Goal: Information Seeking & Learning: Learn about a topic

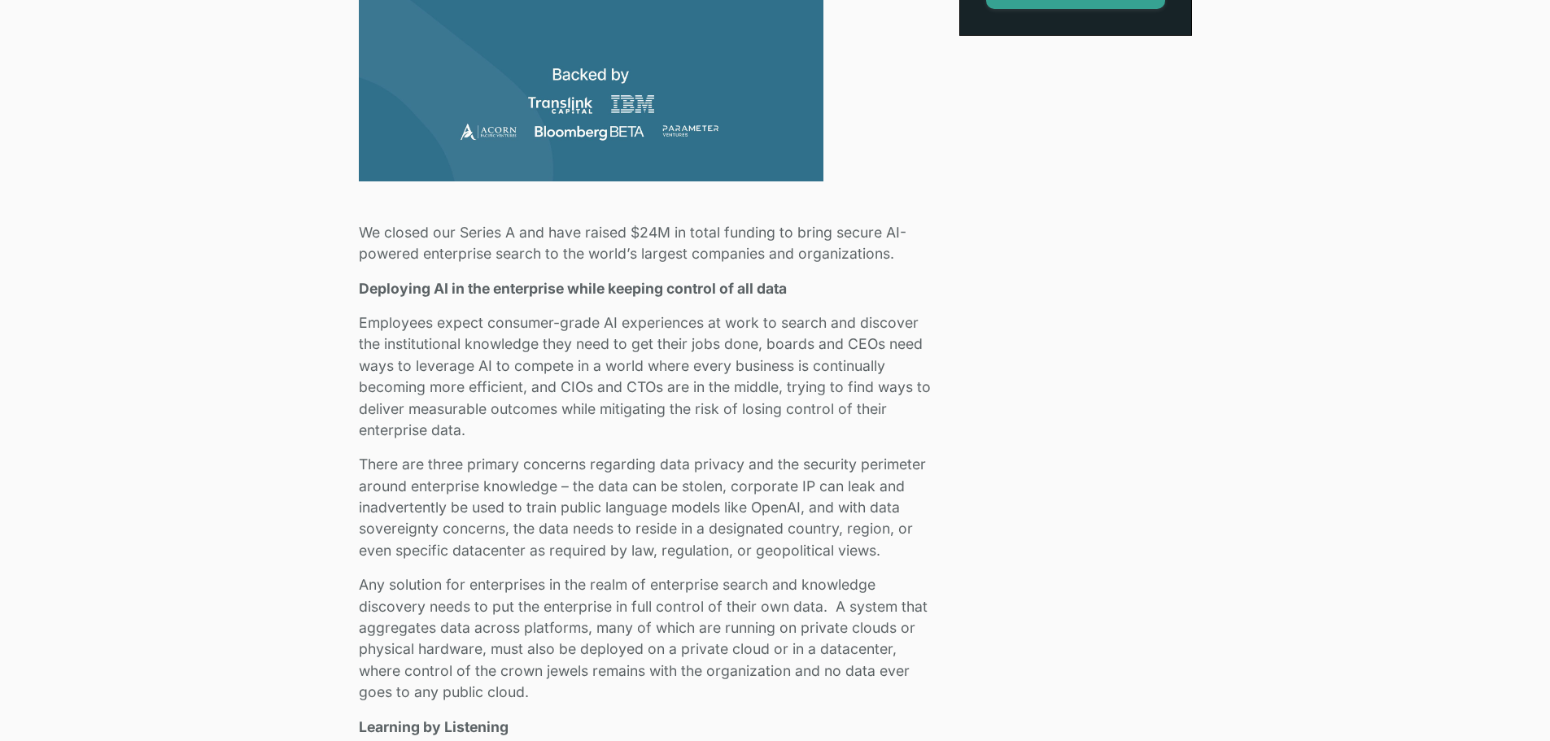
scroll to position [814, 0]
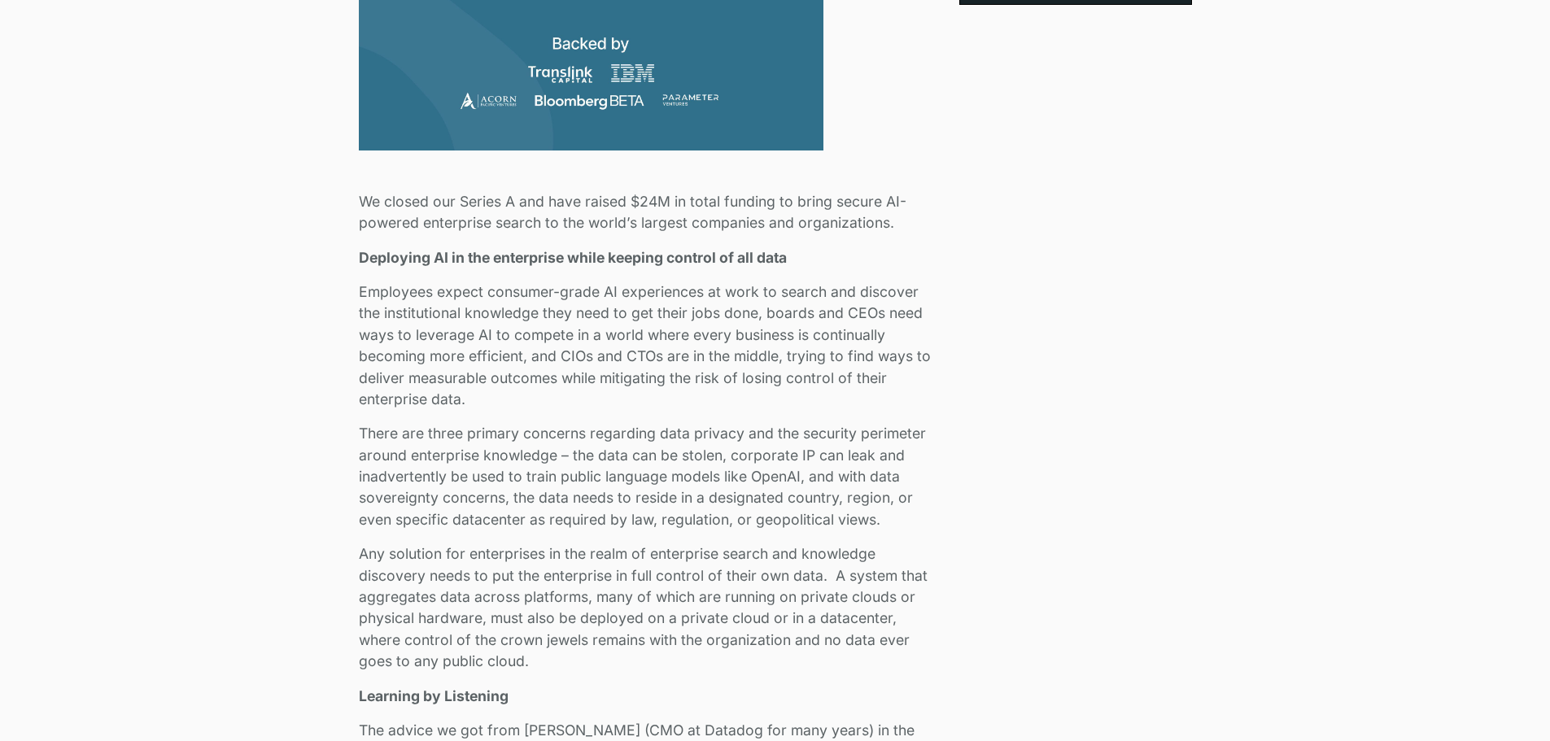
drag, startPoint x: 557, startPoint y: 205, endPoint x: 897, endPoint y: 221, distance: 340.6
click at [897, 221] on p "We closed our Series A and have raised $24M in total funding to bring secure AI…" at bounding box center [649, 212] width 581 height 43
drag, startPoint x: 391, startPoint y: 260, endPoint x: 813, endPoint y: 256, distance: 422.4
click at [813, 256] on p "Deploying AI in the enterprise while keeping control of all data" at bounding box center [649, 257] width 581 height 21
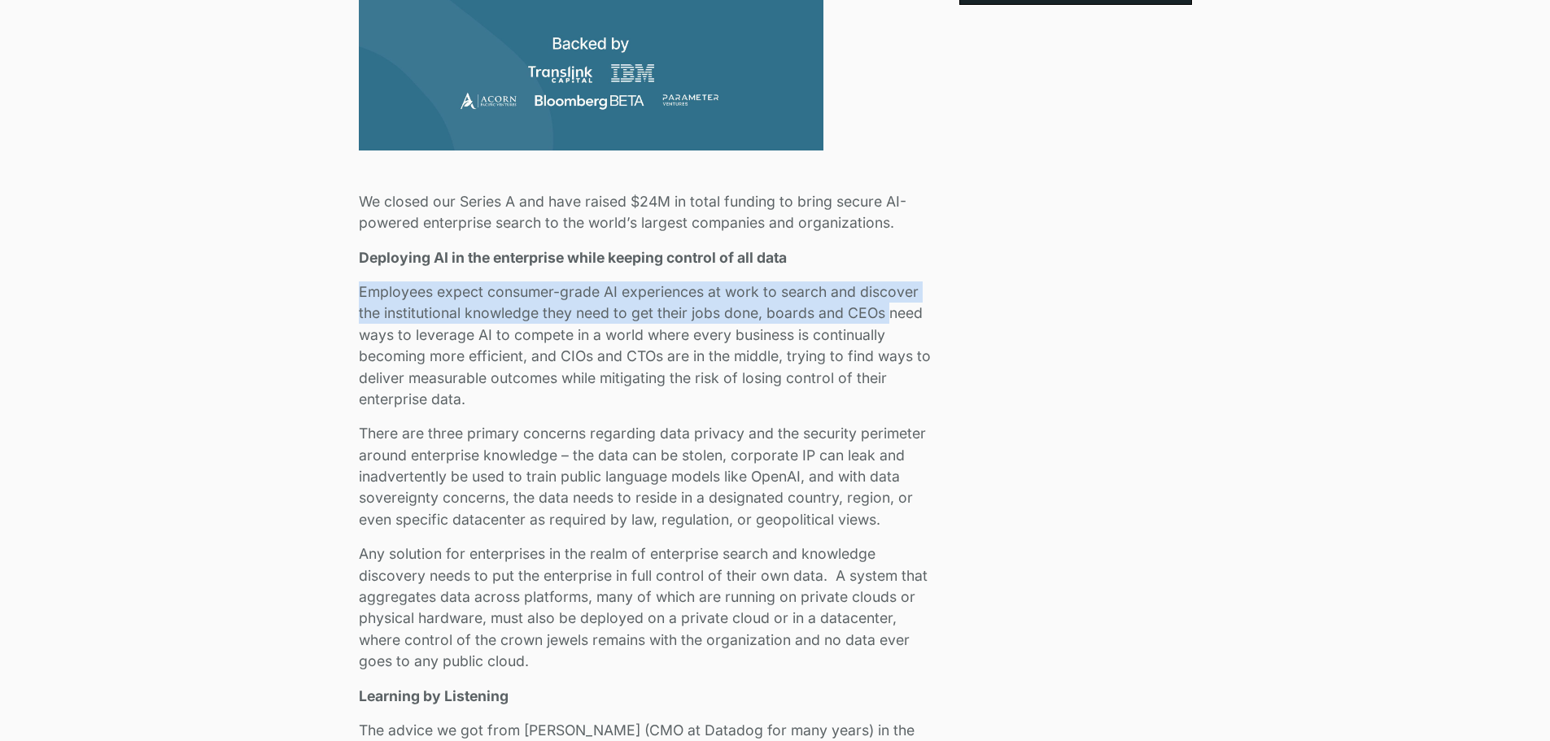
drag, startPoint x: 355, startPoint y: 293, endPoint x: 890, endPoint y: 305, distance: 534.9
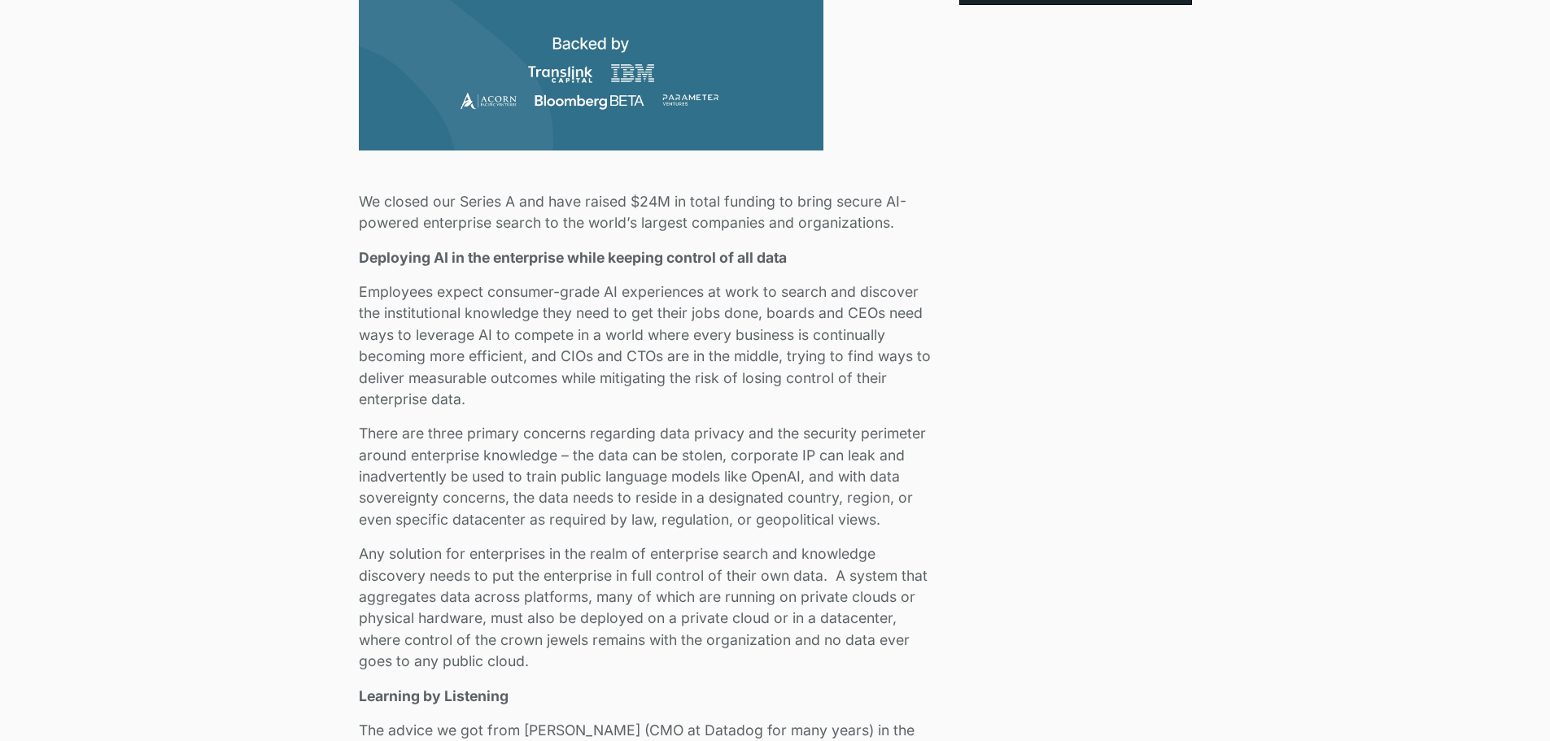
click at [371, 340] on p "Employees expect consumer-grade AI experiences at work to search and discover t…" at bounding box center [649, 346] width 581 height 129
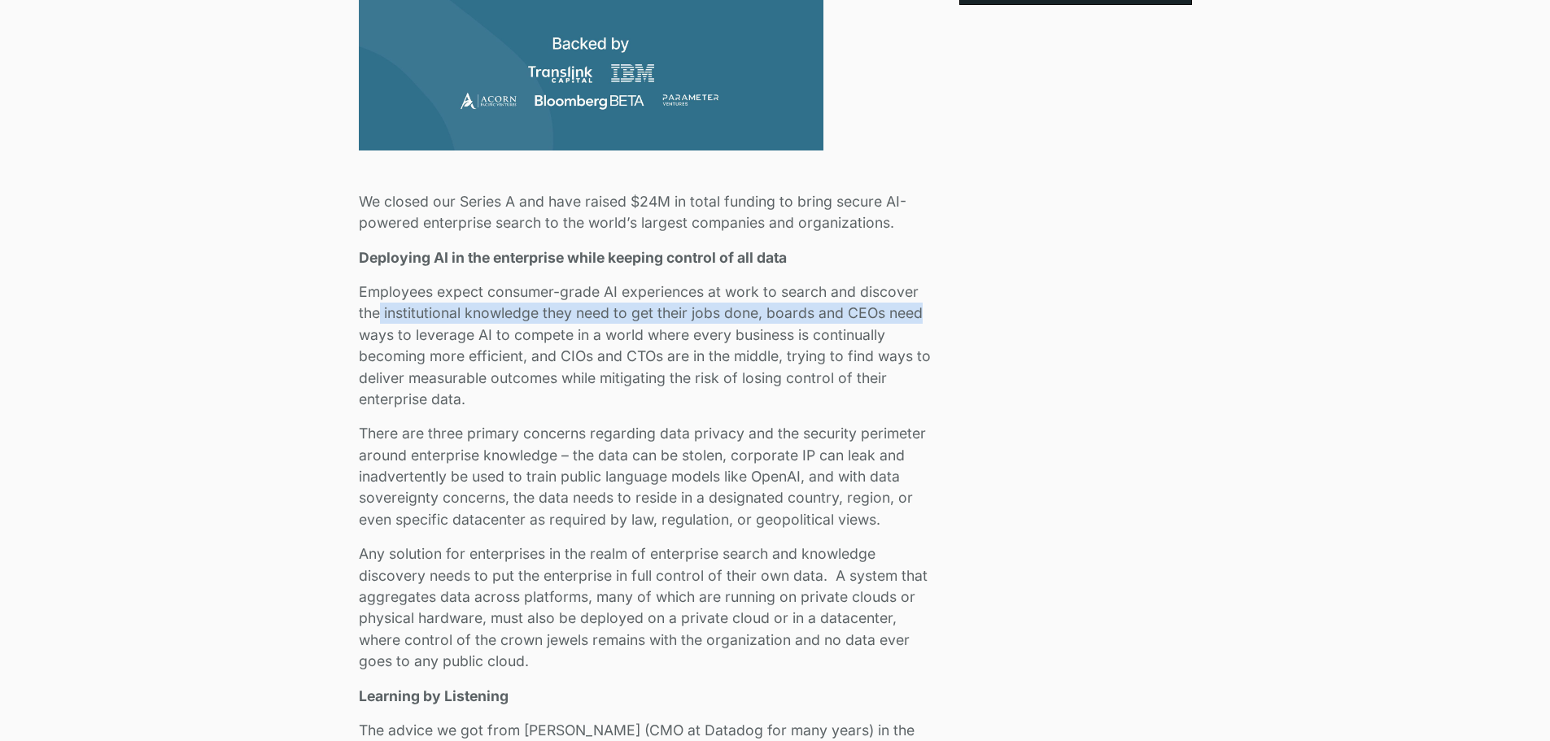
drag, startPoint x: 435, startPoint y: 322, endPoint x: 835, endPoint y: 324, distance: 399.6
click at [921, 317] on p "Employees expect consumer-grade AI experiences at work to search and discover t…" at bounding box center [649, 346] width 581 height 129
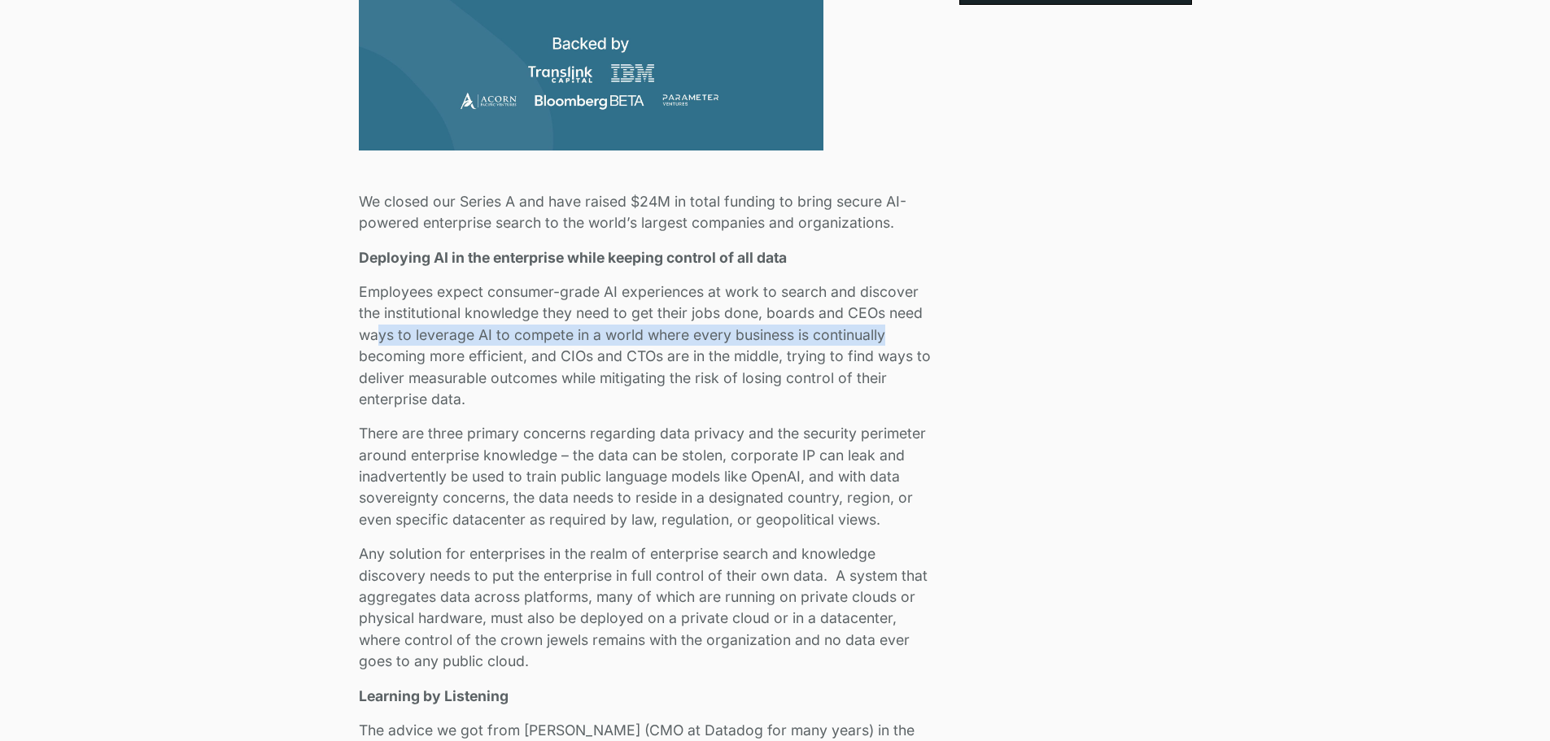
drag, startPoint x: 378, startPoint y: 336, endPoint x: 894, endPoint y: 334, distance: 516.8
click at [894, 334] on p "Employees expect consumer-grade AI experiences at work to search and discover t…" at bounding box center [649, 346] width 581 height 129
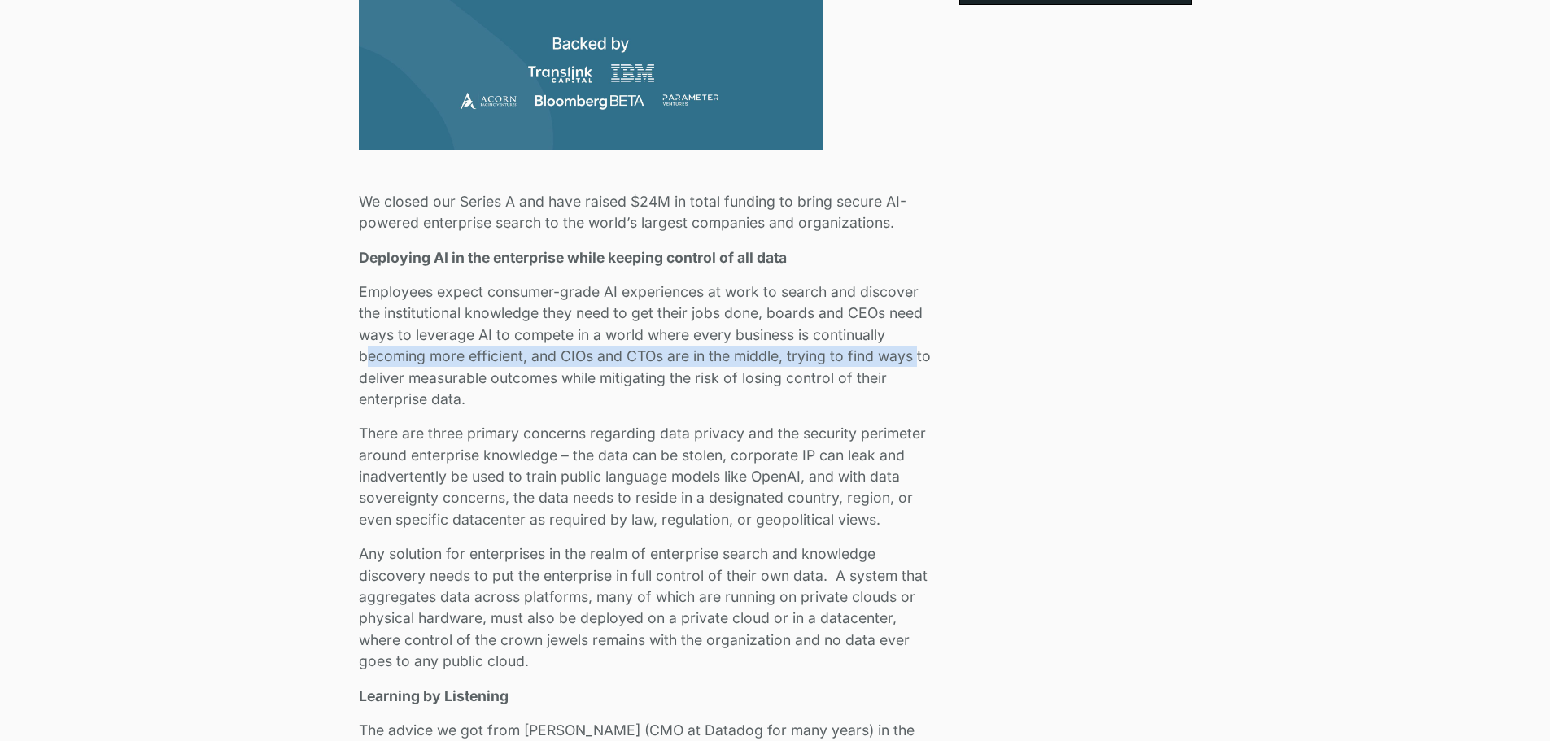
drag, startPoint x: 391, startPoint y: 355, endPoint x: 917, endPoint y: 360, distance: 525.8
click at [917, 360] on p "Employees expect consumer-grade AI experiences at work to search and discover t…" at bounding box center [649, 346] width 581 height 129
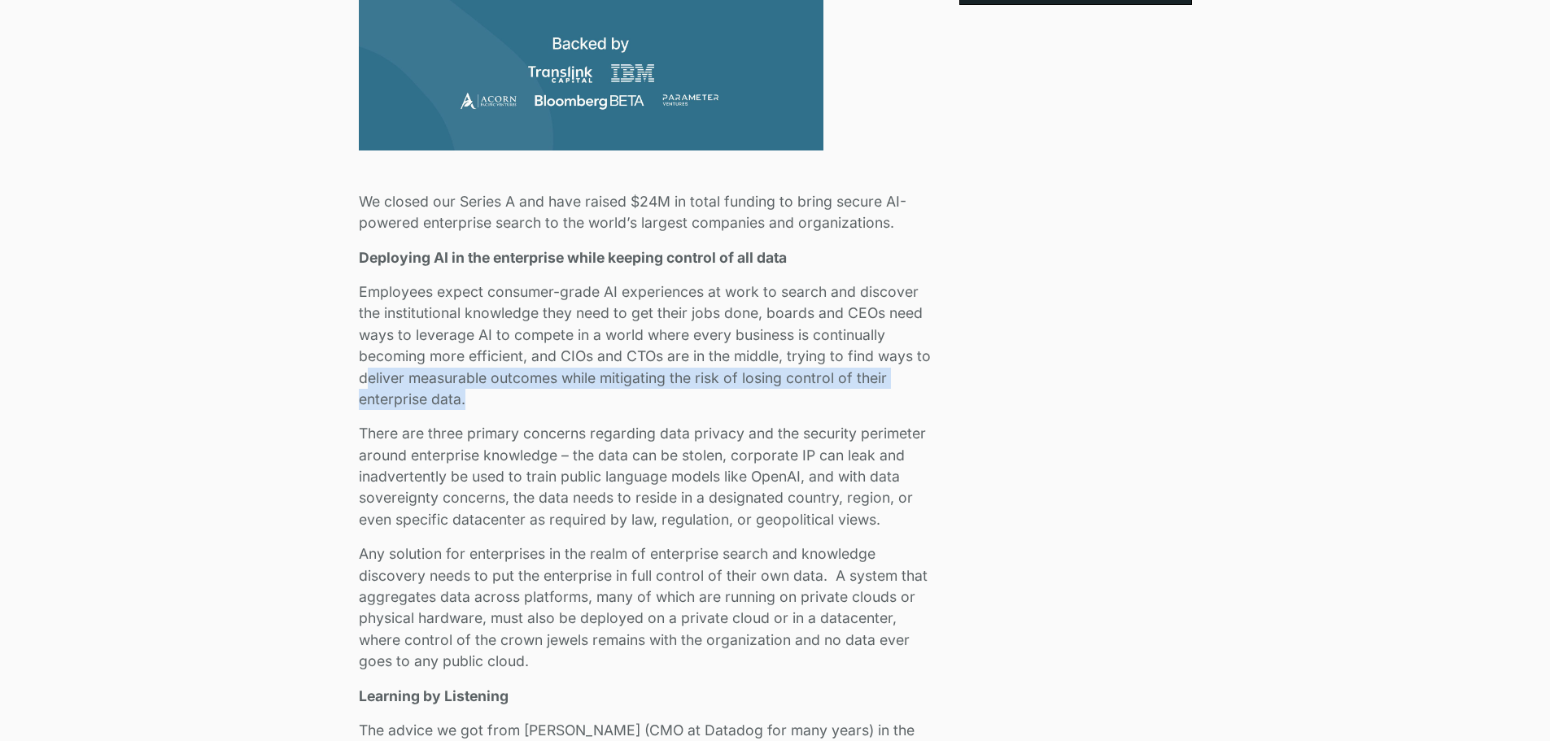
drag, startPoint x: 363, startPoint y: 382, endPoint x: 759, endPoint y: 397, distance: 396.7
click at [759, 397] on p "Employees expect consumer-grade AI experiences at work to search and discover t…" at bounding box center [649, 346] width 581 height 129
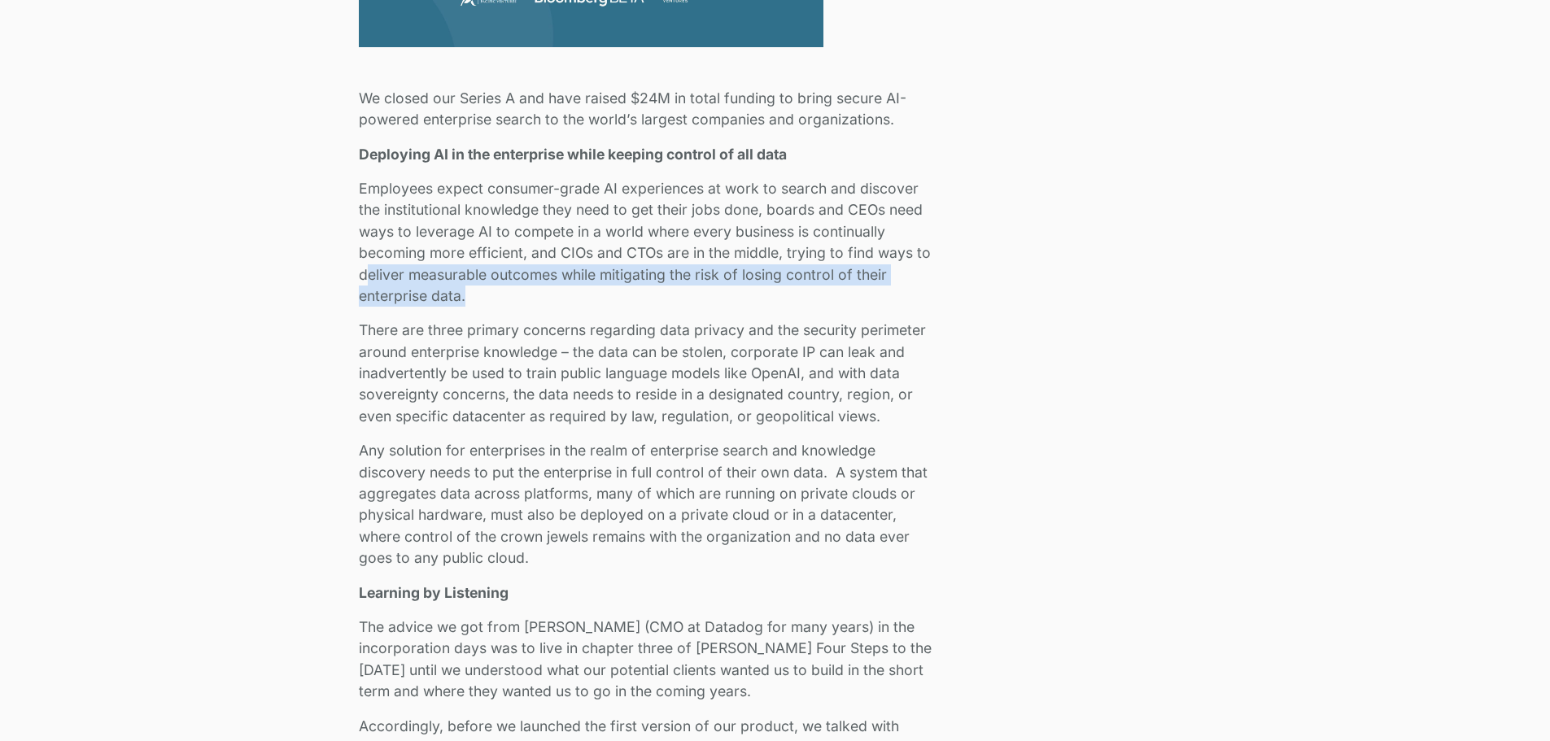
scroll to position [977, 0]
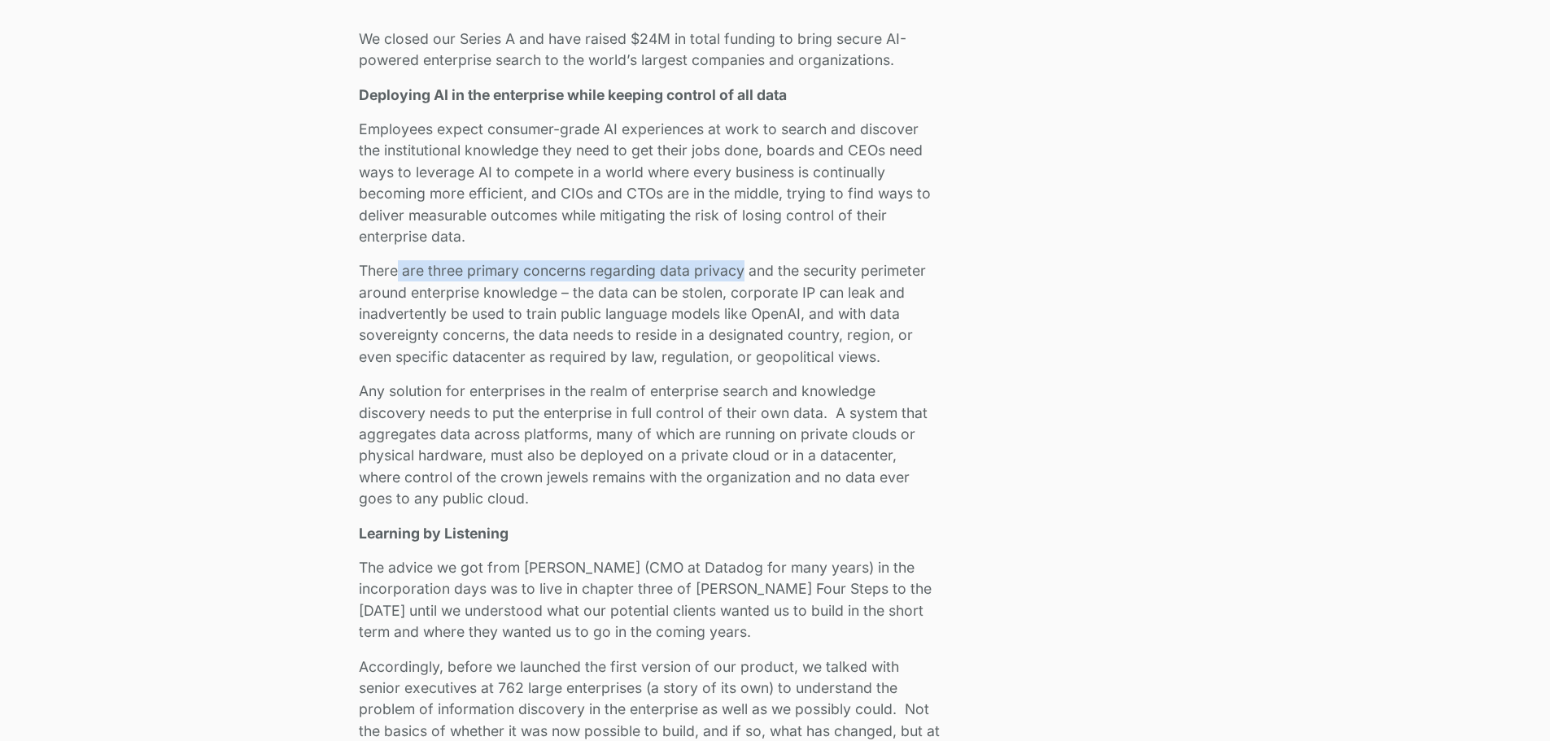
drag, startPoint x: 394, startPoint y: 268, endPoint x: 741, endPoint y: 278, distance: 346.9
click at [741, 278] on p "There are three primary concerns regarding data privacy and the security perime…" at bounding box center [649, 313] width 581 height 107
drag, startPoint x: 396, startPoint y: 295, endPoint x: 858, endPoint y: 299, distance: 462.3
click at [858, 299] on p "There are three primary concerns regarding data privacy and the security perime…" at bounding box center [649, 313] width 581 height 107
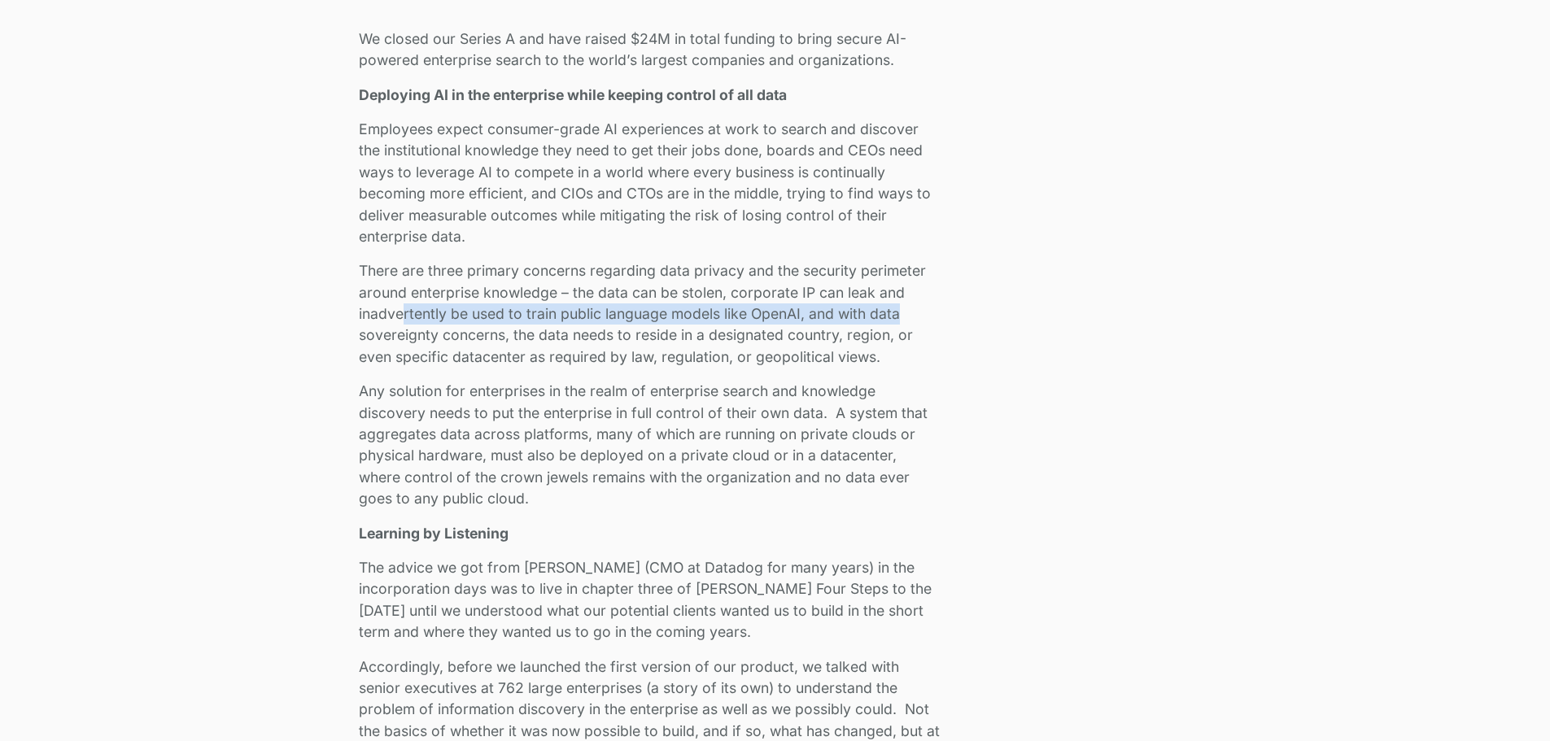
drag, startPoint x: 402, startPoint y: 317, endPoint x: 849, endPoint y: 311, distance: 446.9
click at [901, 312] on p "There are three primary concerns regarding data privacy and the security perime…" at bounding box center [649, 313] width 581 height 107
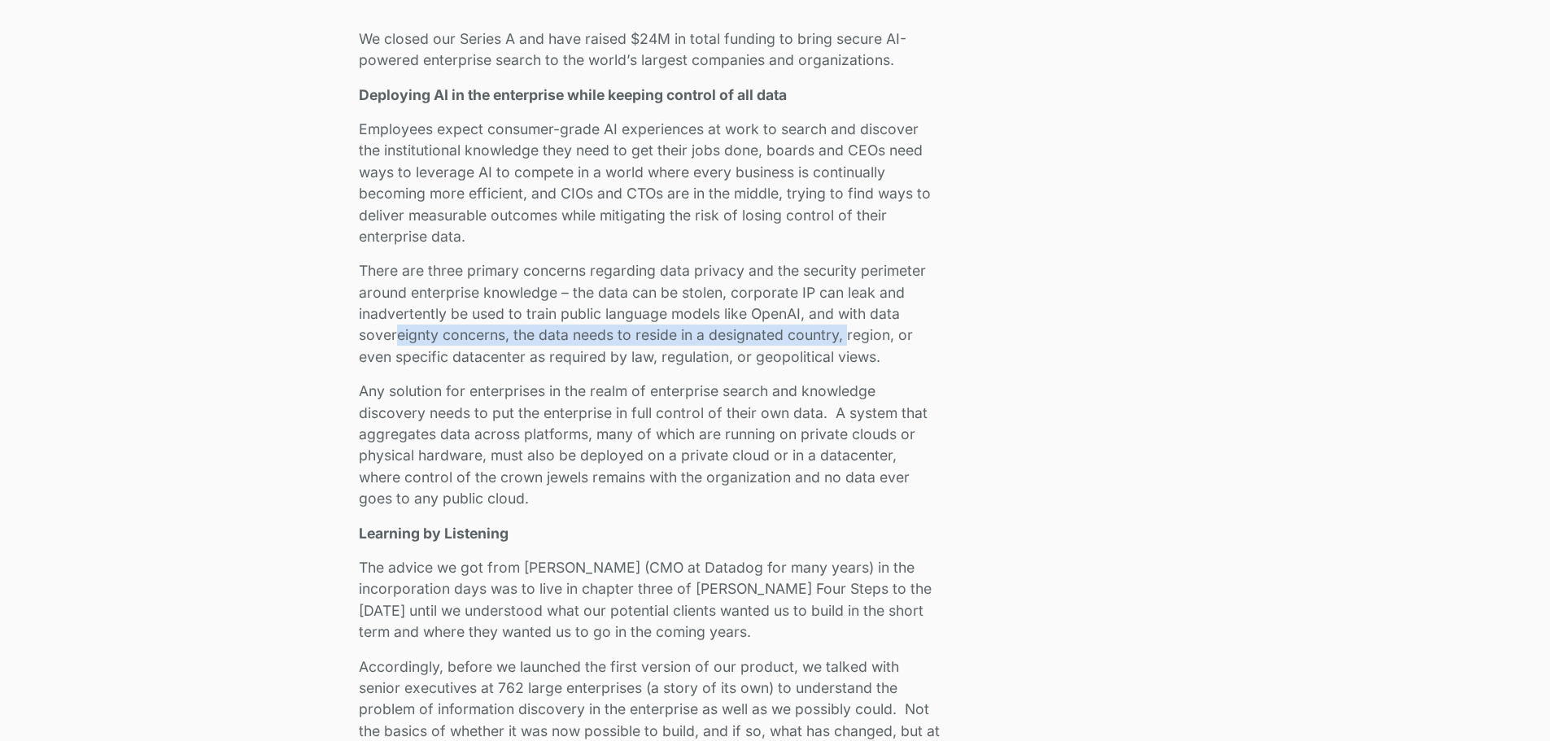
drag, startPoint x: 396, startPoint y: 333, endPoint x: 849, endPoint y: 333, distance: 453.3
click at [849, 333] on p "There are three primary concerns regarding data privacy and the security perime…" at bounding box center [649, 313] width 581 height 107
drag, startPoint x: 378, startPoint y: 363, endPoint x: 860, endPoint y: 361, distance: 482.6
click at [860, 361] on p "There are three primary concerns regarding data privacy and the security perime…" at bounding box center [649, 313] width 581 height 107
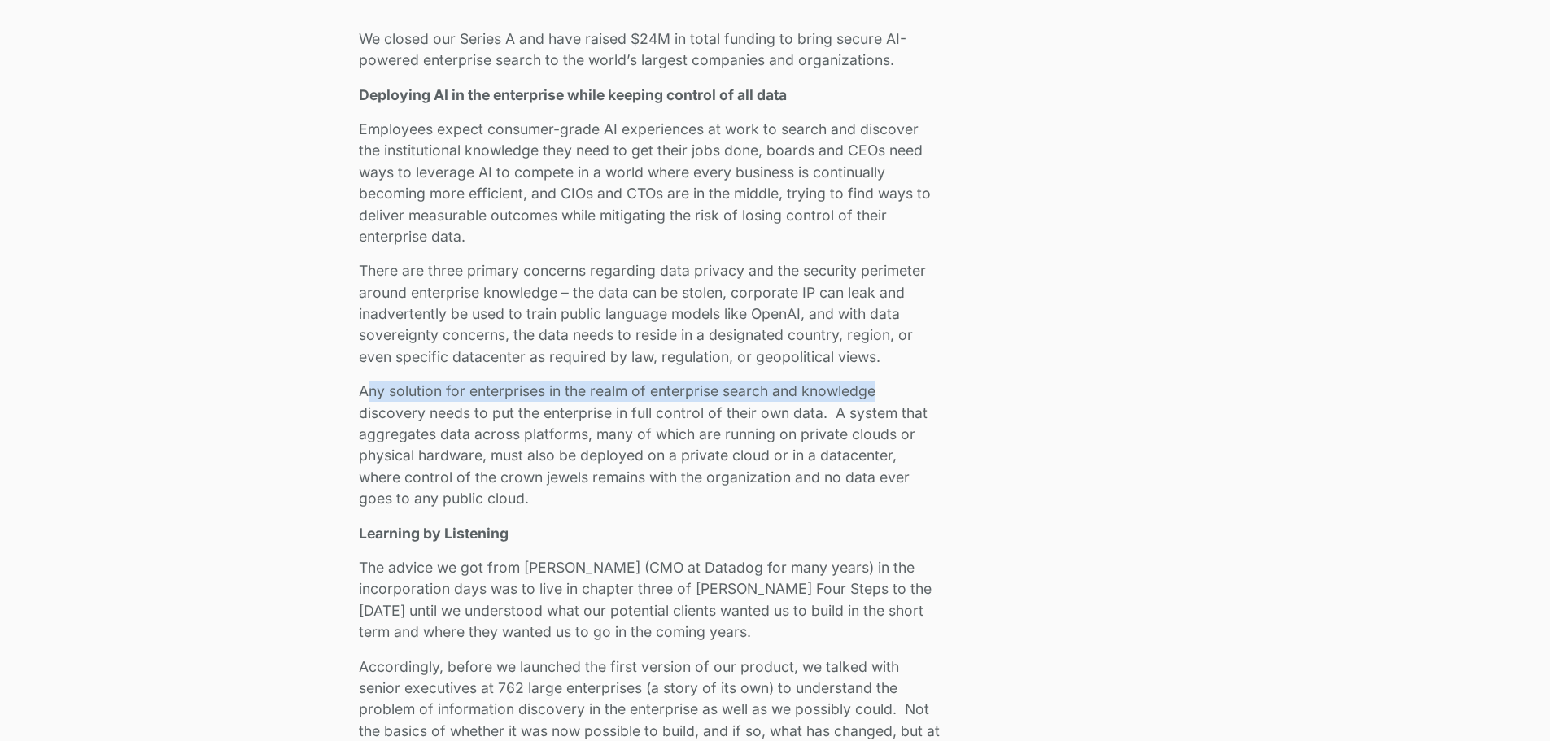
drag, startPoint x: 372, startPoint y: 387, endPoint x: 874, endPoint y: 396, distance: 502.3
click at [874, 396] on p "Any solution for enterprises in the realm of enterprise search and knowledge di…" at bounding box center [649, 445] width 581 height 129
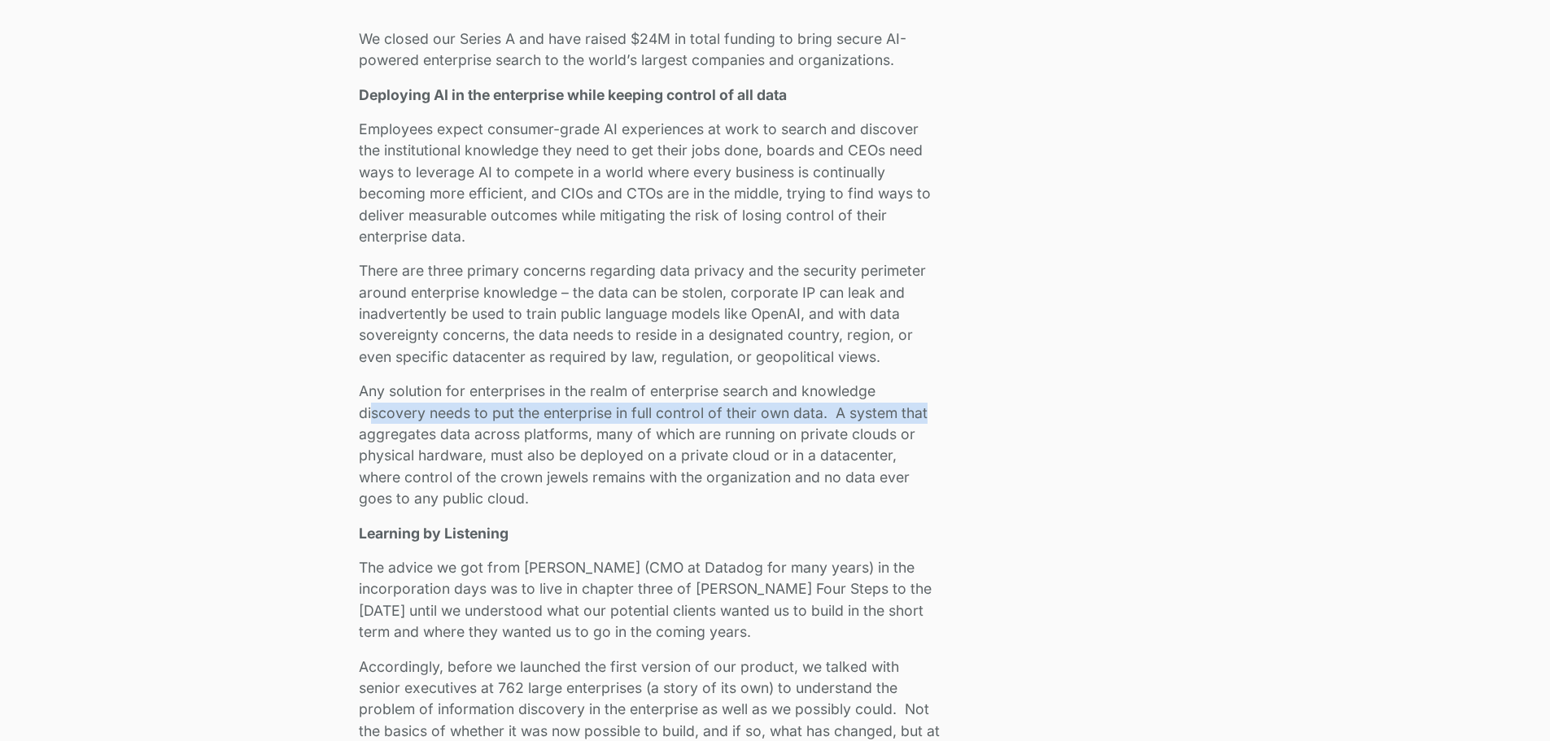
drag, startPoint x: 372, startPoint y: 422, endPoint x: 966, endPoint y: 410, distance: 594.3
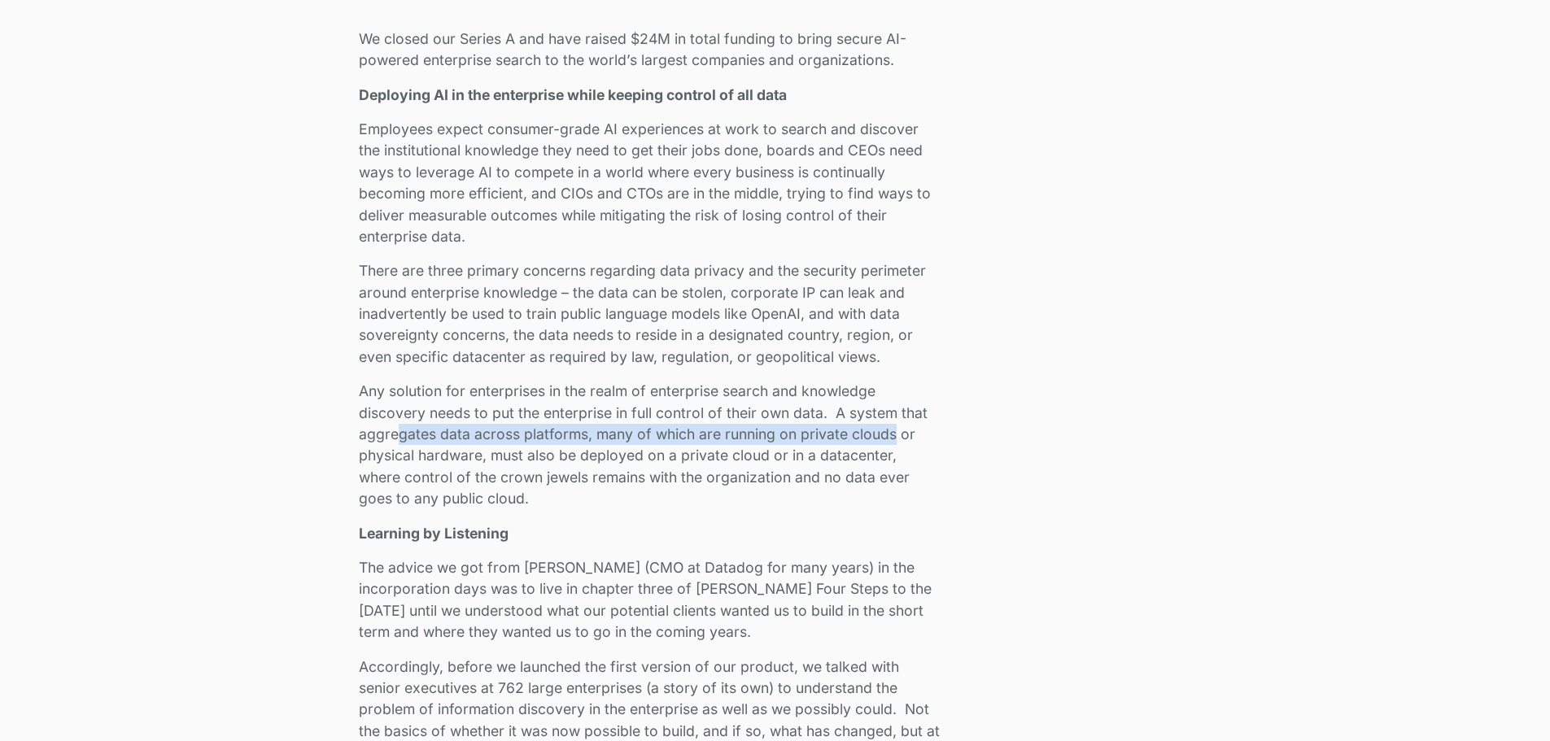
drag, startPoint x: 400, startPoint y: 434, endPoint x: 894, endPoint y: 426, distance: 494.1
click at [894, 426] on p "Any solution for enterprises in the realm of enterprise search and knowledge di…" at bounding box center [649, 445] width 581 height 129
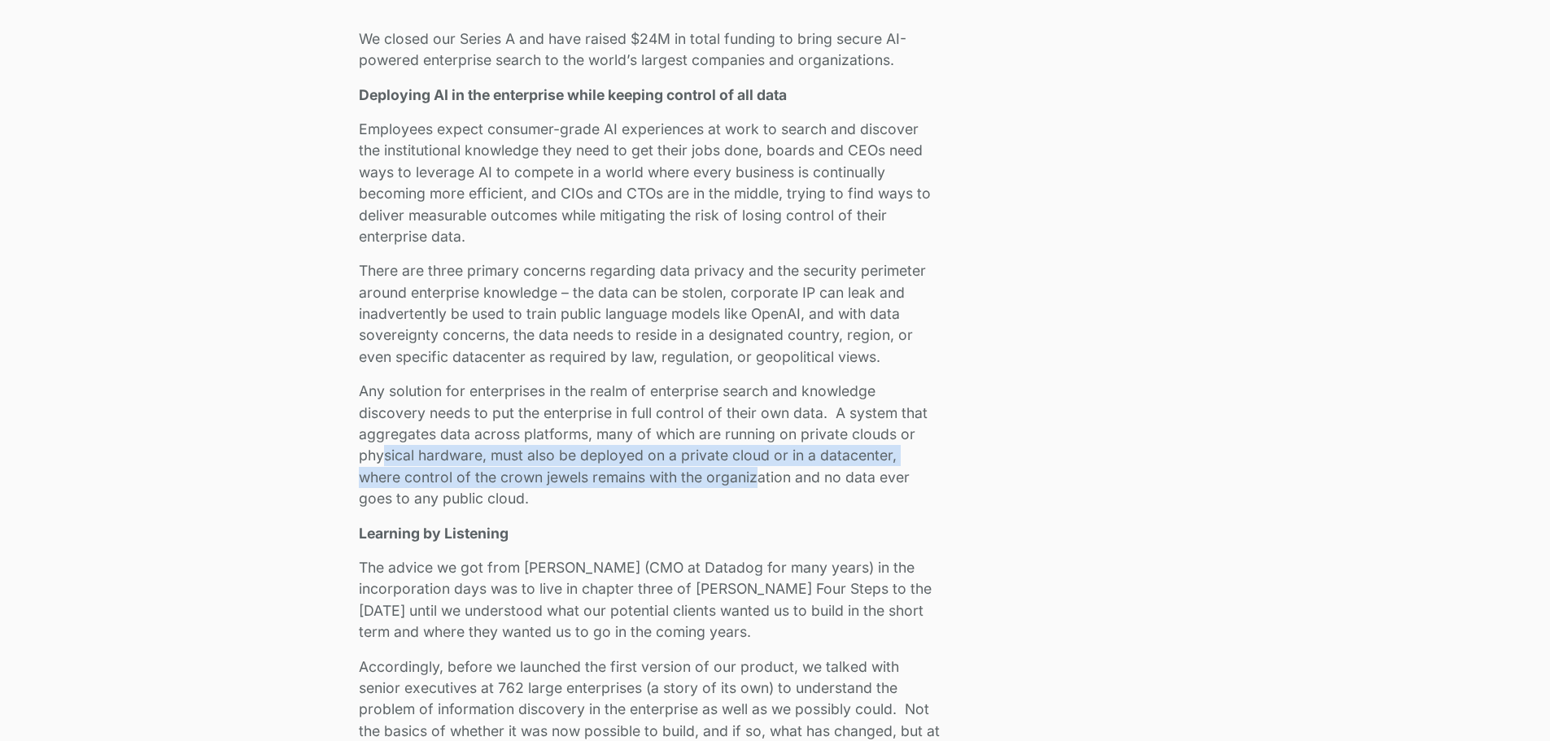
drag, startPoint x: 422, startPoint y: 453, endPoint x: 760, endPoint y: 477, distance: 338.6
click at [760, 477] on p "Any solution for enterprises in the realm of enterprise search and knowledge di…" at bounding box center [649, 445] width 581 height 129
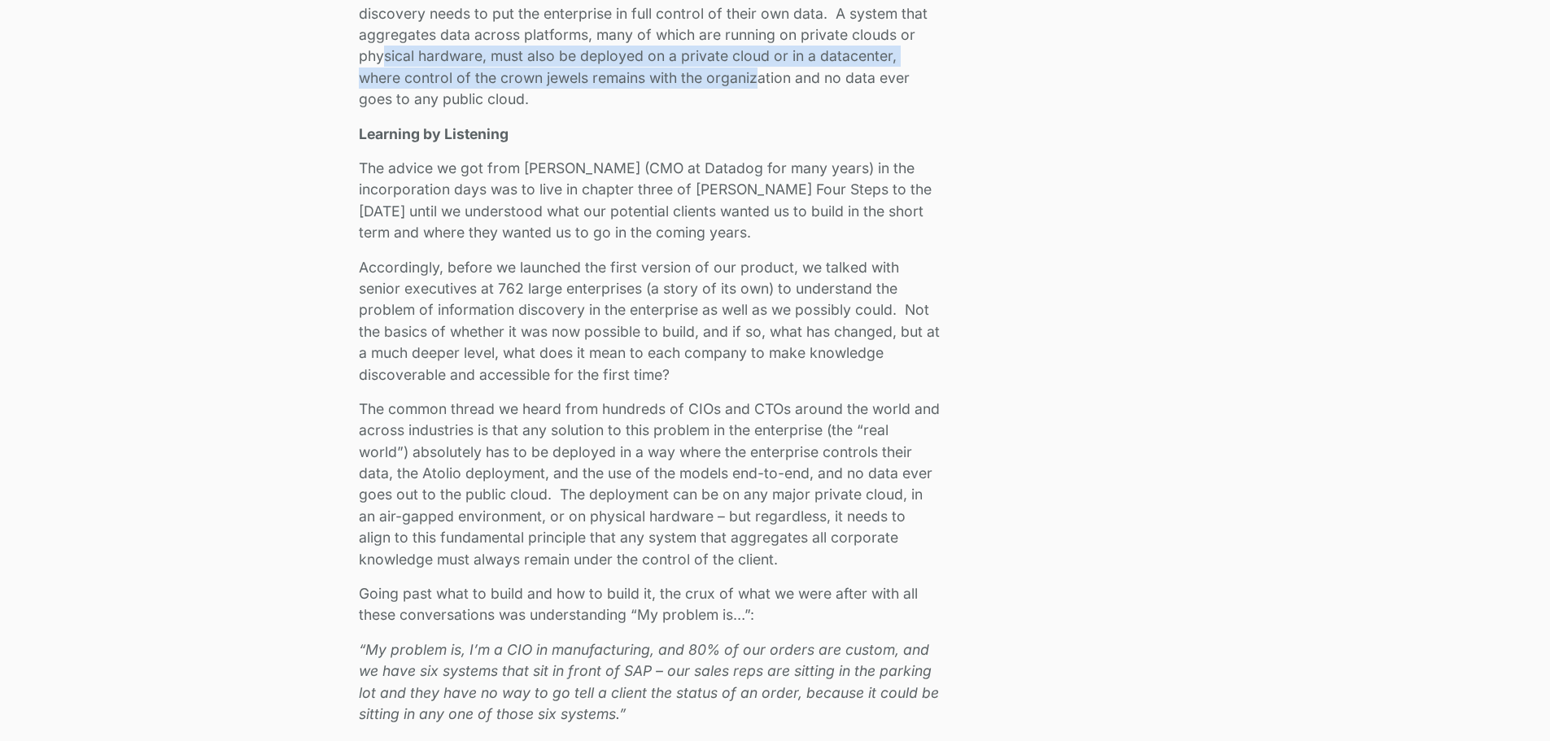
scroll to position [1378, 0]
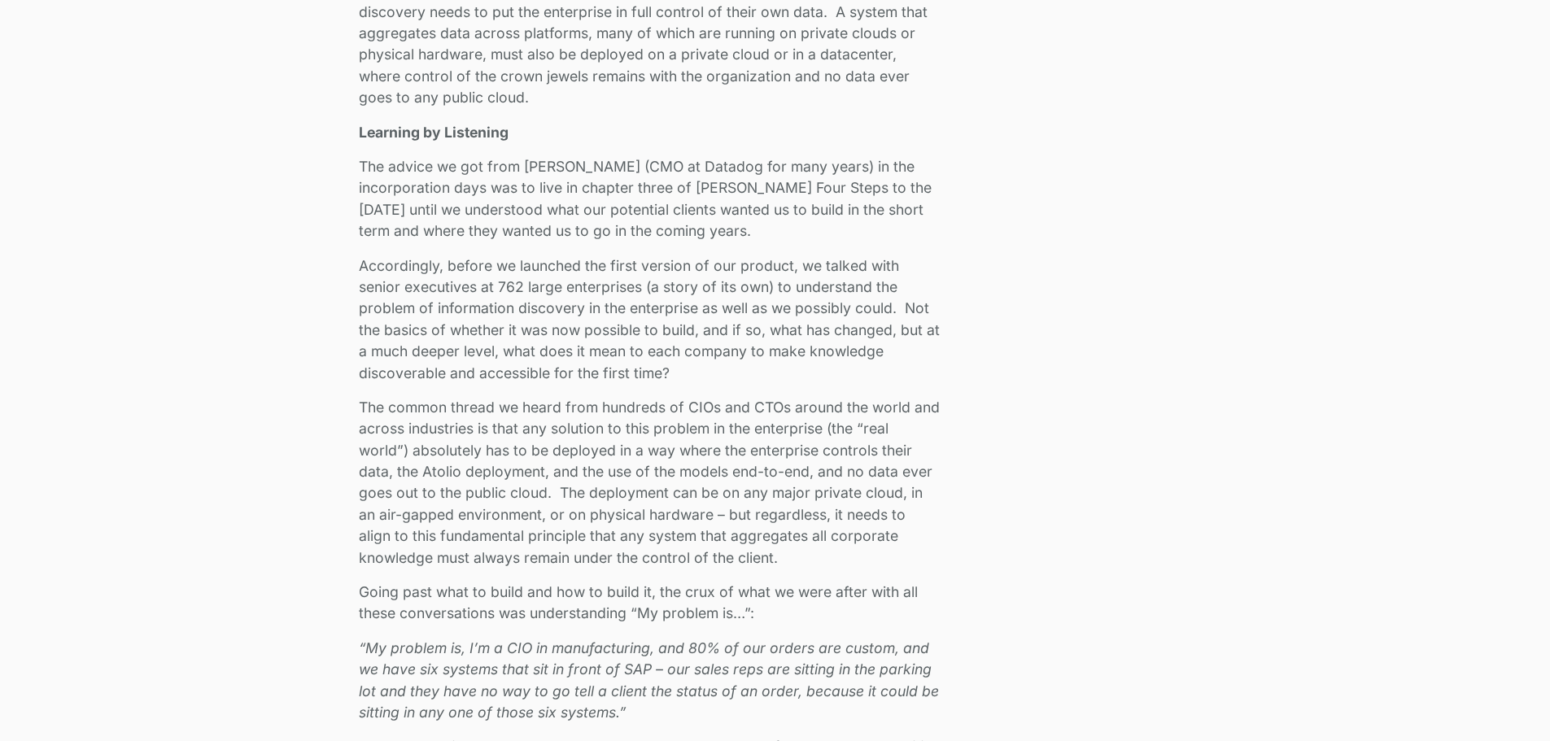
click at [760, 477] on p "The common thread we heard from hundreds of CIOs and CTOs around the world and …" at bounding box center [649, 483] width 581 height 172
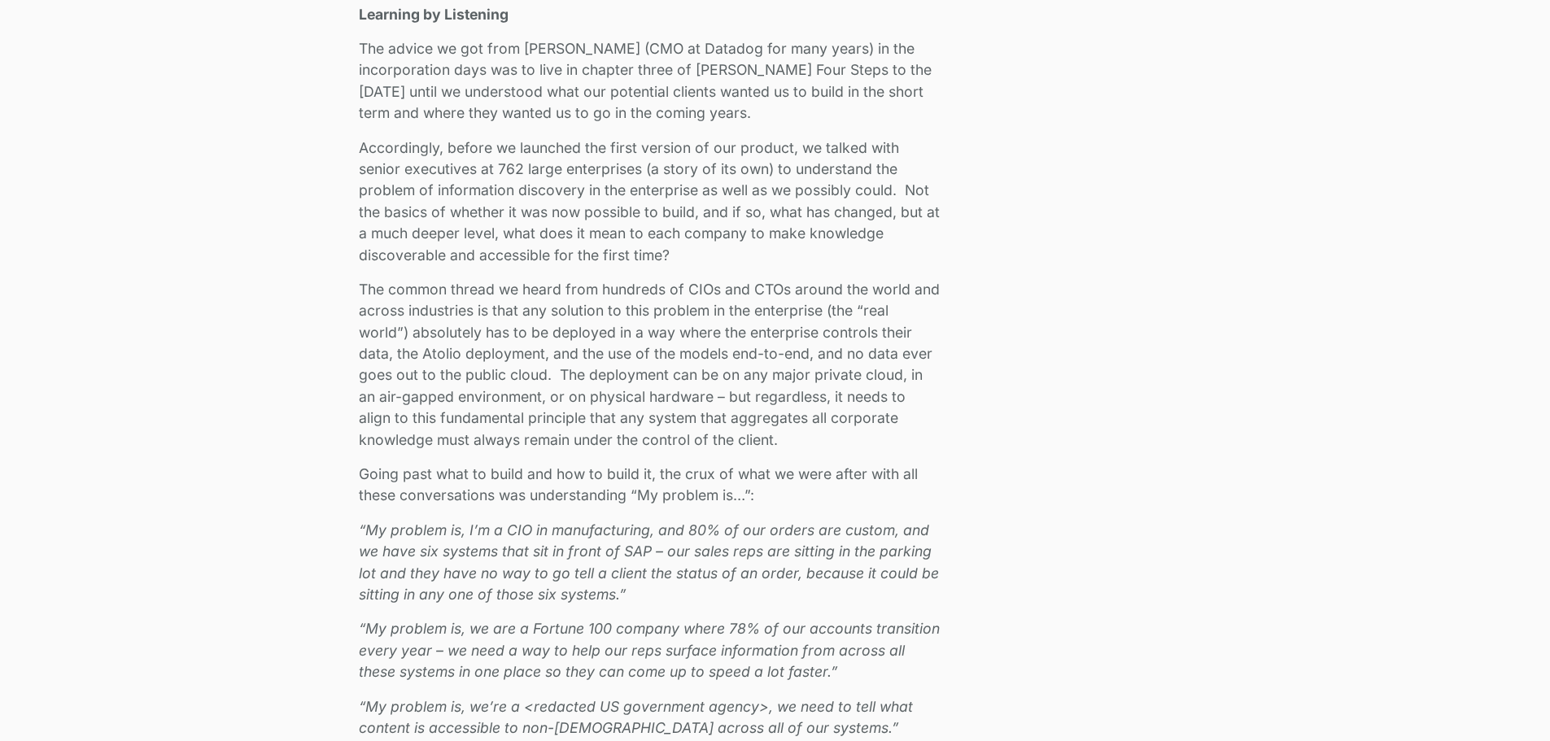
scroll to position [1502, 0]
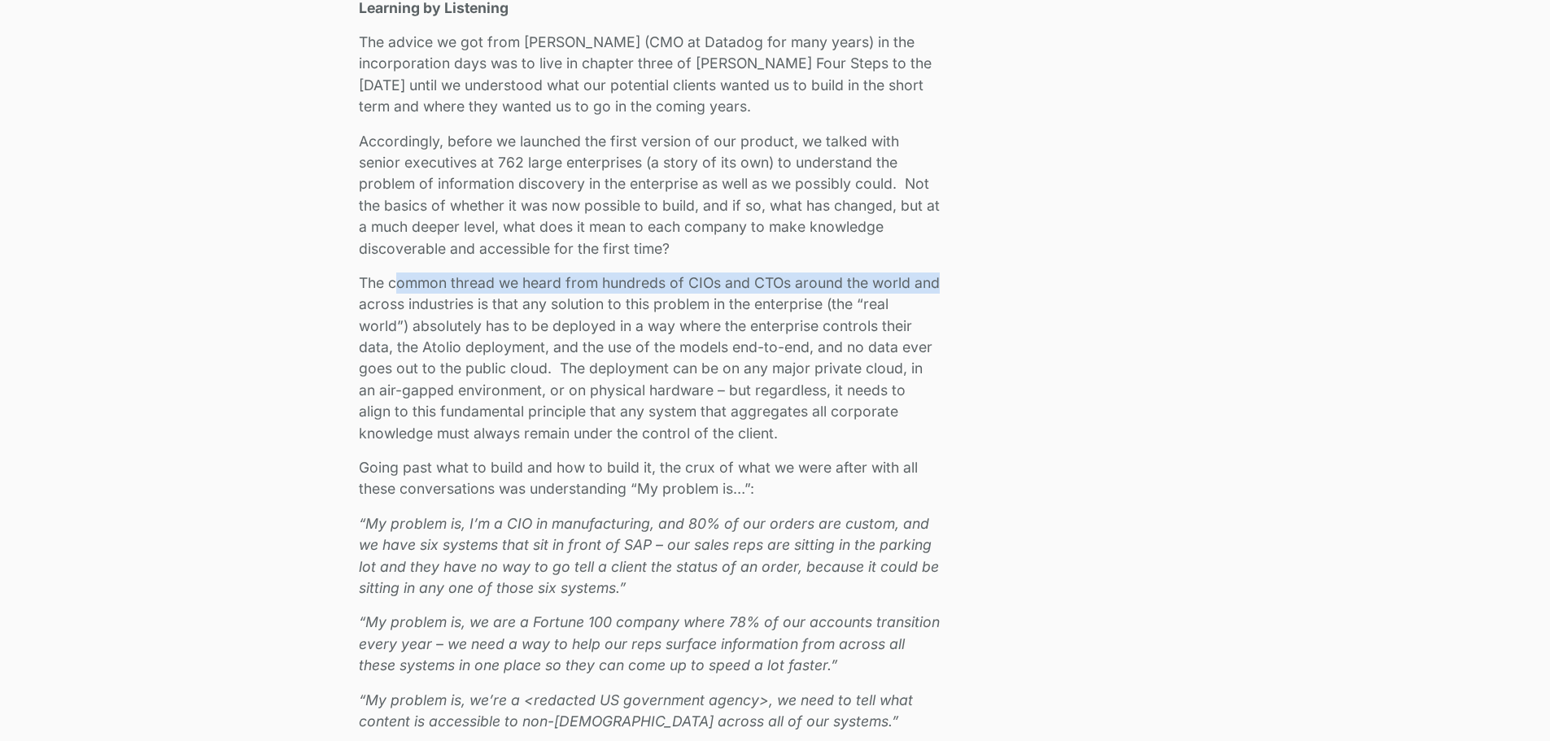
drag, startPoint x: 448, startPoint y: 304, endPoint x: 950, endPoint y: 284, distance: 501.7
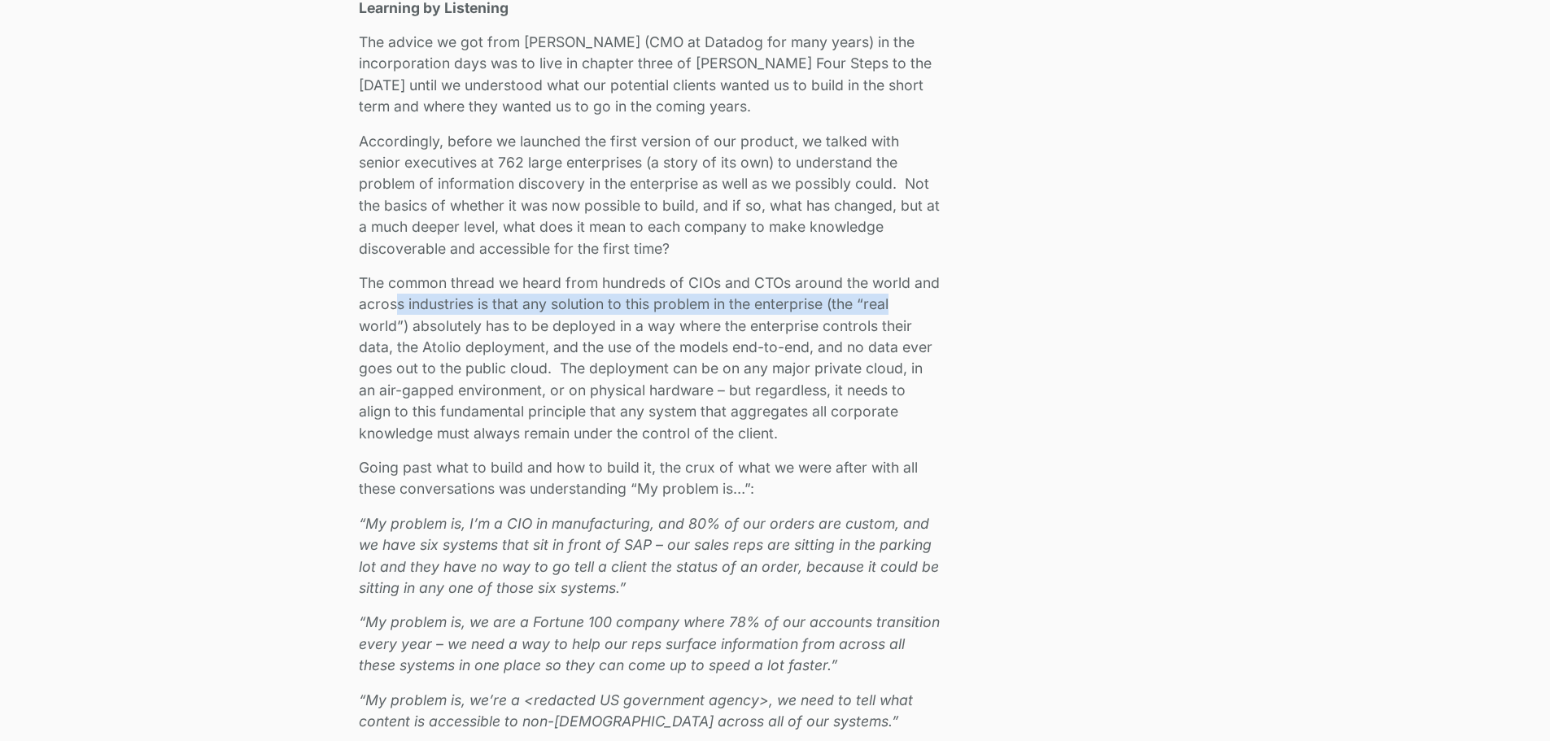
drag, startPoint x: 393, startPoint y: 308, endPoint x: 893, endPoint y: 298, distance: 499.8
click at [893, 298] on p "The common thread we heard from hundreds of CIOs and CTOs around the world and …" at bounding box center [649, 359] width 581 height 172
drag, startPoint x: 391, startPoint y: 325, endPoint x: 905, endPoint y: 322, distance: 513.6
click at [905, 322] on p "The common thread we heard from hundreds of CIOs and CTOs around the world and …" at bounding box center [649, 359] width 581 height 172
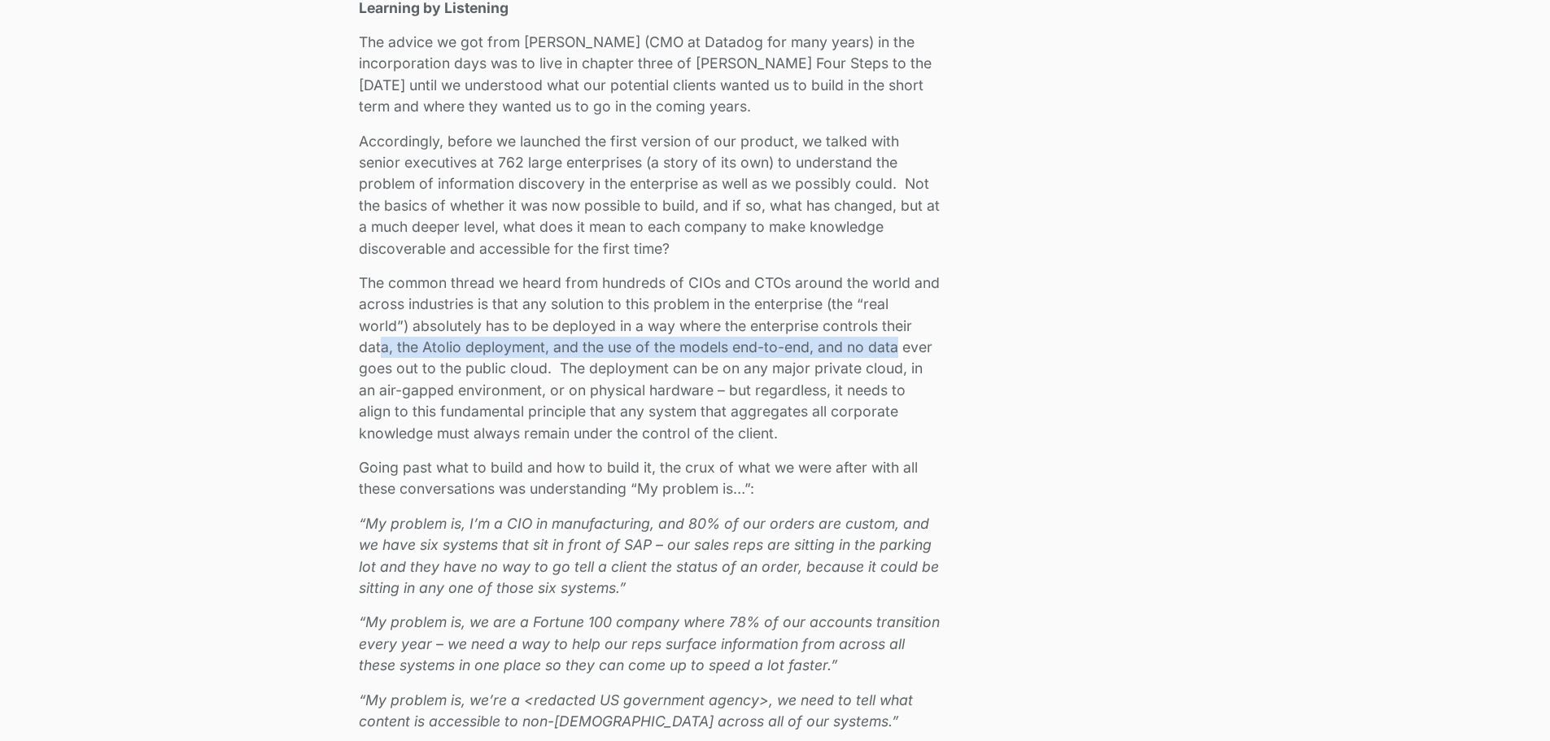
drag, startPoint x: 447, startPoint y: 352, endPoint x: 892, endPoint y: 348, distance: 445.2
click at [899, 344] on p "The common thread we heard from hundreds of CIOs and CTOs around the world and …" at bounding box center [649, 359] width 581 height 172
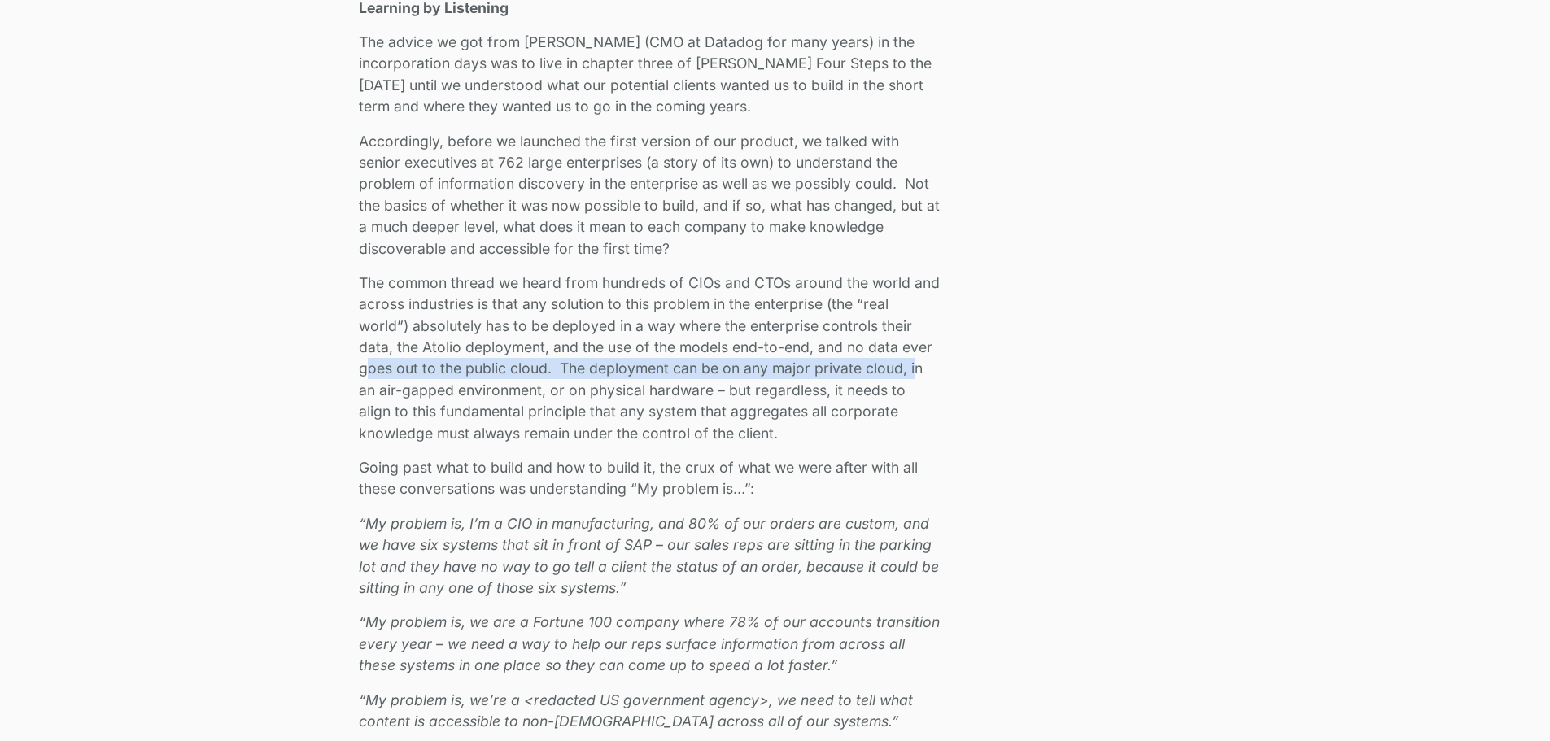
drag, startPoint x: 369, startPoint y: 368, endPoint x: 913, endPoint y: 367, distance: 544.5
click at [913, 367] on p "The common thread we heard from hundreds of CIOs and CTOs around the world and …" at bounding box center [649, 359] width 581 height 172
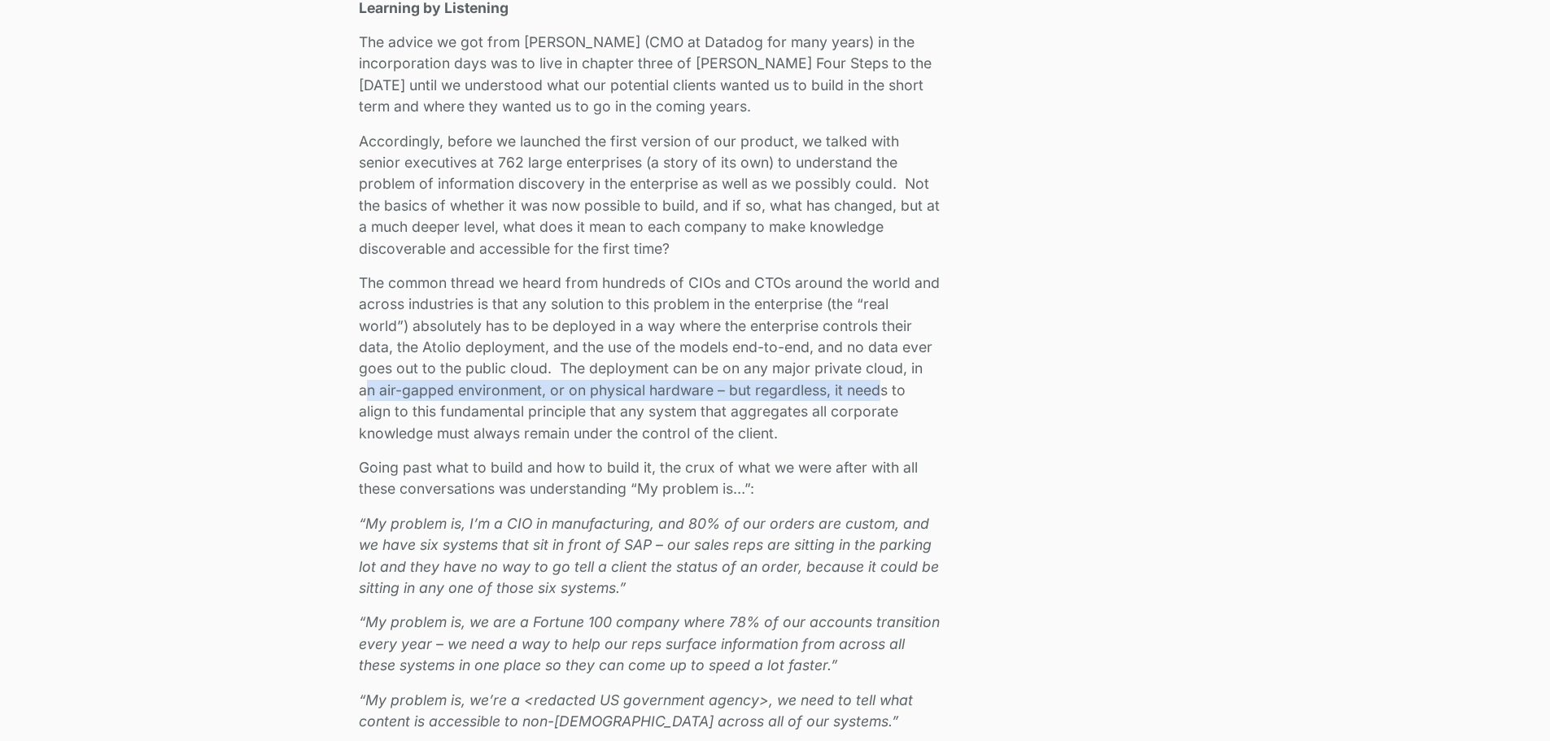
drag, startPoint x: 384, startPoint y: 387, endPoint x: 880, endPoint y: 381, distance: 495.7
click at [880, 381] on p "The common thread we heard from hundreds of CIOs and CTOs around the world and …" at bounding box center [649, 359] width 581 height 172
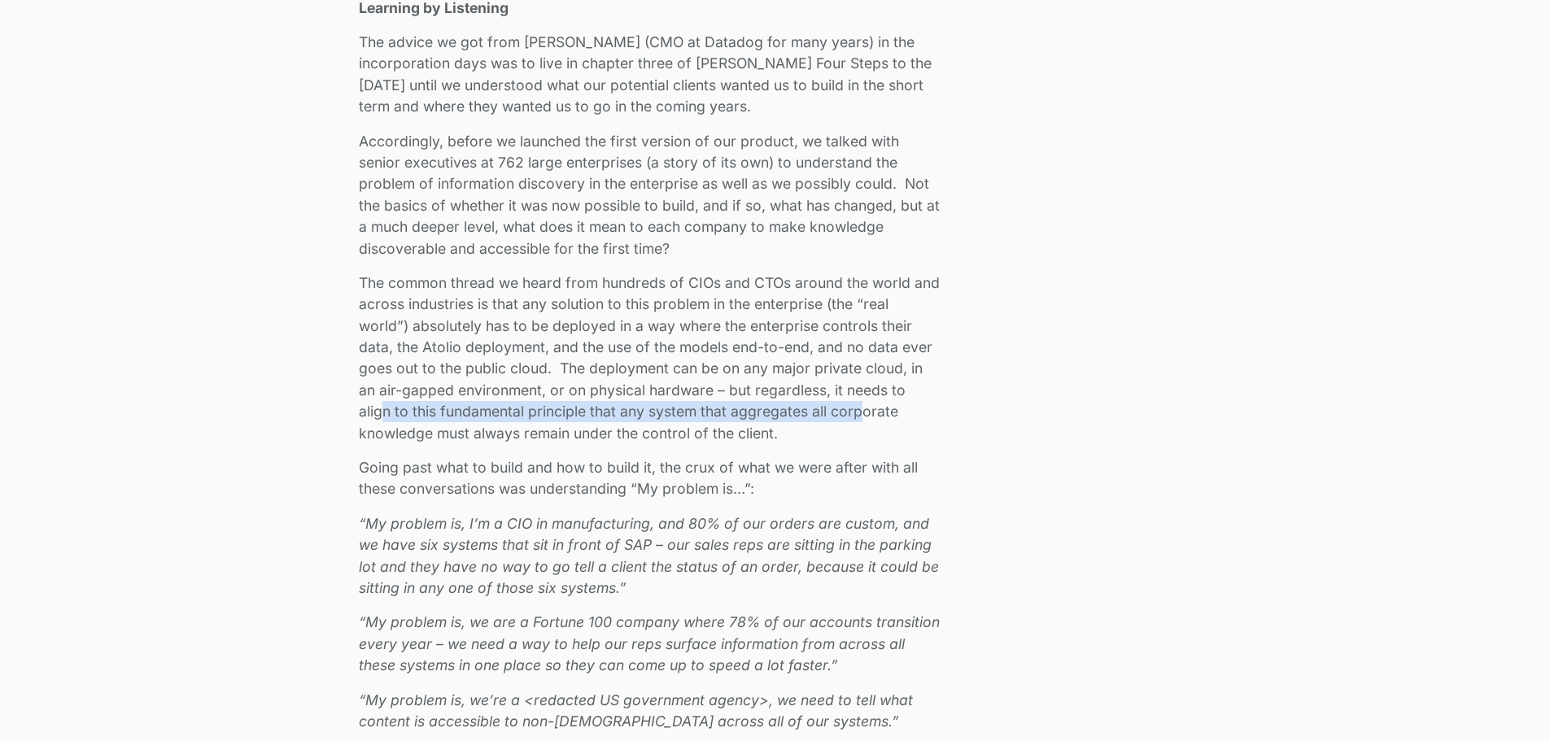
drag, startPoint x: 383, startPoint y: 420, endPoint x: 861, endPoint y: 408, distance: 478.7
click at [861, 408] on p "The common thread we heard from hundreds of CIOs and CTOs around the world and …" at bounding box center [649, 359] width 581 height 172
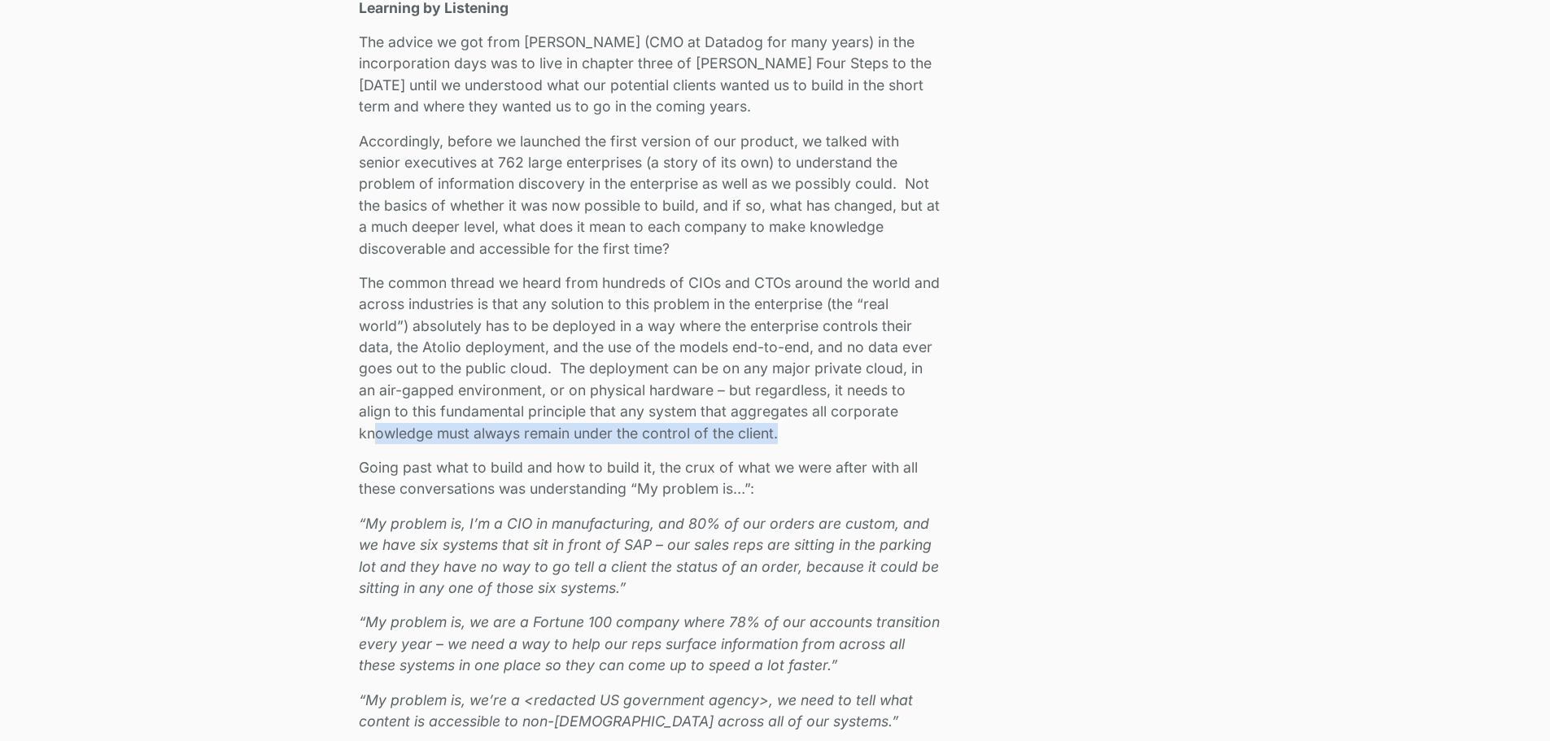
drag, startPoint x: 378, startPoint y: 439, endPoint x: 812, endPoint y: 438, distance: 434.6
click at [812, 438] on p "The common thread we heard from hundreds of CIOs and CTOs around the world and …" at bounding box center [649, 359] width 581 height 172
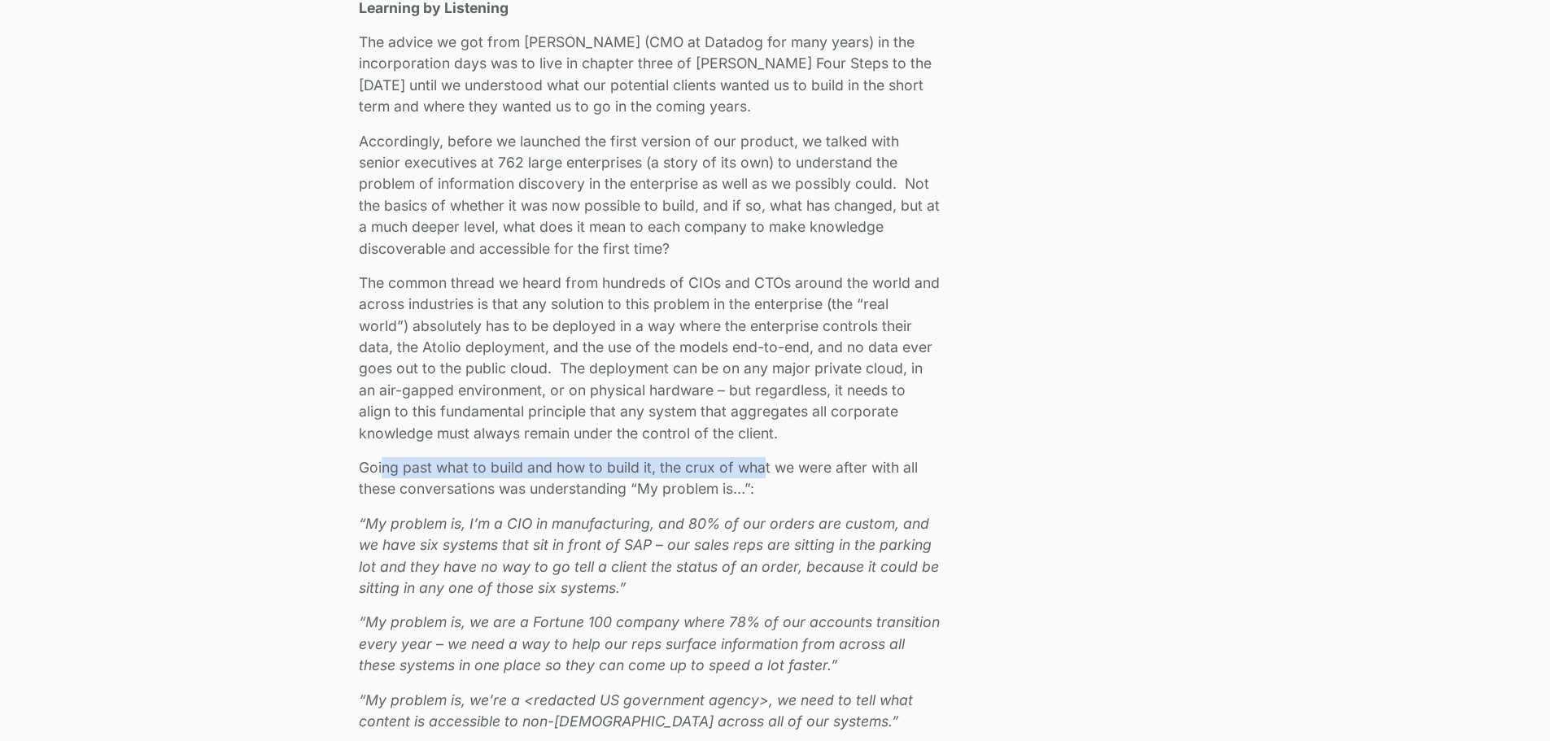
drag, startPoint x: 385, startPoint y: 464, endPoint x: 766, endPoint y: 466, distance: 380.9
click at [766, 466] on p "Going past what to build and how to build it, the crux of what we were after wi…" at bounding box center [649, 478] width 581 height 43
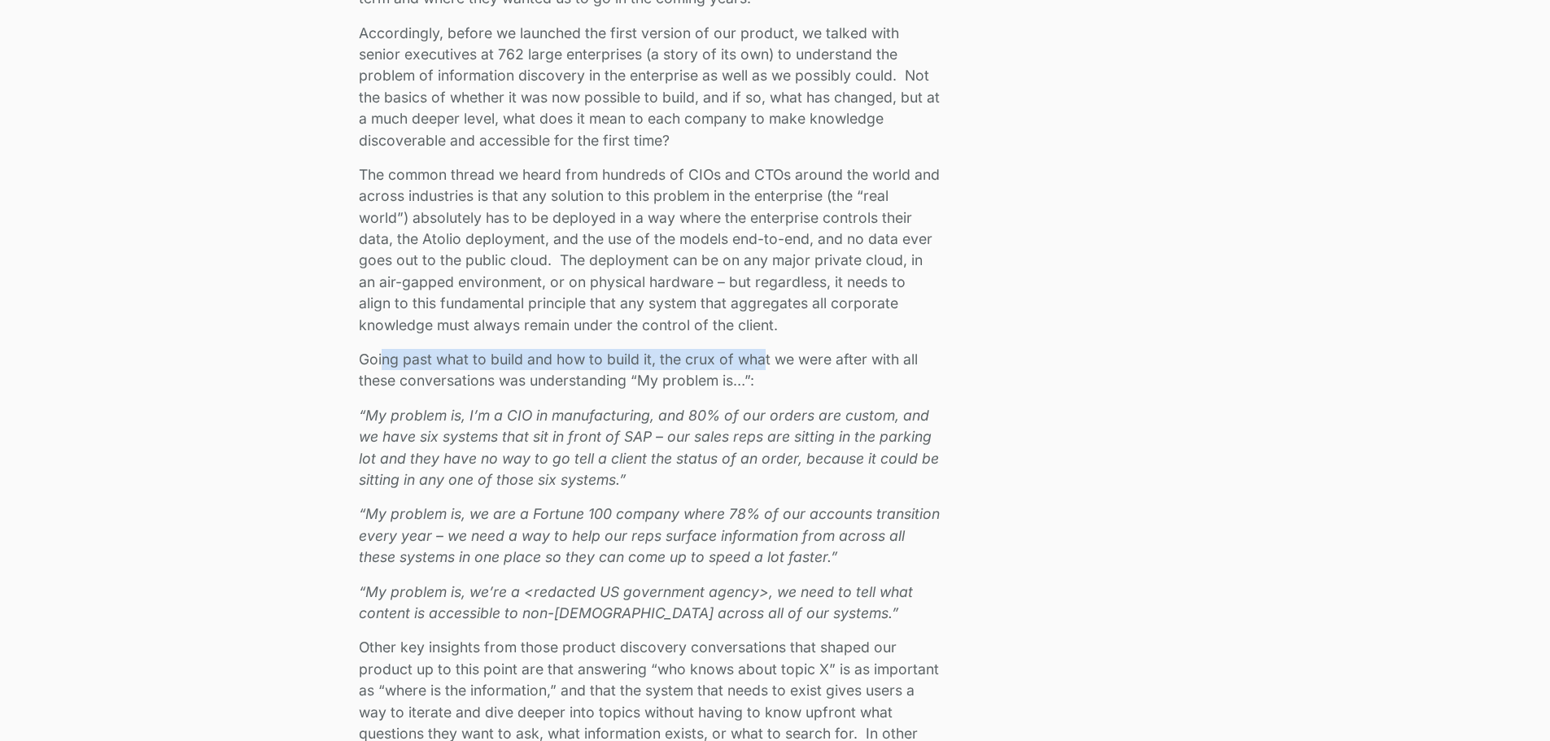
scroll to position [1665, 0]
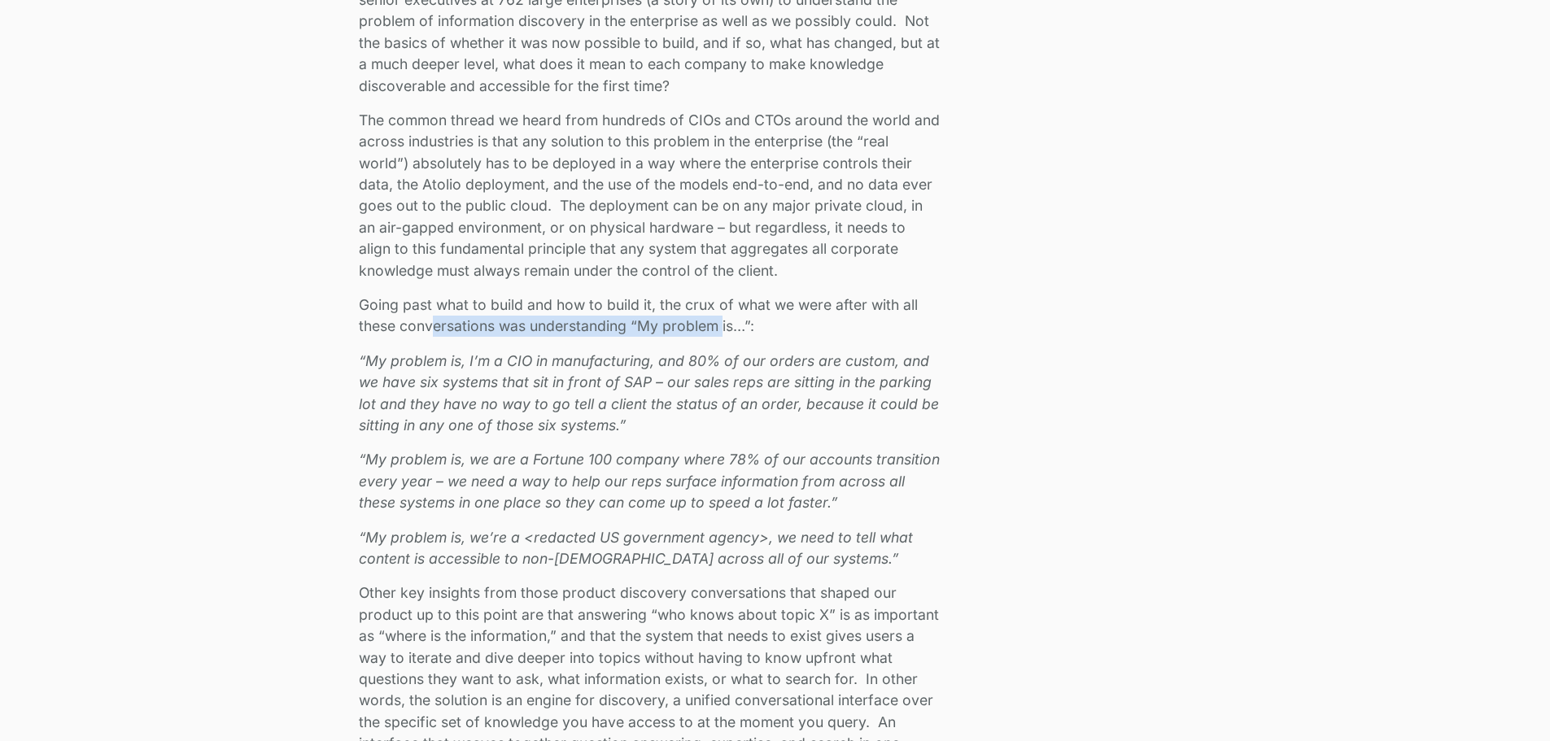
drag, startPoint x: 435, startPoint y: 337, endPoint x: 724, endPoint y: 320, distance: 289.4
click at [724, 320] on p "Going past what to build and how to build it, the crux of what we were after wi…" at bounding box center [649, 316] width 581 height 43
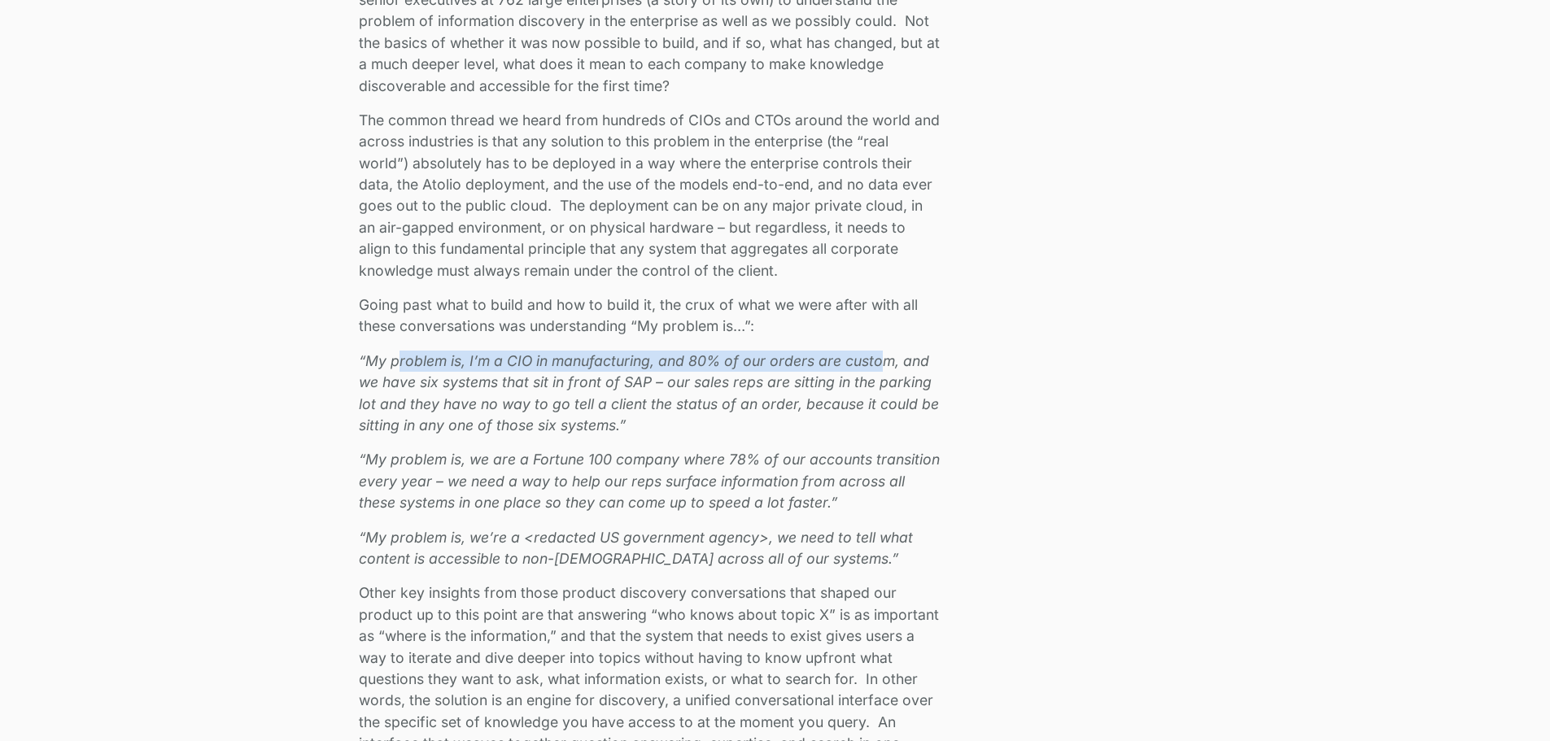
drag, startPoint x: 399, startPoint y: 363, endPoint x: 882, endPoint y: 352, distance: 483.6
click at [882, 352] on em "“My problem is, I’m a CIO in manufacturing, and 80% of our orders are custom, a…" at bounding box center [649, 392] width 580 height 81
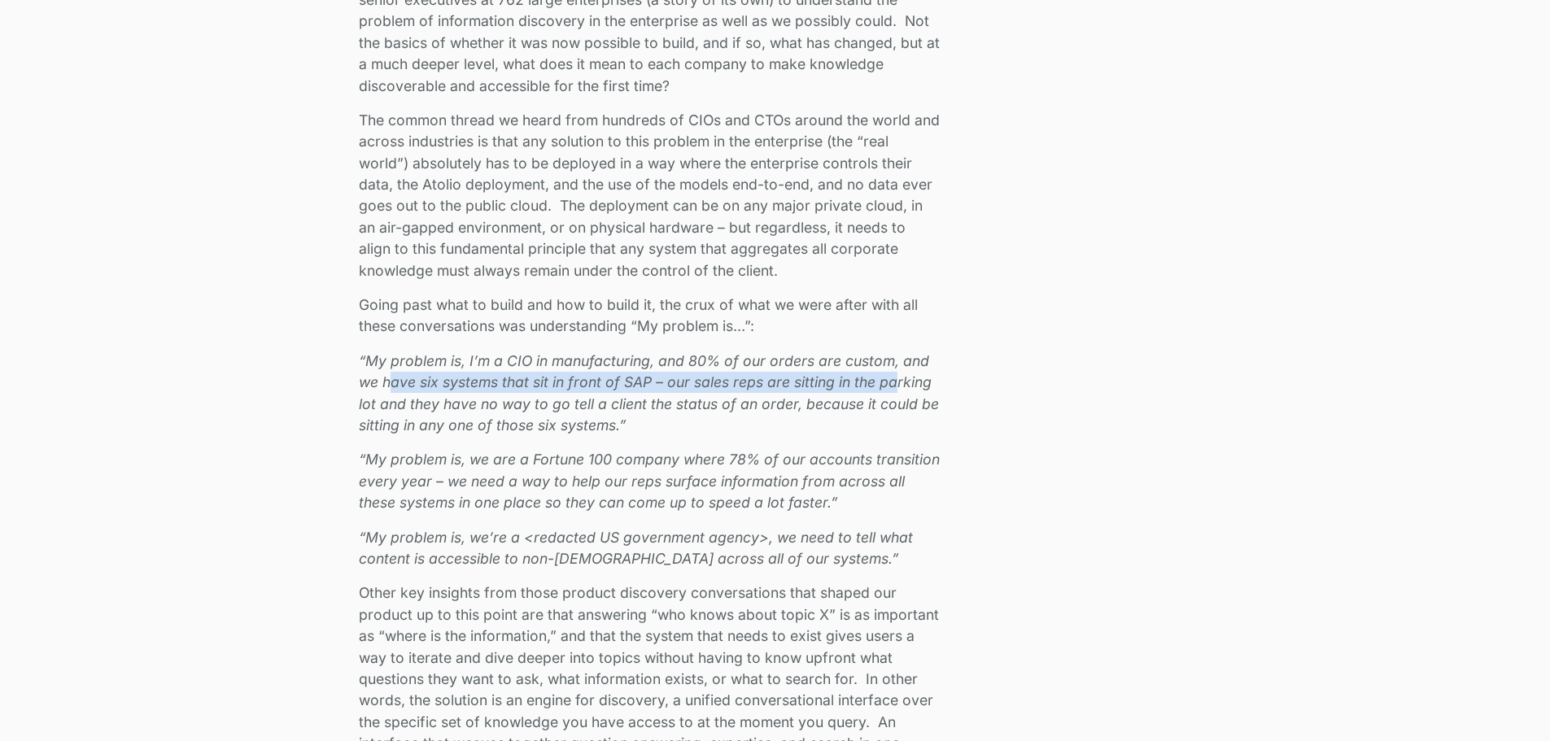
drag, startPoint x: 394, startPoint y: 388, endPoint x: 898, endPoint y: 376, distance: 503.9
click at [898, 376] on em "“My problem is, I’m a CIO in manufacturing, and 80% of our orders are custom, a…" at bounding box center [649, 392] width 580 height 81
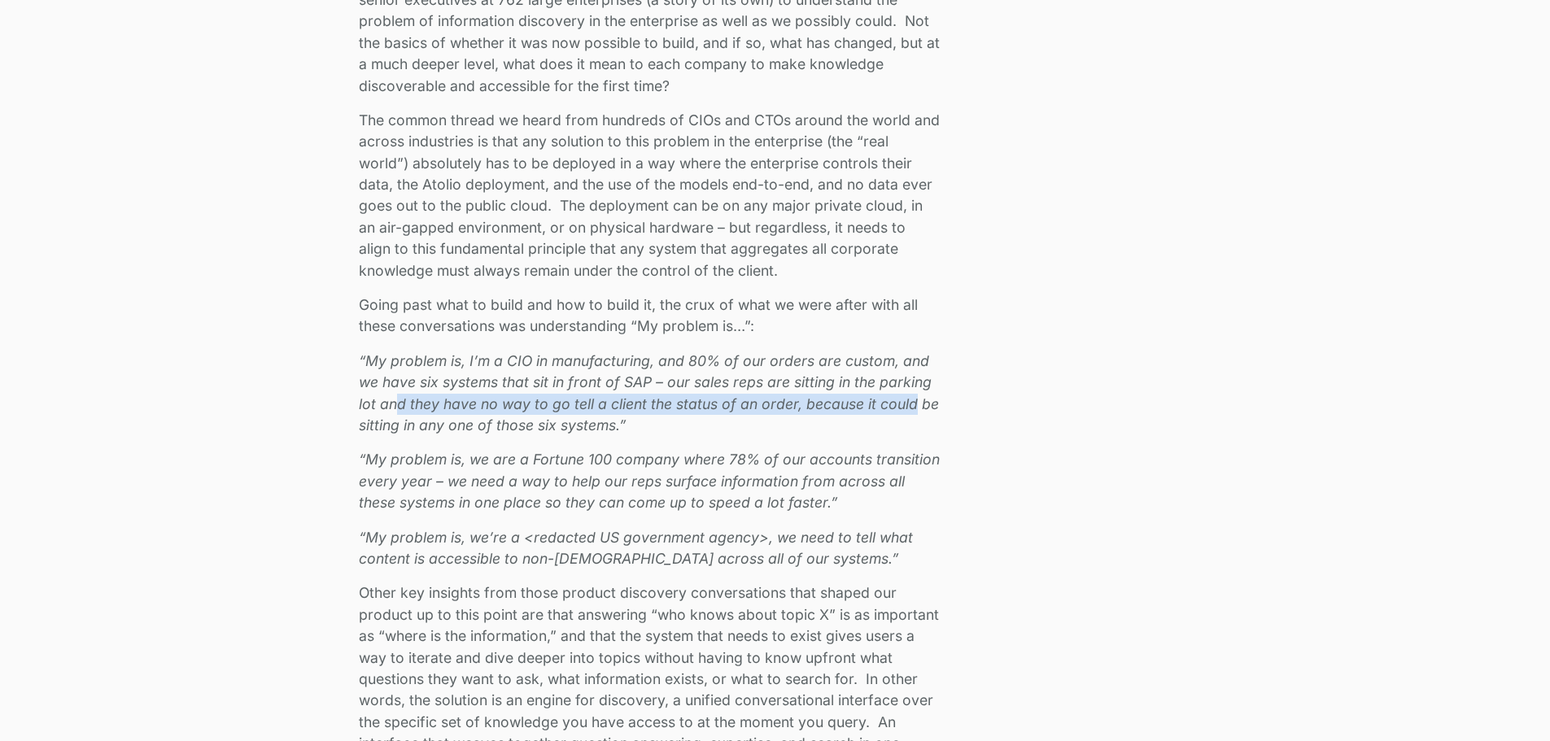
drag, startPoint x: 396, startPoint y: 404, endPoint x: 912, endPoint y: 404, distance: 516.8
click at [912, 404] on em "“My problem is, I’m a CIO in manufacturing, and 80% of our orders are custom, a…" at bounding box center [649, 392] width 580 height 81
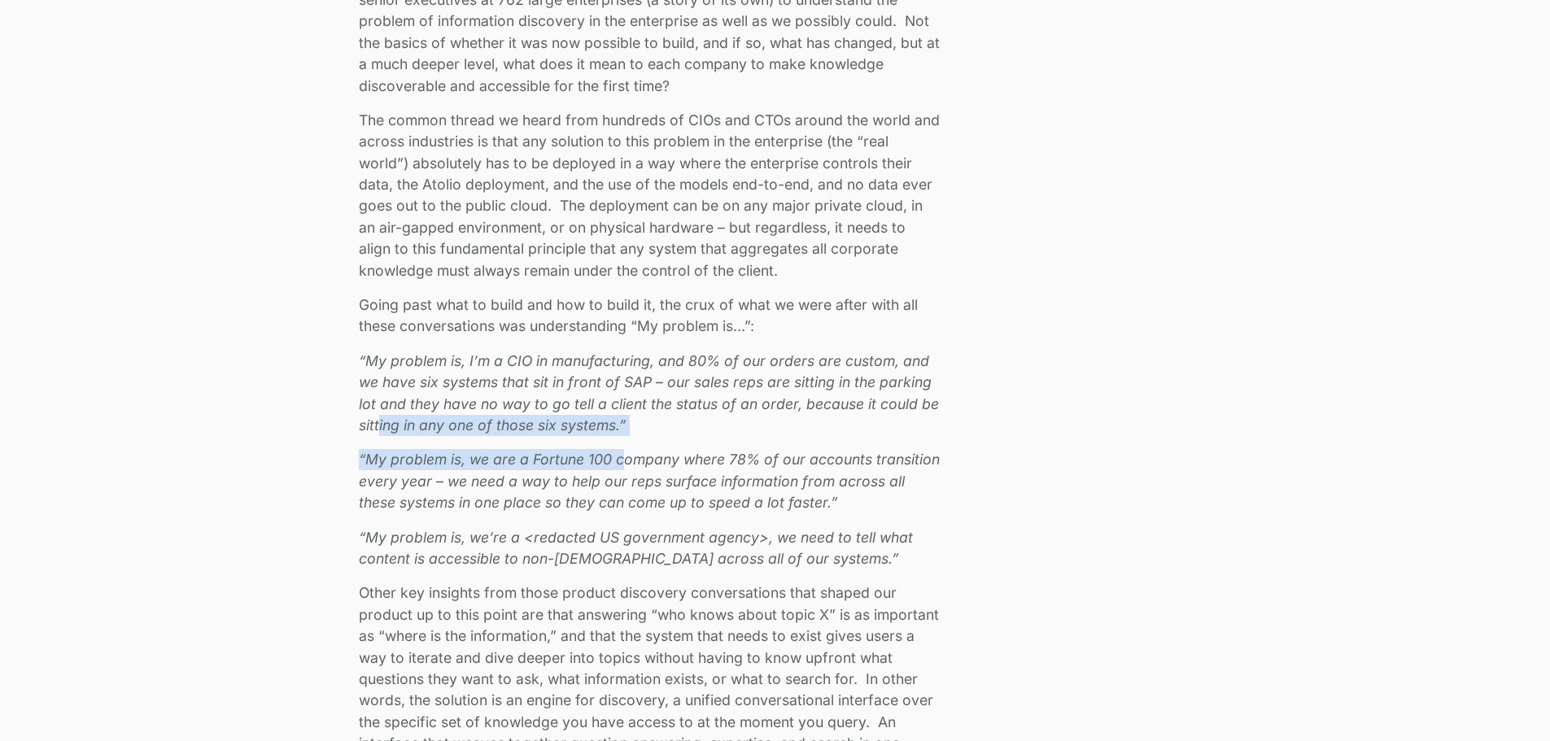
drag, startPoint x: 380, startPoint y: 430, endPoint x: 620, endPoint y: 437, distance: 240.2
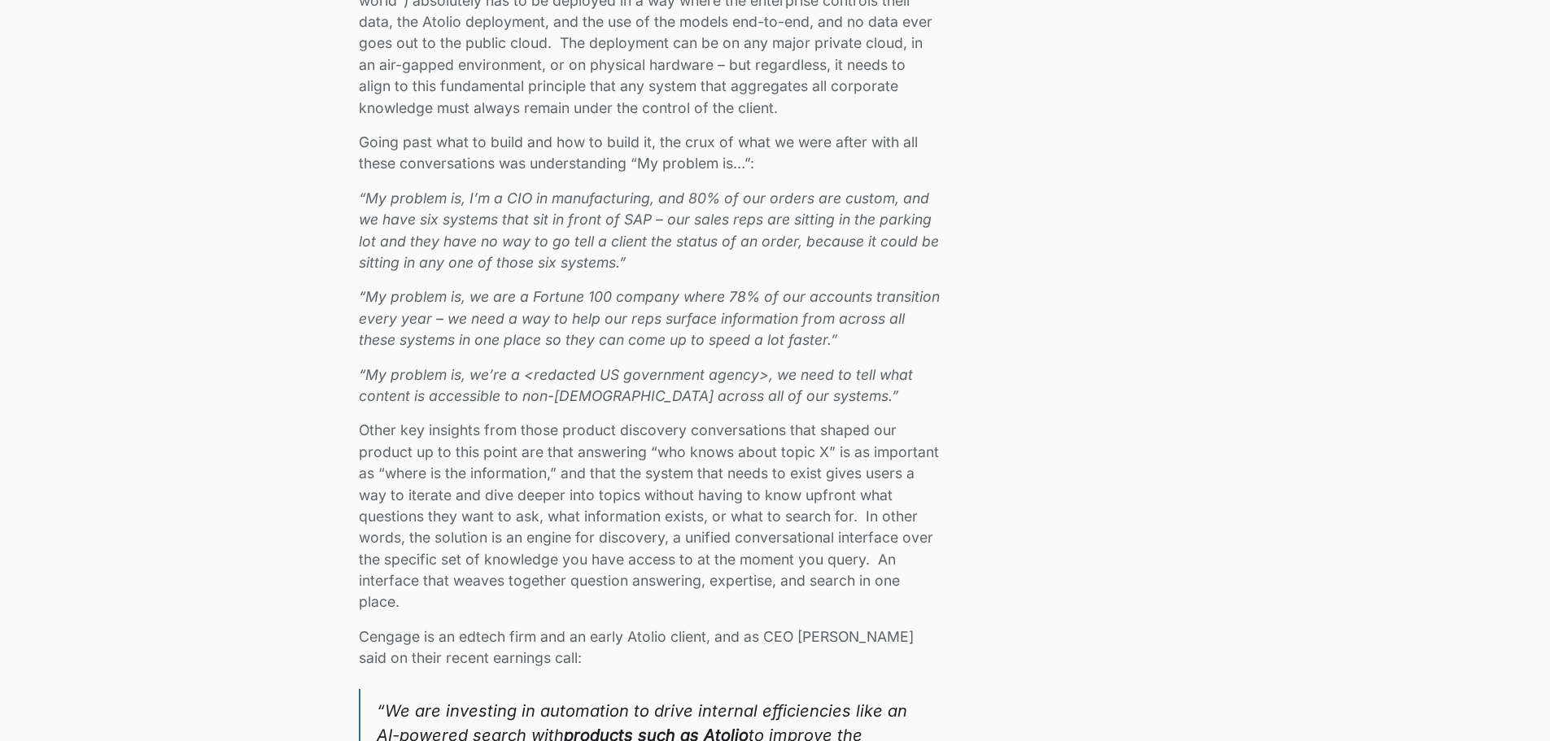
click at [552, 334] on em "“My problem is, we are a Fortune 100 company where 78% of our accounts transiti…" at bounding box center [649, 318] width 581 height 60
drag, startPoint x: 502, startPoint y: 291, endPoint x: 877, endPoint y: 284, distance: 375.3
click at [877, 284] on div "We closed our Series A and have raised $24M in total funding to bring secure AI…" at bounding box center [649, 643] width 581 height 2932
drag, startPoint x: 405, startPoint y: 313, endPoint x: 892, endPoint y: 313, distance: 486.7
click at [892, 313] on em "“My problem is, we are a Fortune 100 company where 78% of our accounts transiti…" at bounding box center [649, 318] width 581 height 60
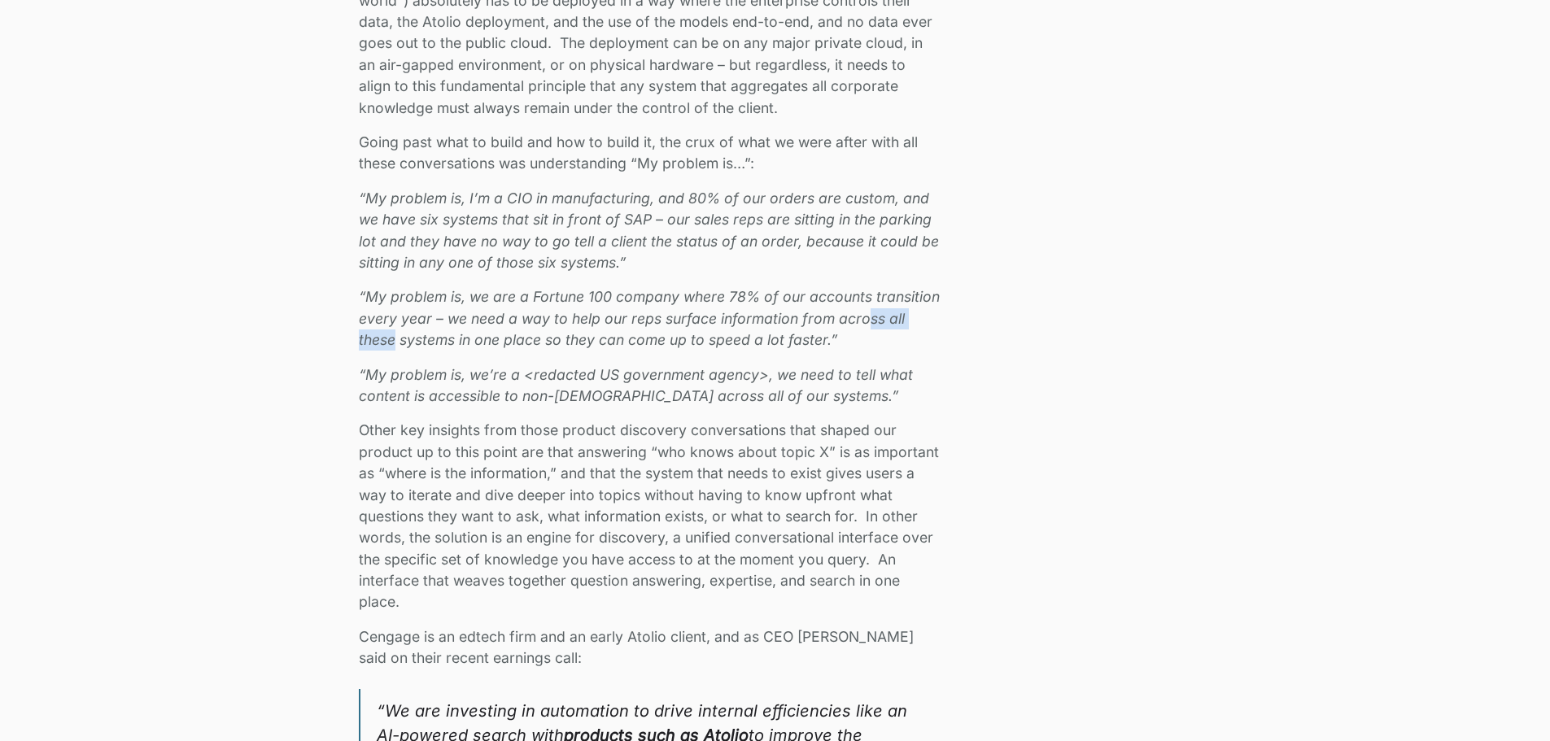
drag, startPoint x: 392, startPoint y: 342, endPoint x: 866, endPoint y: 330, distance: 473.8
click at [866, 330] on p "“My problem is, we are a Fortune 100 company where 78% of our accounts transiti…" at bounding box center [649, 318] width 581 height 64
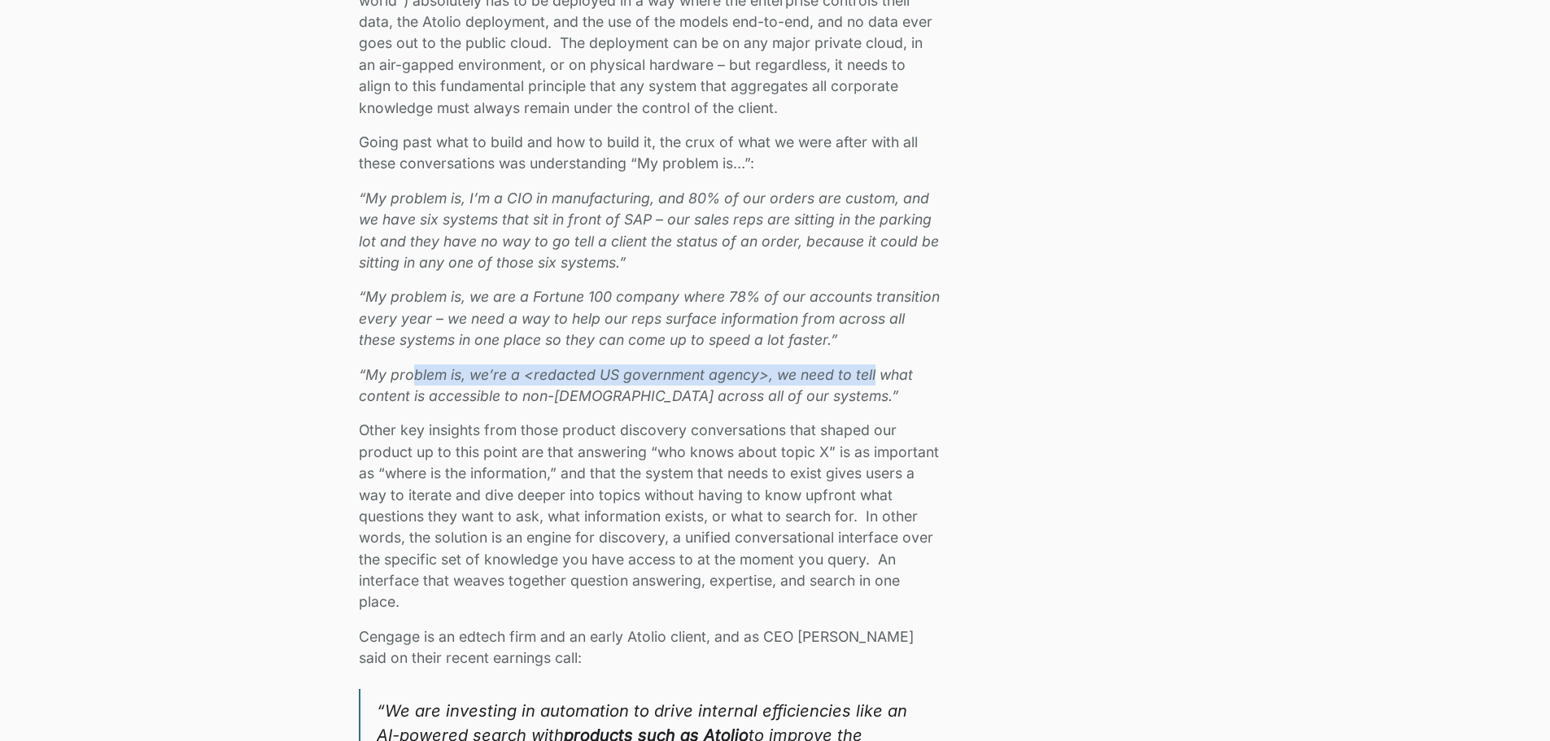
drag, startPoint x: 416, startPoint y: 378, endPoint x: 872, endPoint y: 378, distance: 455.8
click at [872, 378] on em "“My problem is, we’re a <redacted US government agency>, we need to tell what c…" at bounding box center [636, 385] width 554 height 38
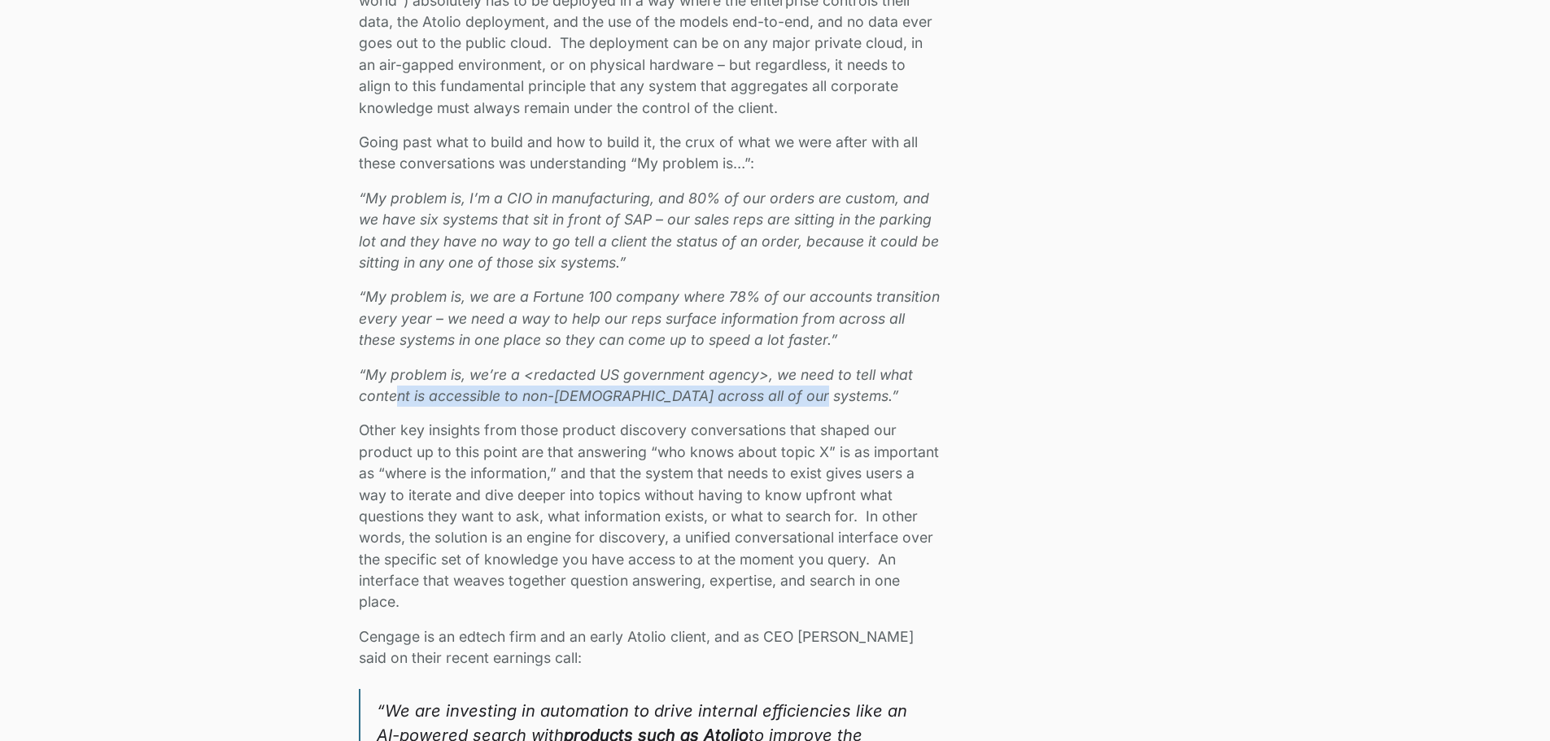
drag, startPoint x: 400, startPoint y: 395, endPoint x: 793, endPoint y: 400, distance: 392.3
click at [793, 400] on em "“My problem is, we’re a <redacted US government agency>, we need to tell what c…" at bounding box center [636, 385] width 554 height 38
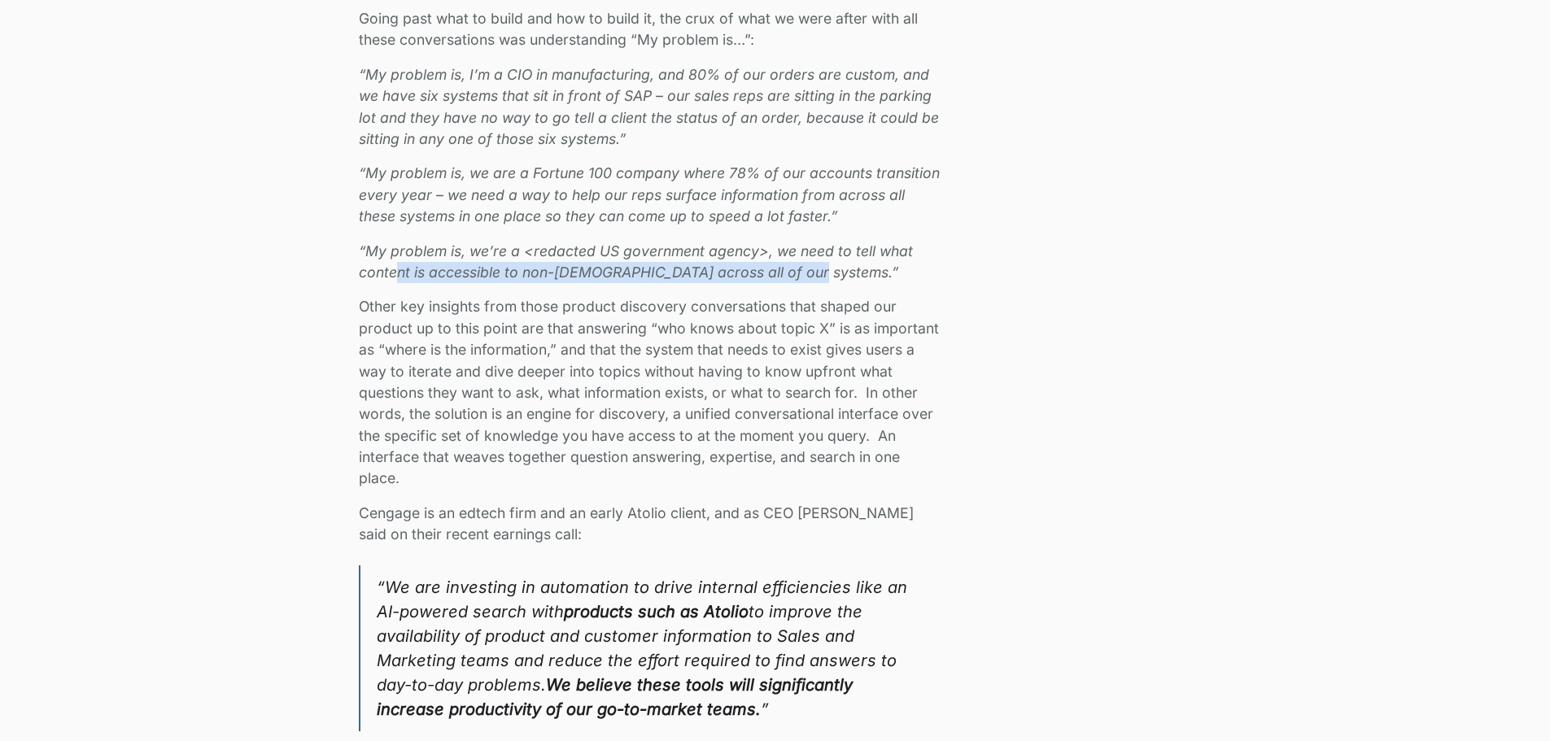
scroll to position [1991, 0]
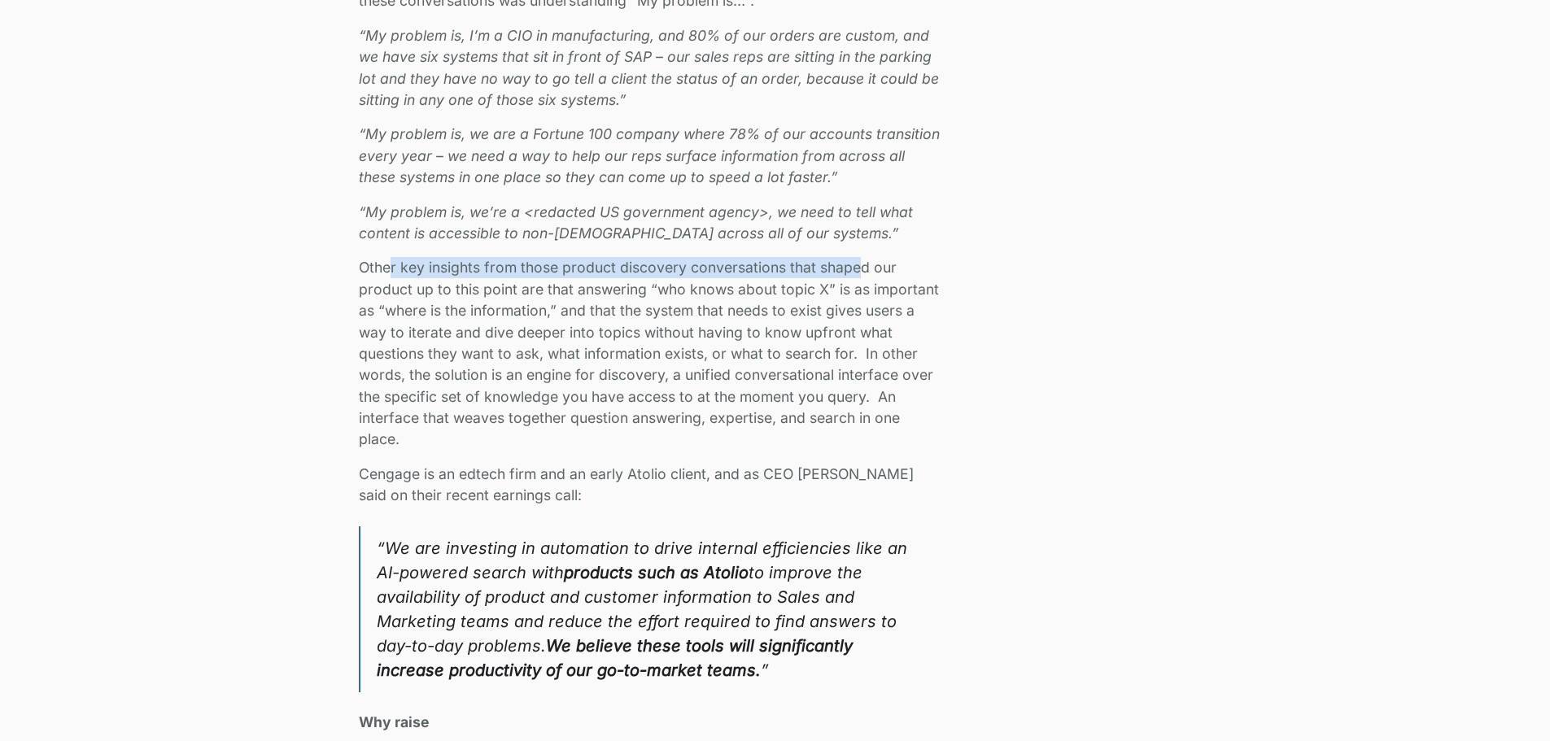
drag, startPoint x: 391, startPoint y: 264, endPoint x: 842, endPoint y: 269, distance: 450.9
click at [851, 265] on p "Other key insights from those product discovery conversations that shaped our p…" at bounding box center [649, 354] width 581 height 194
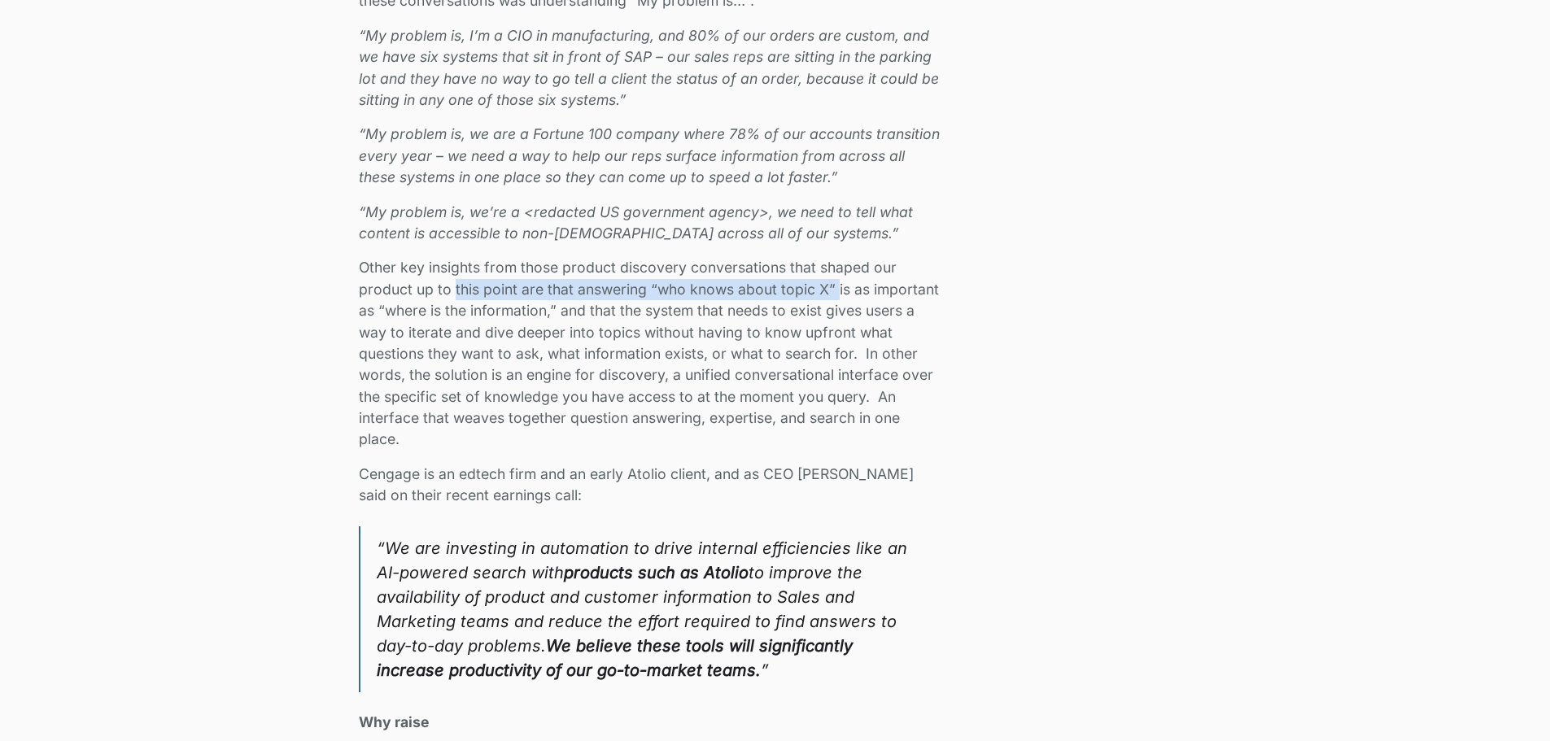
drag, startPoint x: 473, startPoint y: 290, endPoint x: 835, endPoint y: 284, distance: 362.2
click at [835, 284] on p "Other key insights from those product discovery conversations that shaped our p…" at bounding box center [649, 354] width 581 height 194
drag, startPoint x: 376, startPoint y: 305, endPoint x: 858, endPoint y: 307, distance: 481.8
click at [858, 307] on p "Other key insights from those product discovery conversations that shaped our p…" at bounding box center [649, 354] width 581 height 194
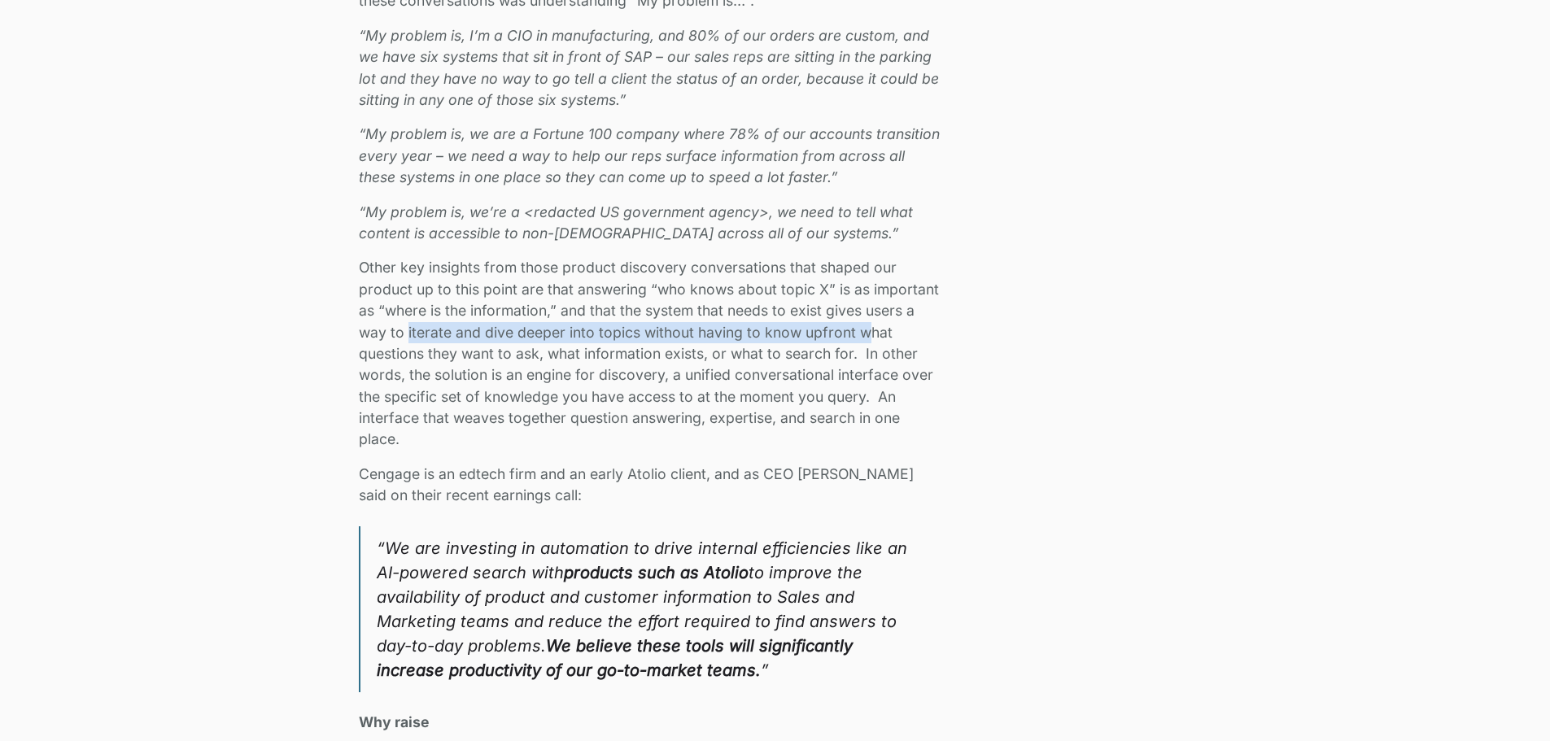
drag, startPoint x: 474, startPoint y: 337, endPoint x: 869, endPoint y: 330, distance: 395.6
click at [869, 330] on p "Other key insights from those product discovery conversations that shaped our p…" at bounding box center [649, 354] width 581 height 194
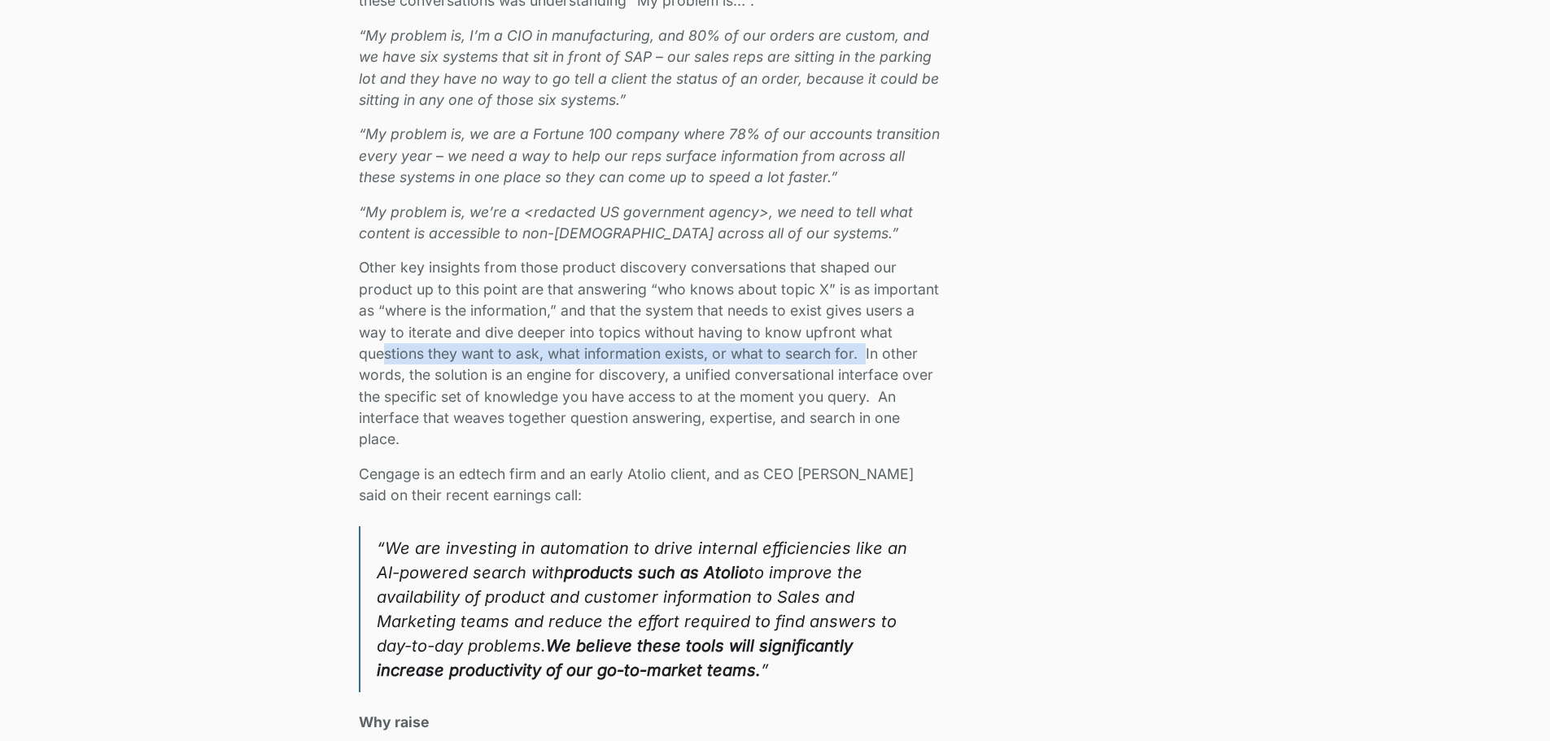
drag, startPoint x: 500, startPoint y: 354, endPoint x: 866, endPoint y: 352, distance: 366.3
click at [866, 352] on p "Other key insights from those product discovery conversations that shaped our p…" at bounding box center [649, 354] width 581 height 194
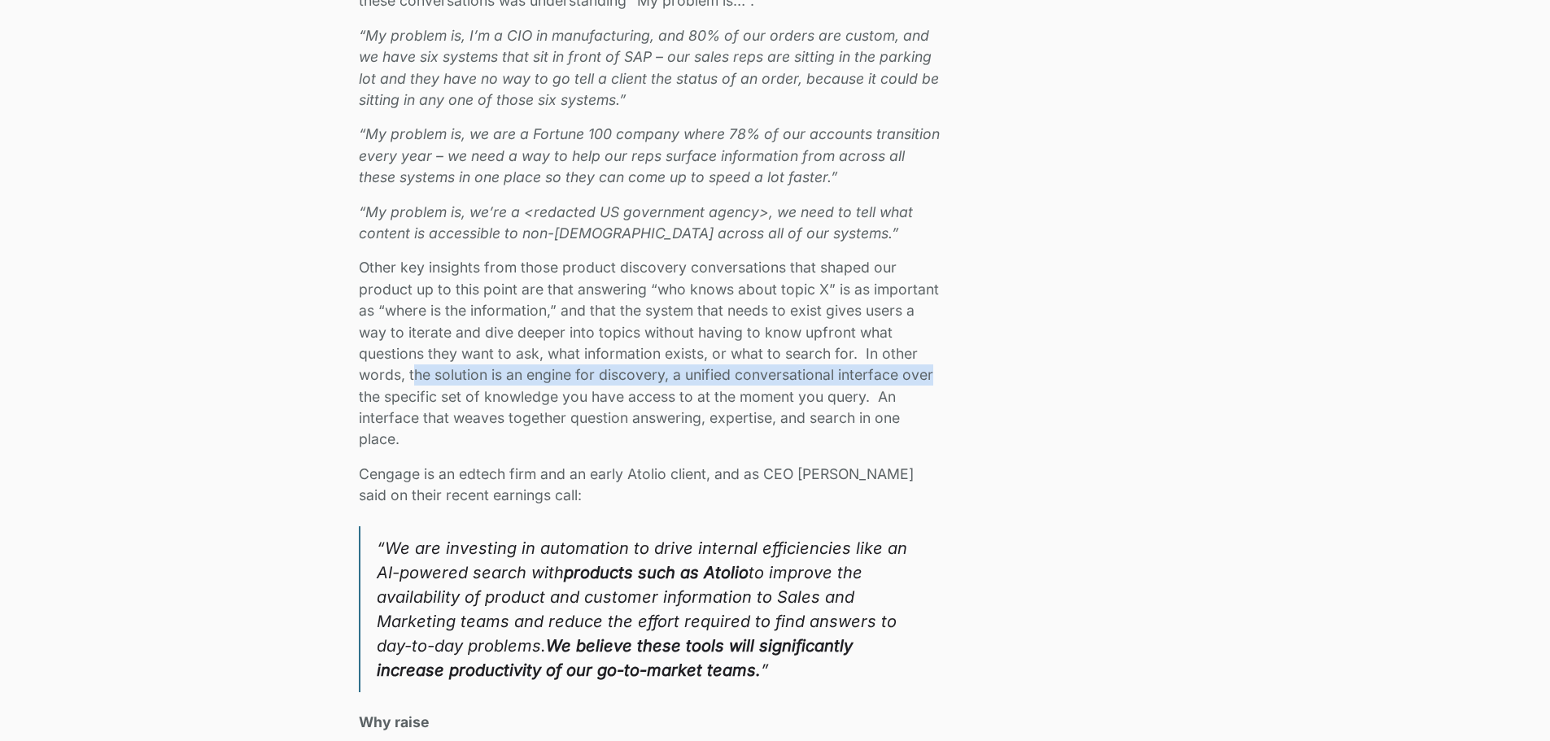
drag, startPoint x: 413, startPoint y: 373, endPoint x: 932, endPoint y: 370, distance: 519.3
click at [932, 370] on p "Other key insights from those product discovery conversations that shaped our p…" at bounding box center [649, 354] width 581 height 194
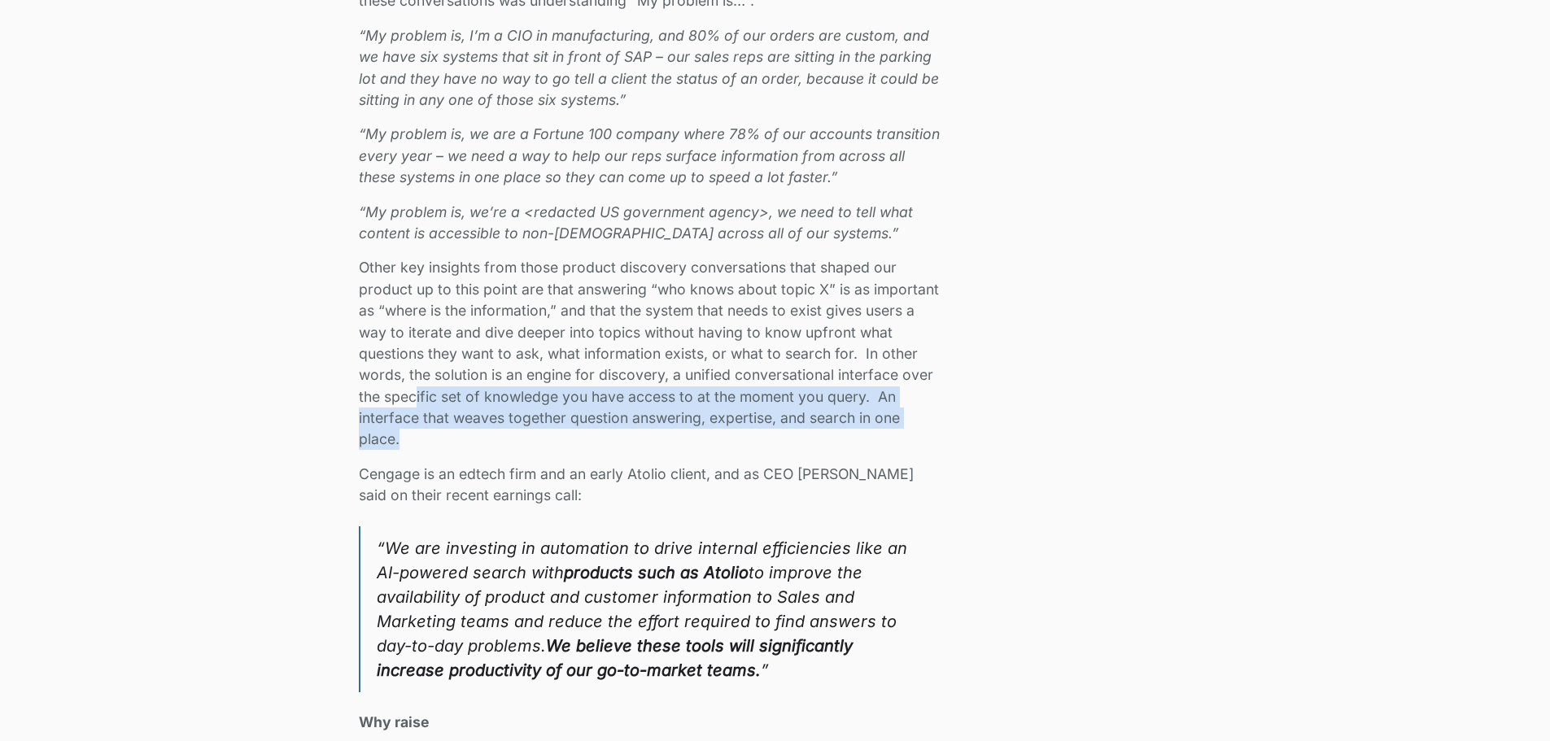
drag, startPoint x: 413, startPoint y: 396, endPoint x: 879, endPoint y: 432, distance: 466.9
click at [879, 432] on p "Other key insights from those product discovery conversations that shaped our p…" at bounding box center [649, 354] width 581 height 194
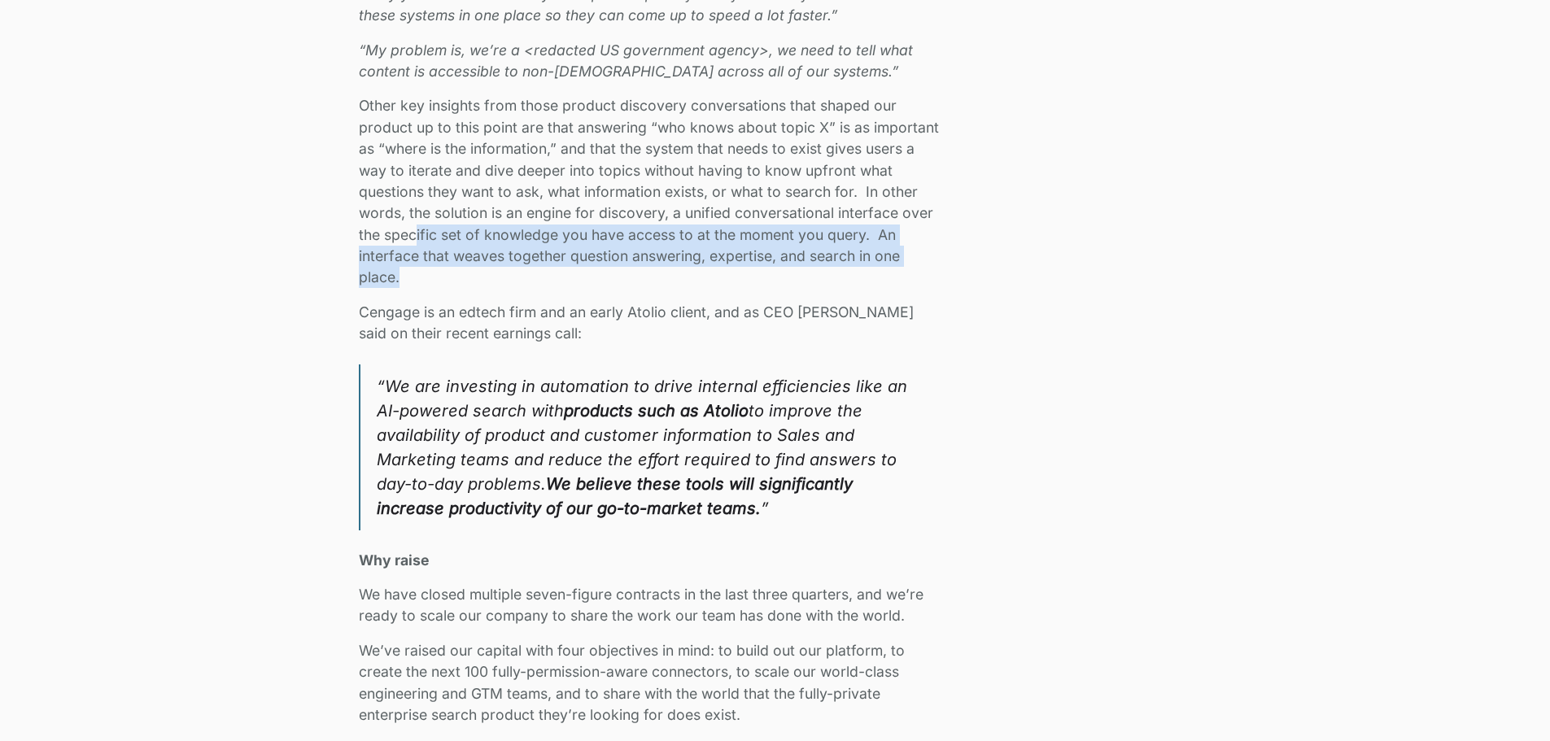
scroll to position [2154, 0]
drag, startPoint x: 381, startPoint y: 308, endPoint x: 851, endPoint y: 324, distance: 469.9
click at [851, 324] on p "Cengage is an edtech firm and an early Atolio client, and as CEO [PERSON_NAME] …" at bounding box center [649, 322] width 581 height 43
drag, startPoint x: 753, startPoint y: 330, endPoint x: 350, endPoint y: 313, distance: 403.3
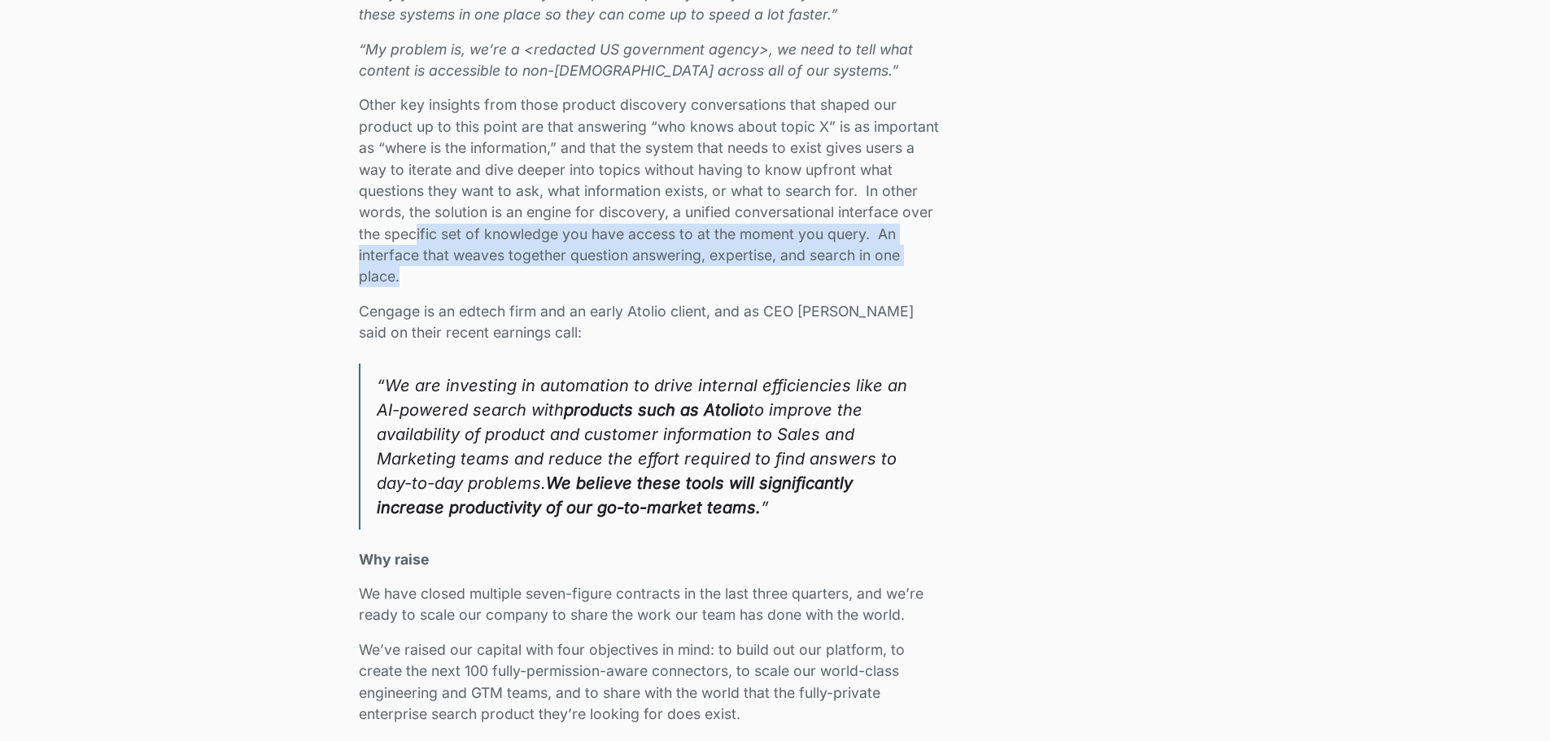
click at [350, 313] on div "We closed our Series A and have raised $24M in total funding to bring secure AI…" at bounding box center [775, 130] width 1550 height 3570
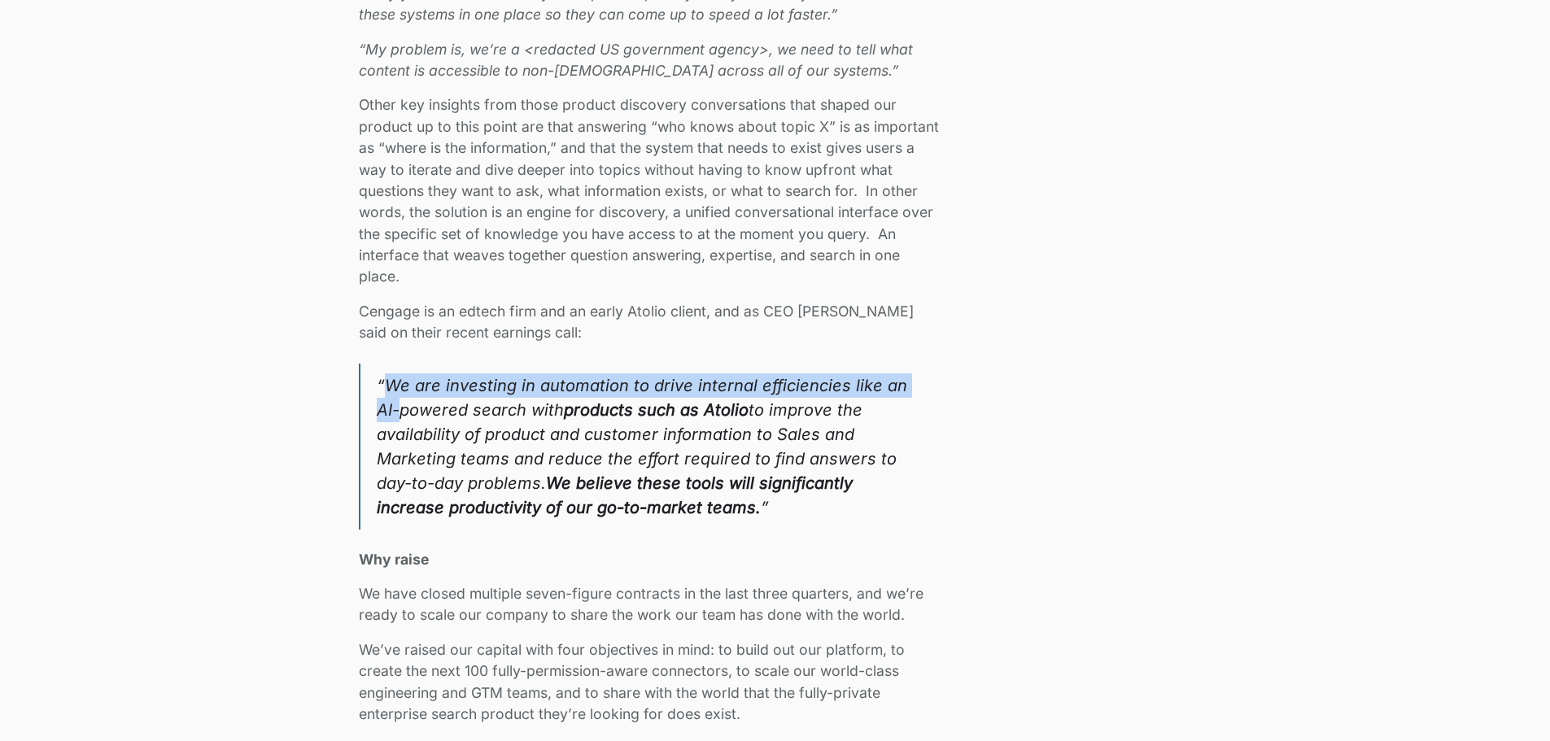
drag, startPoint x: 391, startPoint y: 391, endPoint x: 928, endPoint y: 384, distance: 537.2
click at [928, 384] on blockquote "“We are investing in automation to drive internal efficiencies like an AI-power…" at bounding box center [649, 447] width 581 height 166
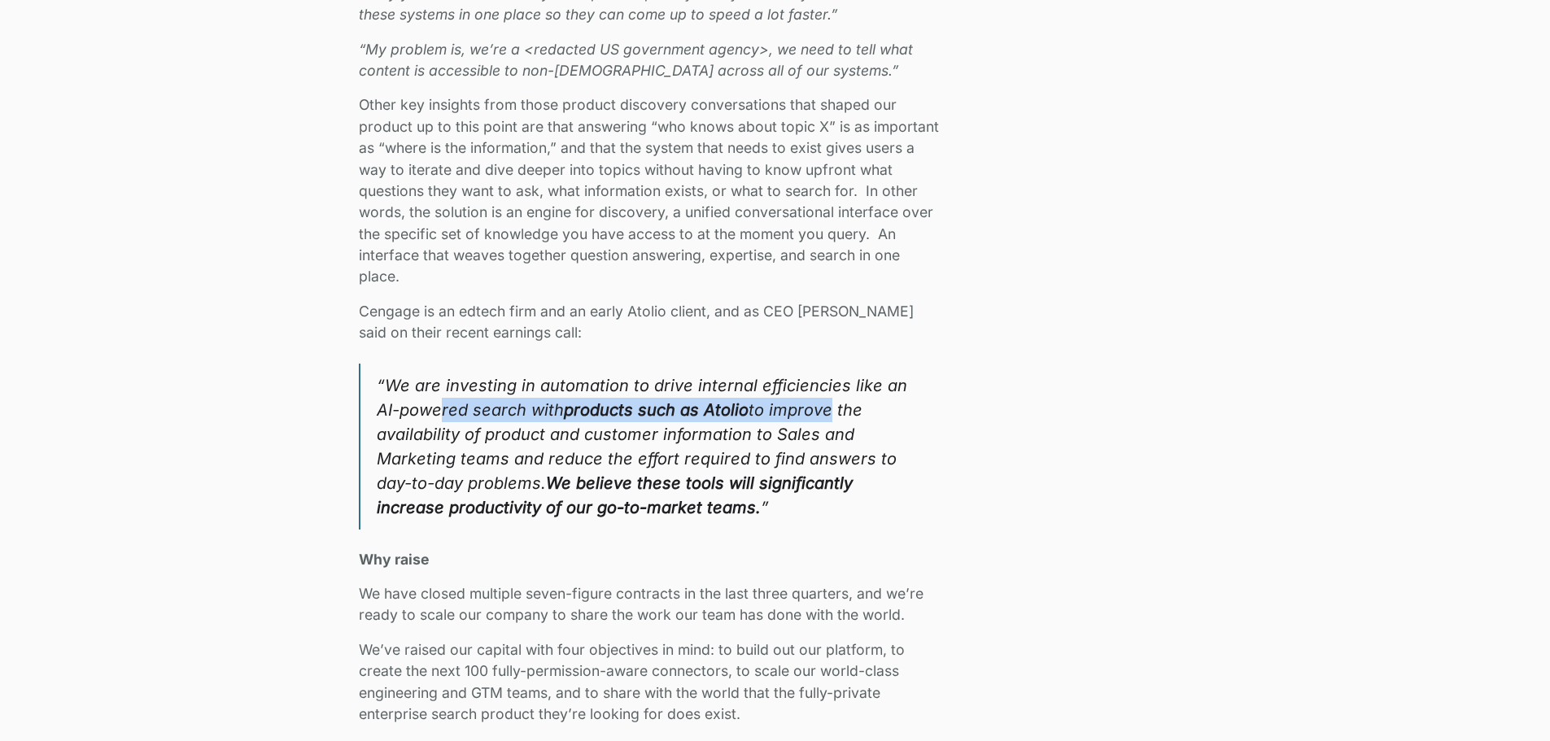
drag, startPoint x: 418, startPoint y: 416, endPoint x: 803, endPoint y: 418, distance: 384.2
click at [803, 418] on blockquote "“We are investing in automation to drive internal efficiencies like an AI-power…" at bounding box center [649, 447] width 581 height 166
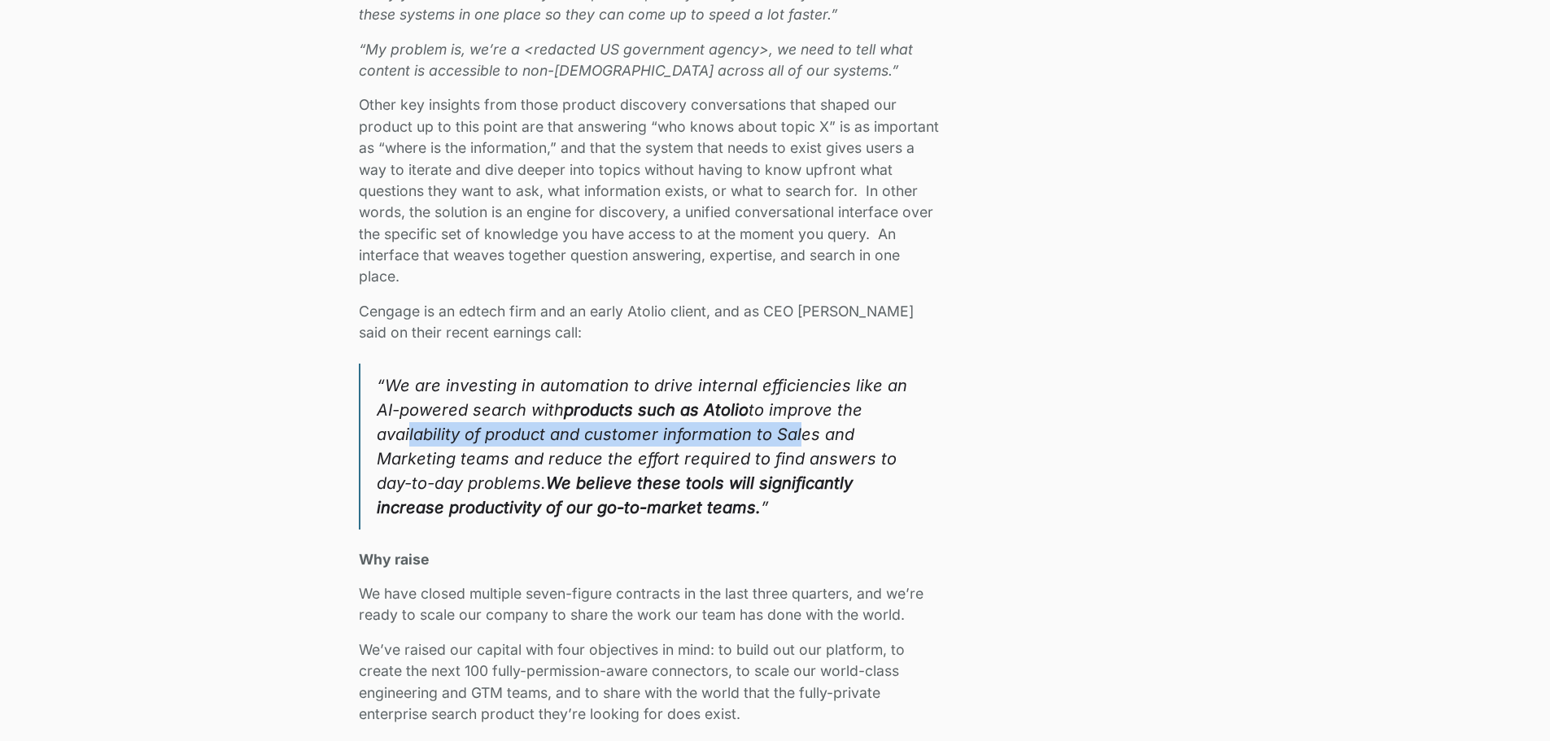
drag, startPoint x: 405, startPoint y: 436, endPoint x: 794, endPoint y: 440, distance: 389.9
click at [794, 440] on blockquote "“We are investing in automation to drive internal efficiencies like an AI-power…" at bounding box center [649, 447] width 581 height 166
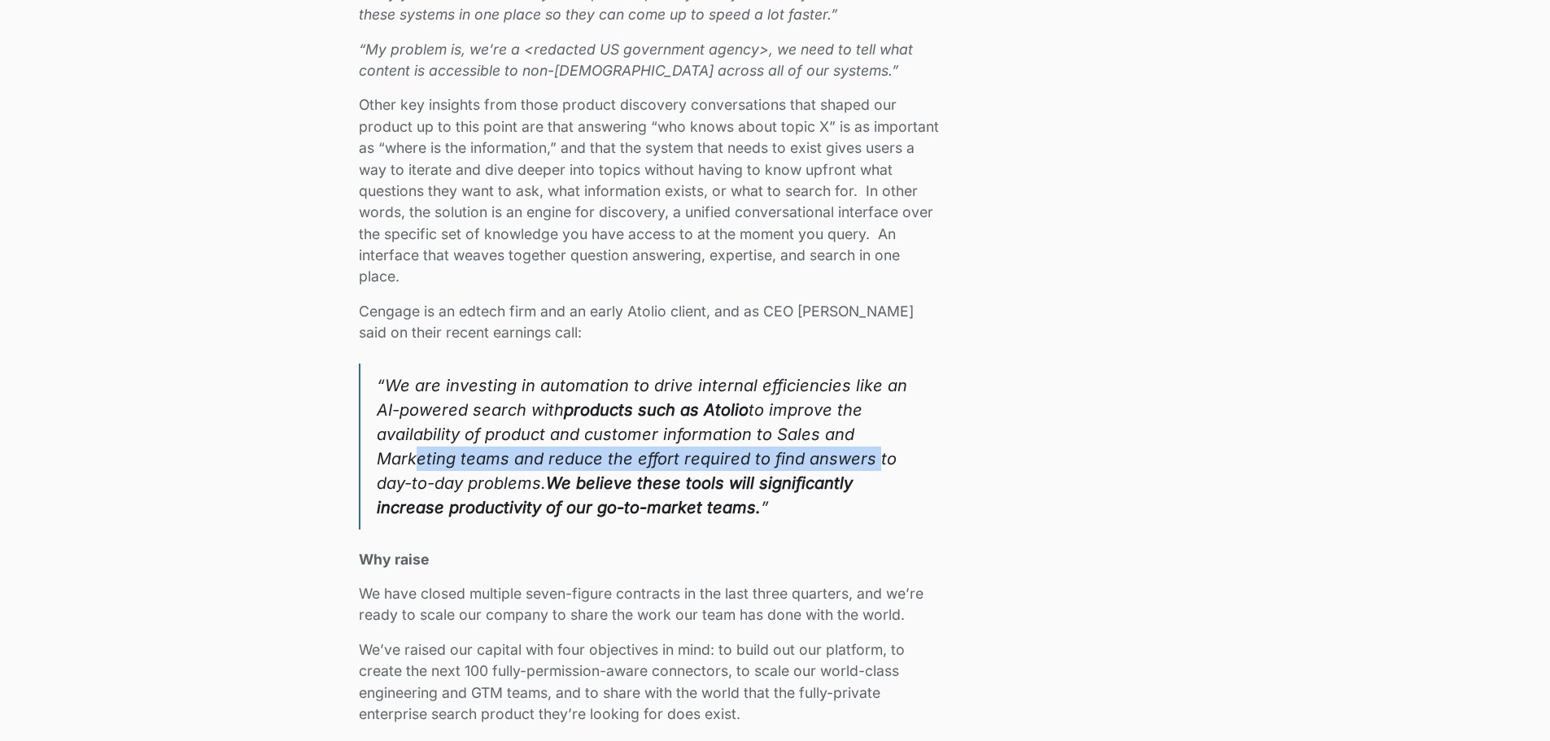
drag, startPoint x: 442, startPoint y: 459, endPoint x: 864, endPoint y: 456, distance: 421.6
click at [864, 456] on blockquote "“We are investing in automation to drive internal efficiencies like an AI-power…" at bounding box center [649, 447] width 581 height 166
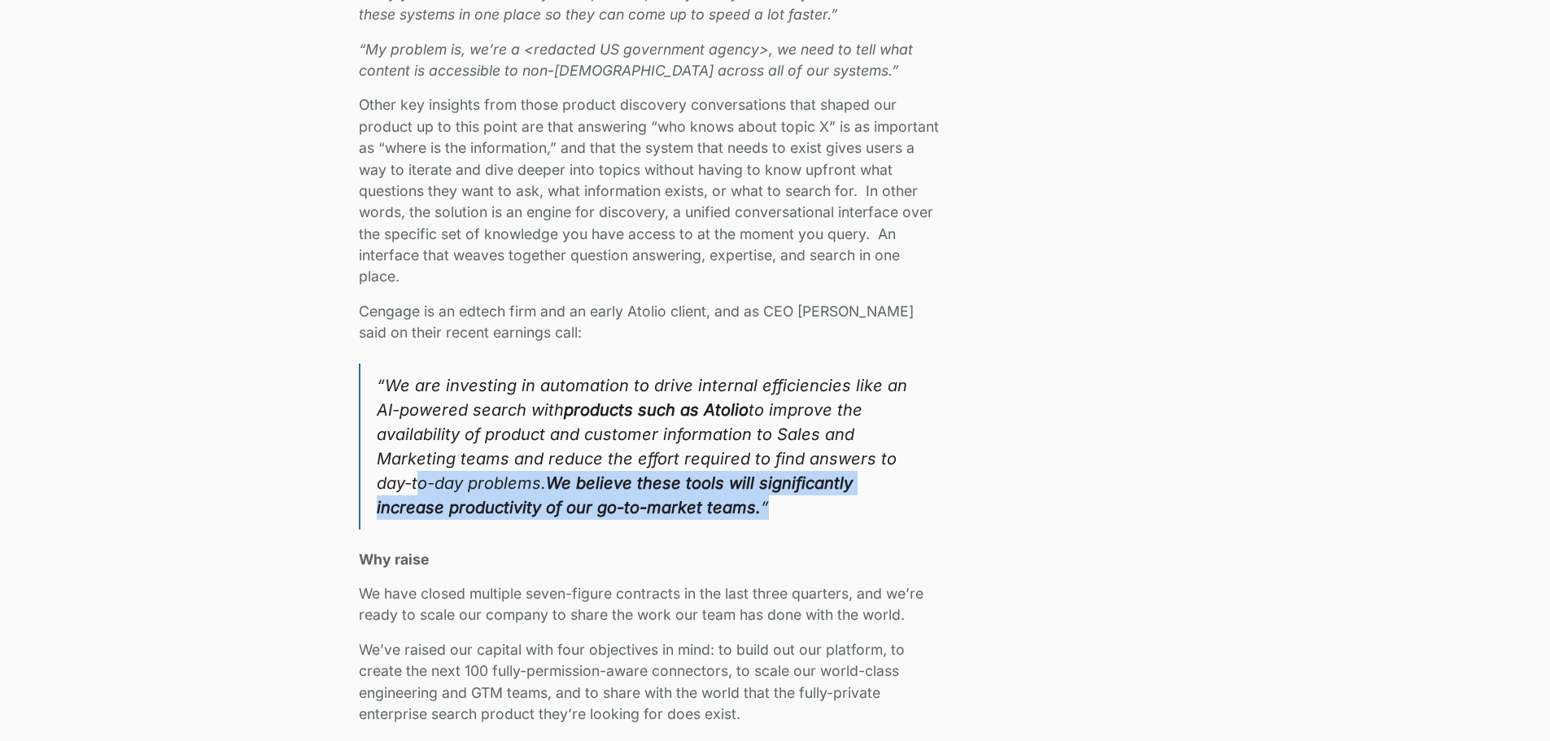
drag, startPoint x: 409, startPoint y: 489, endPoint x: 845, endPoint y: 512, distance: 436.8
click at [845, 512] on blockquote "“We are investing in automation to drive internal efficiencies like an AI-power…" at bounding box center [649, 447] width 581 height 166
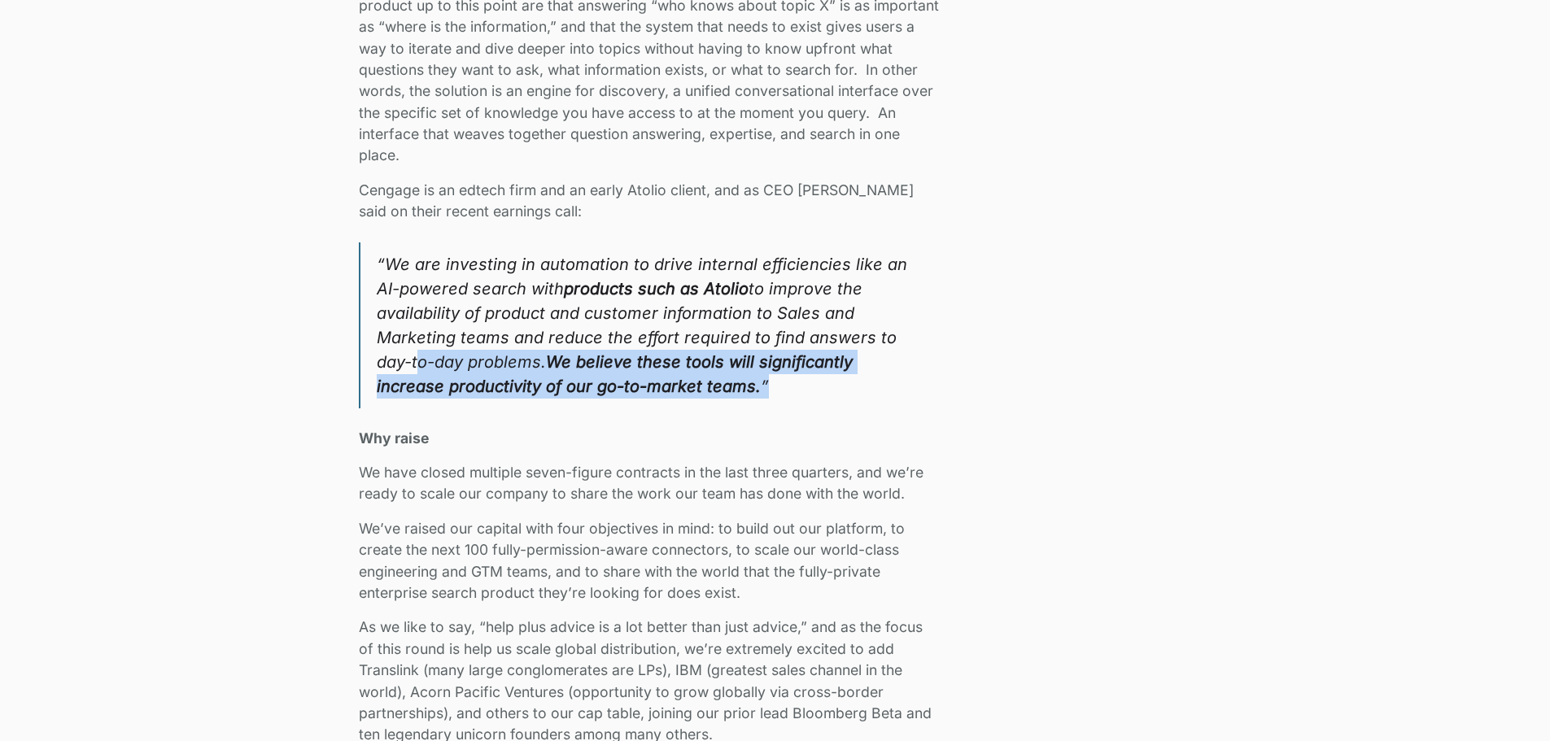
scroll to position [2479, 0]
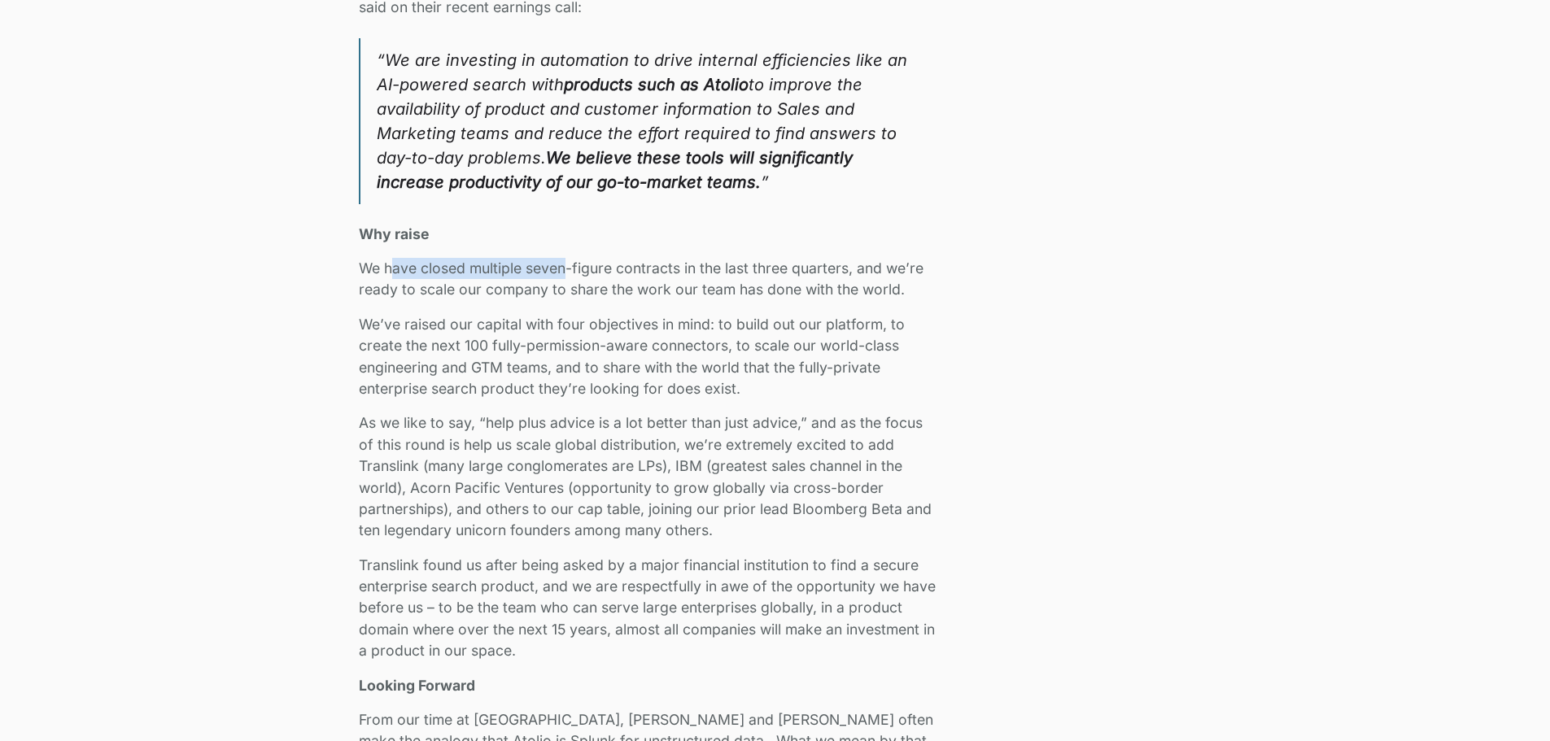
drag, startPoint x: 394, startPoint y: 271, endPoint x: 569, endPoint y: 265, distance: 175.1
click at [569, 265] on p "We have closed multiple seven-figure contracts in the last three quarters, and …" at bounding box center [649, 279] width 581 height 43
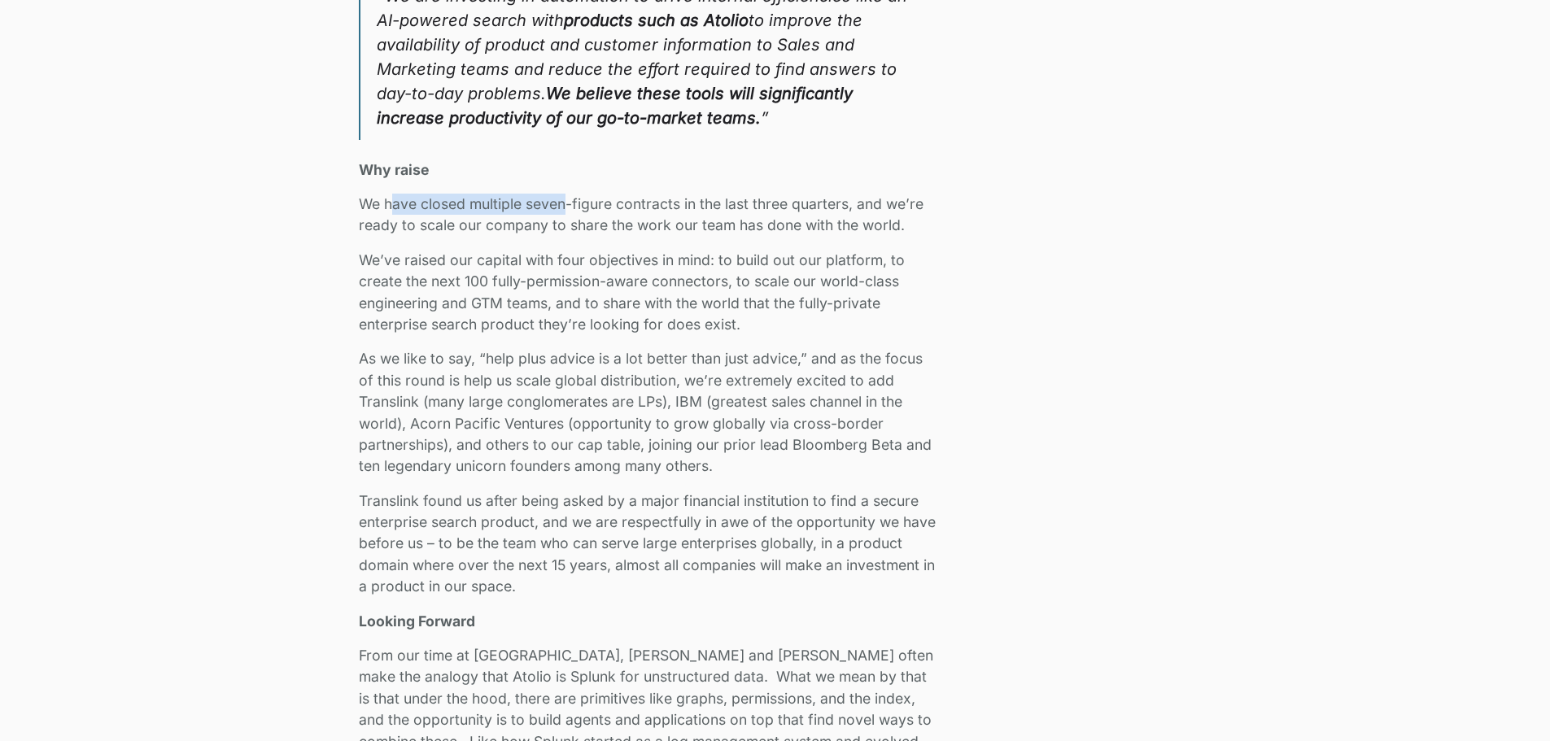
scroll to position [2604, 0]
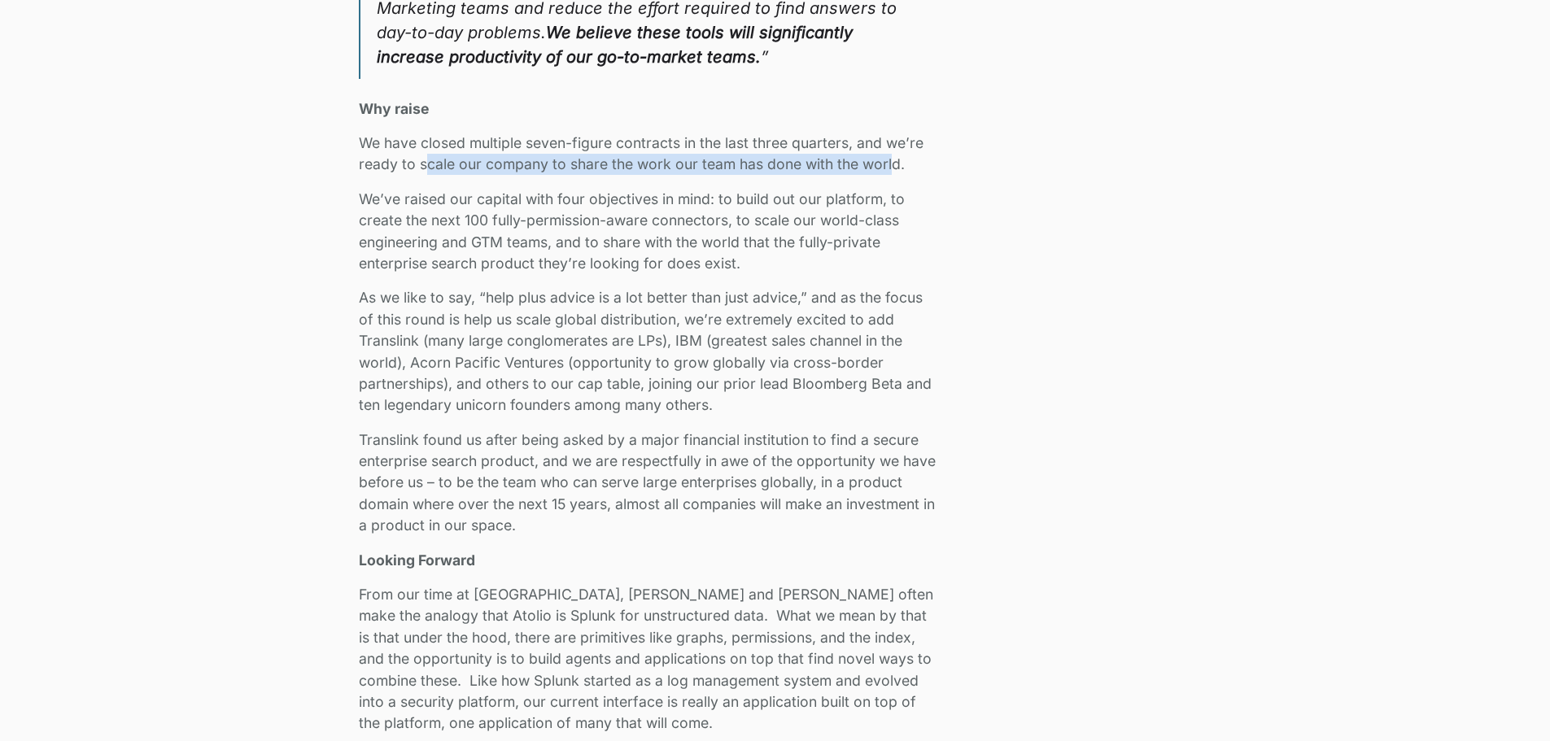
drag, startPoint x: 426, startPoint y: 166, endPoint x: 891, endPoint y: 169, distance: 465.6
click at [891, 169] on p "We have closed multiple seven-figure contracts in the last three quarters, and …" at bounding box center [649, 154] width 581 height 43
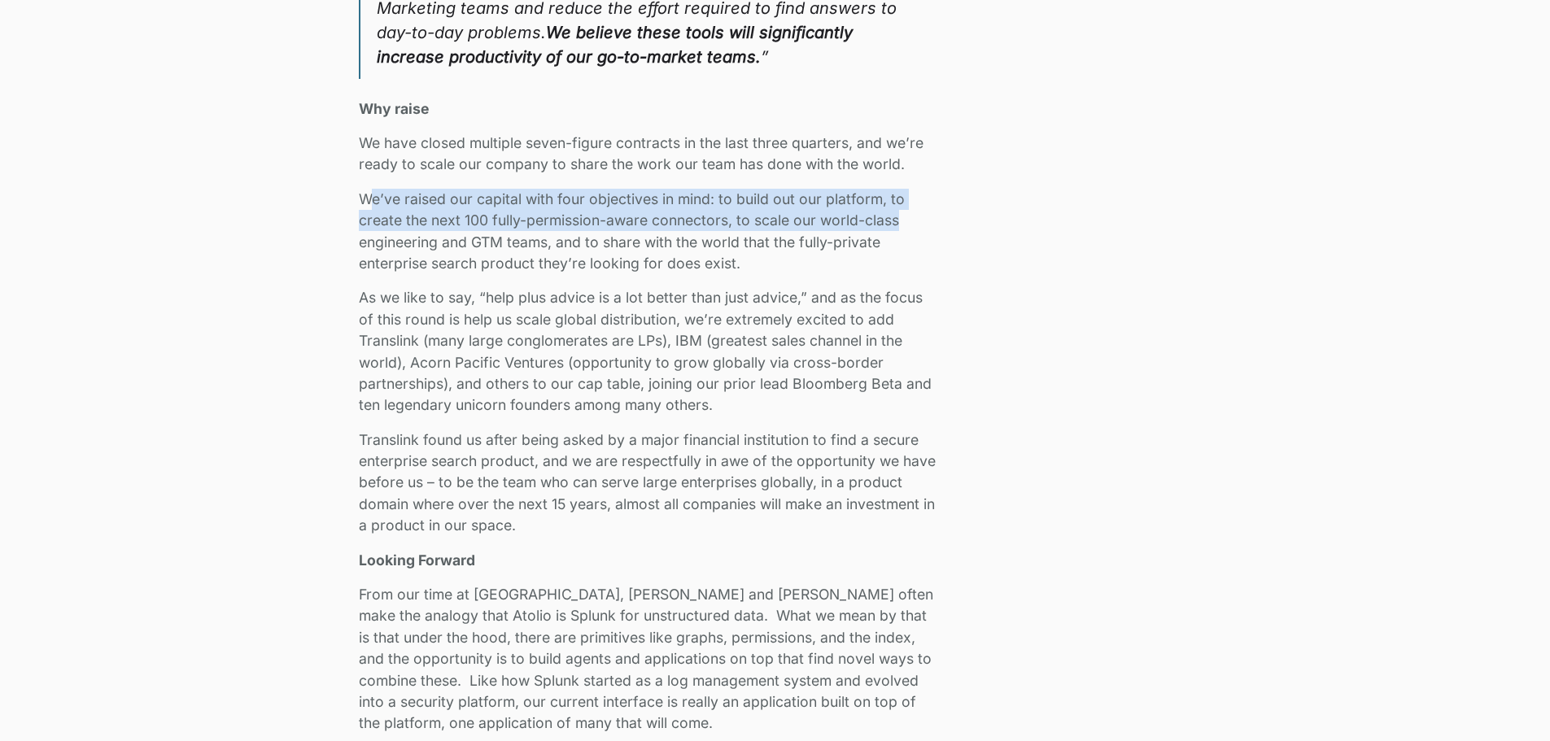
drag, startPoint x: 375, startPoint y: 195, endPoint x: 934, endPoint y: 212, distance: 558.6
click at [934, 212] on p "We’ve raised our capital with four objectives in mind: to build out our platfor…" at bounding box center [649, 232] width 581 height 86
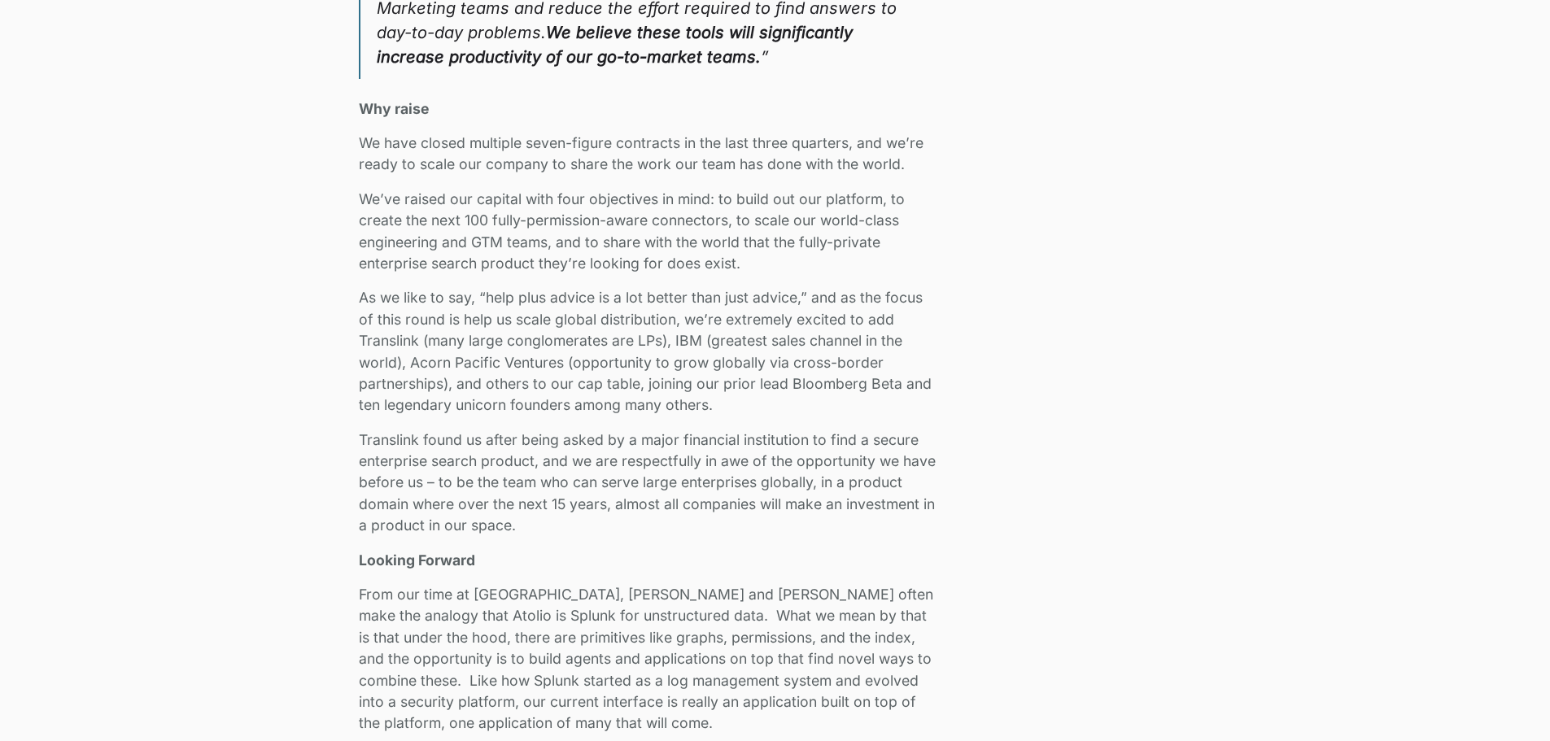
click at [542, 239] on p "We’ve raised our capital with four objectives in mind: to build out our platfor…" at bounding box center [649, 232] width 581 height 86
drag, startPoint x: 424, startPoint y: 225, endPoint x: 880, endPoint y: 219, distance: 455.8
click at [880, 219] on p "We’ve raised our capital with four objectives in mind: to build out our platfor…" at bounding box center [649, 232] width 581 height 86
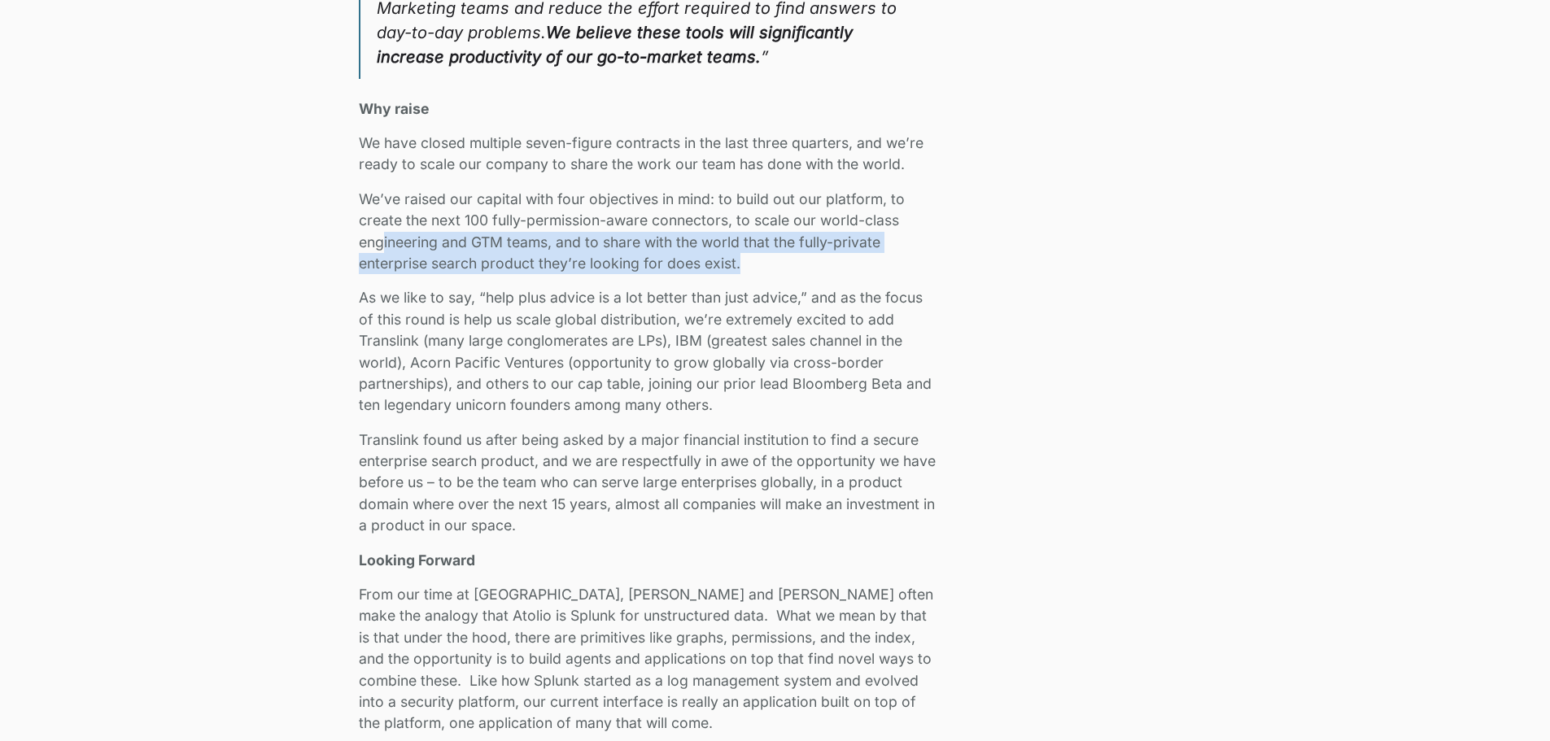
drag, startPoint x: 404, startPoint y: 242, endPoint x: 808, endPoint y: 268, distance: 405.3
click at [808, 268] on p "We’ve raised our capital with four objectives in mind: to build out our platfor…" at bounding box center [649, 232] width 581 height 86
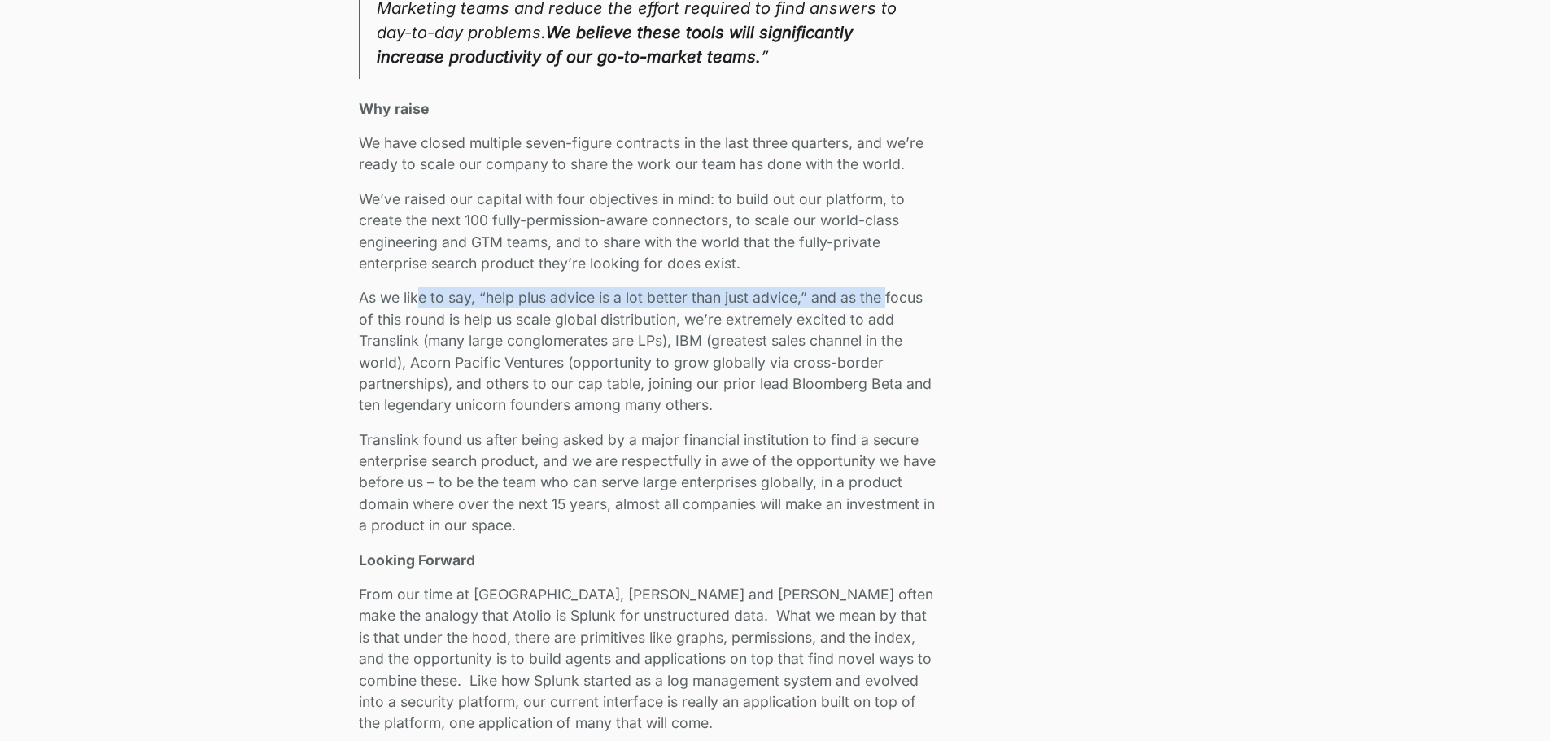
drag, startPoint x: 422, startPoint y: 297, endPoint x: 882, endPoint y: 295, distance: 459.9
click at [887, 297] on p "As we like to say, “help plus advice is a lot better than just advice,” and as …" at bounding box center [649, 351] width 581 height 129
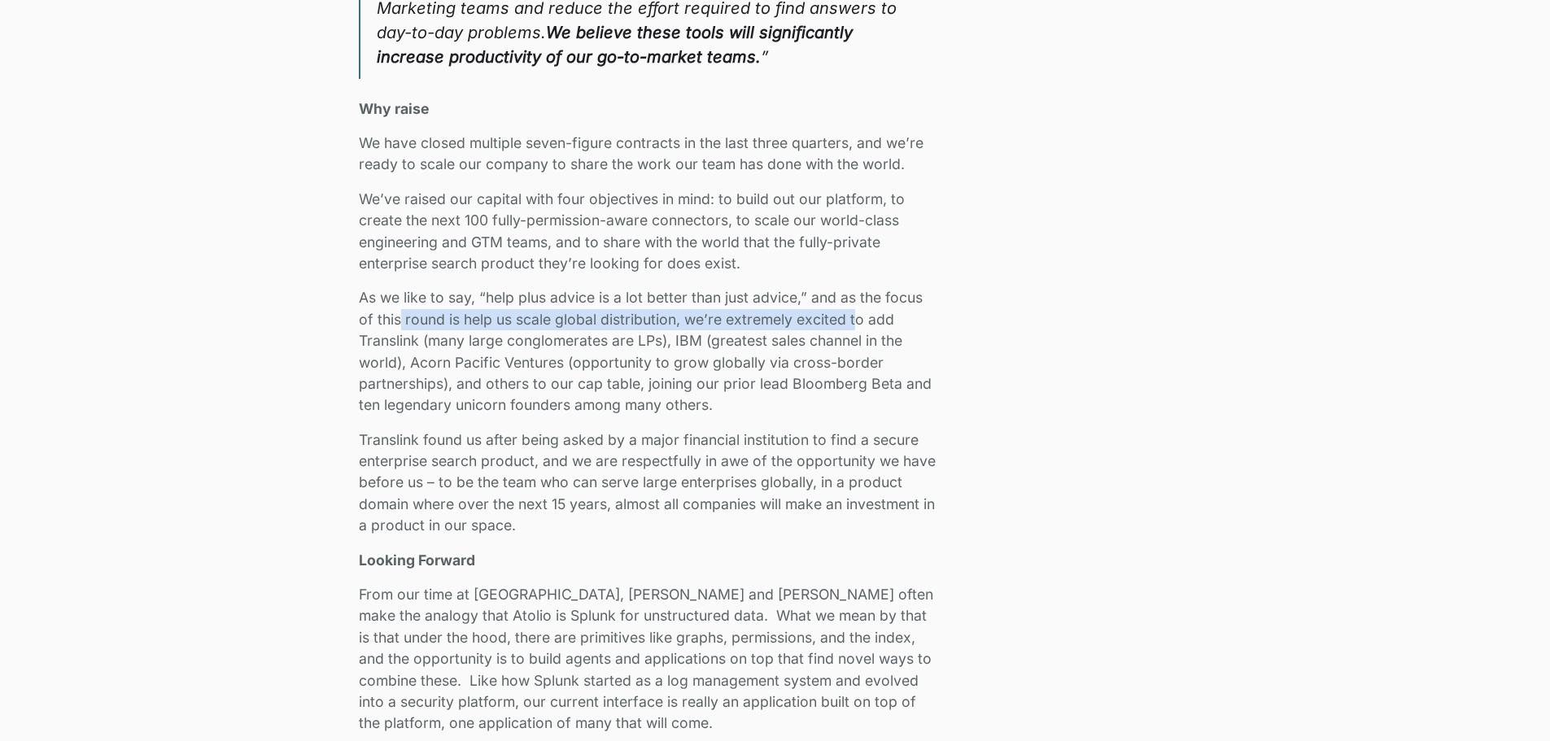
drag, startPoint x: 399, startPoint y: 320, endPoint x: 854, endPoint y: 317, distance: 455.0
click at [854, 317] on p "As we like to say, “help plus advice is a lot better than just advice,” and as …" at bounding box center [649, 351] width 581 height 129
drag, startPoint x: 400, startPoint y: 340, endPoint x: 903, endPoint y: 343, distance: 503.0
click at [903, 343] on p "As we like to say, “help plus advice is a lot better than just advice,” and as …" at bounding box center [649, 351] width 581 height 129
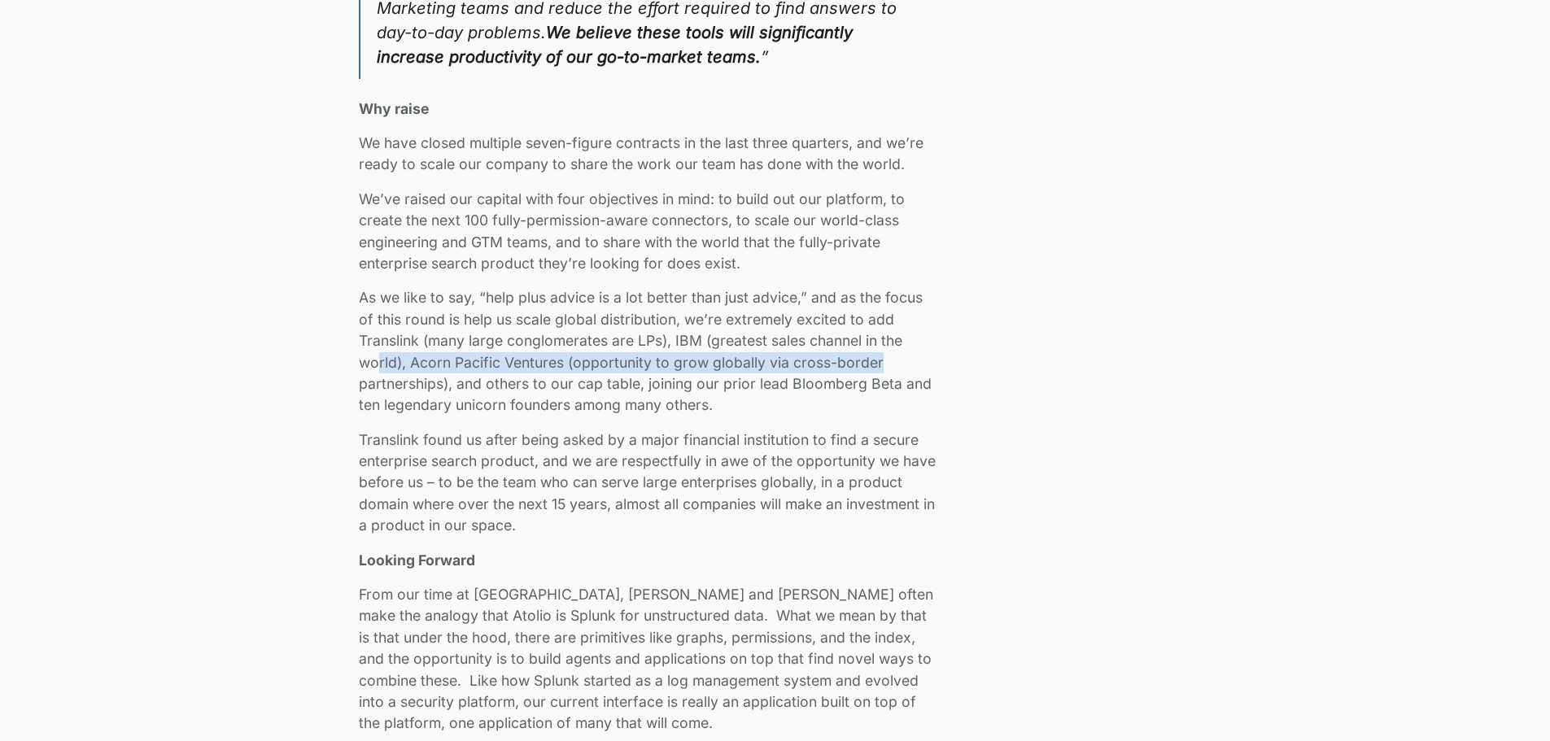
drag, startPoint x: 380, startPoint y: 363, endPoint x: 890, endPoint y: 364, distance: 510.3
click at [890, 364] on p "As we like to say, “help plus advice is a lot better than just advice,” and as …" at bounding box center [649, 351] width 581 height 129
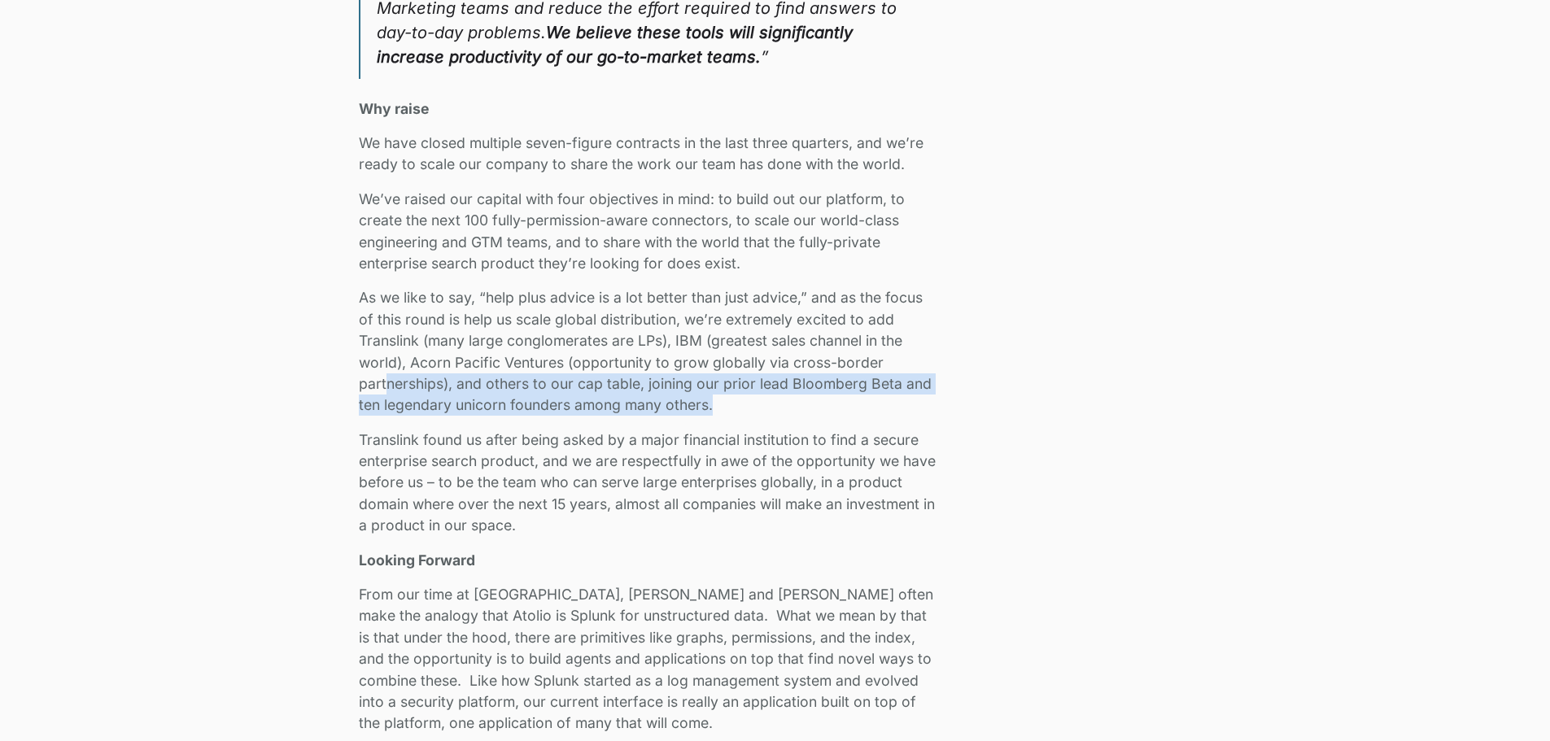
drag, startPoint x: 387, startPoint y: 382, endPoint x: 944, endPoint y: 400, distance: 557.8
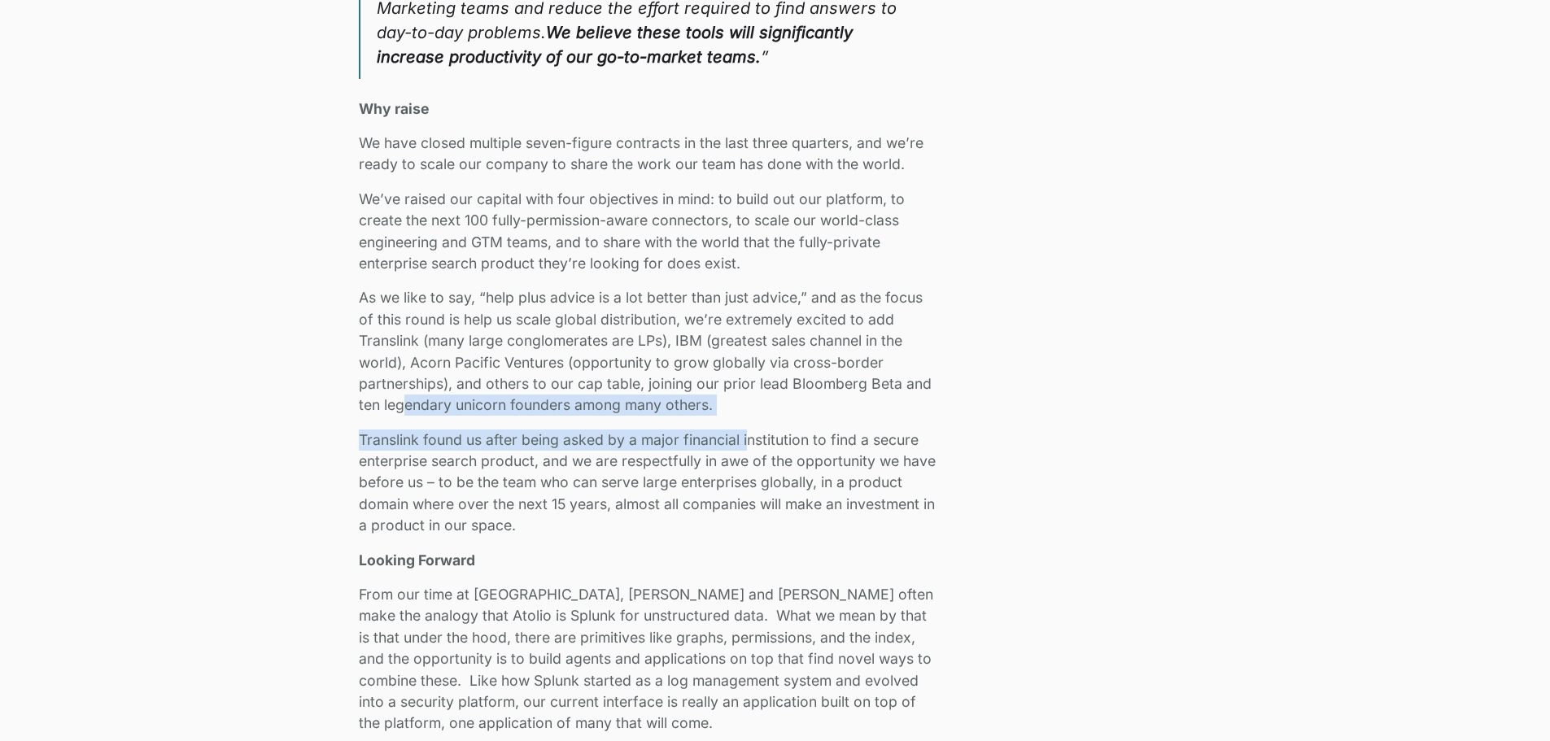
drag, startPoint x: 425, startPoint y: 409, endPoint x: 750, endPoint y: 417, distance: 324.8
click at [486, 447] on p "Translink found us after being asked by a major financial institution to find a…" at bounding box center [649, 483] width 581 height 107
drag, startPoint x: 533, startPoint y: 415, endPoint x: 722, endPoint y: 413, distance: 188.8
click at [732, 410] on p "As we like to say, “help plus advice is a lot better than just advice,” and as …" at bounding box center [649, 351] width 581 height 129
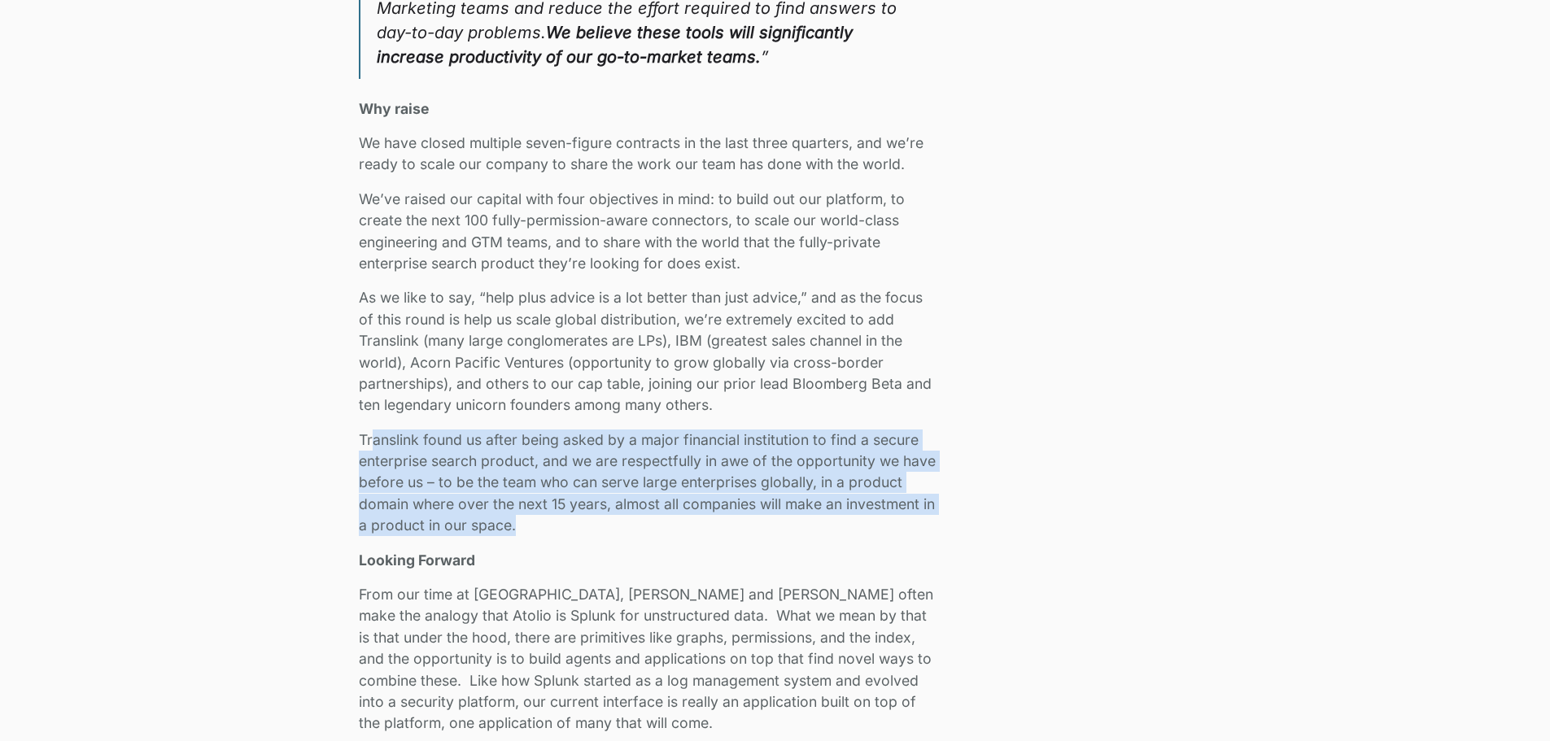
drag, startPoint x: 419, startPoint y: 435, endPoint x: 947, endPoint y: 526, distance: 535.9
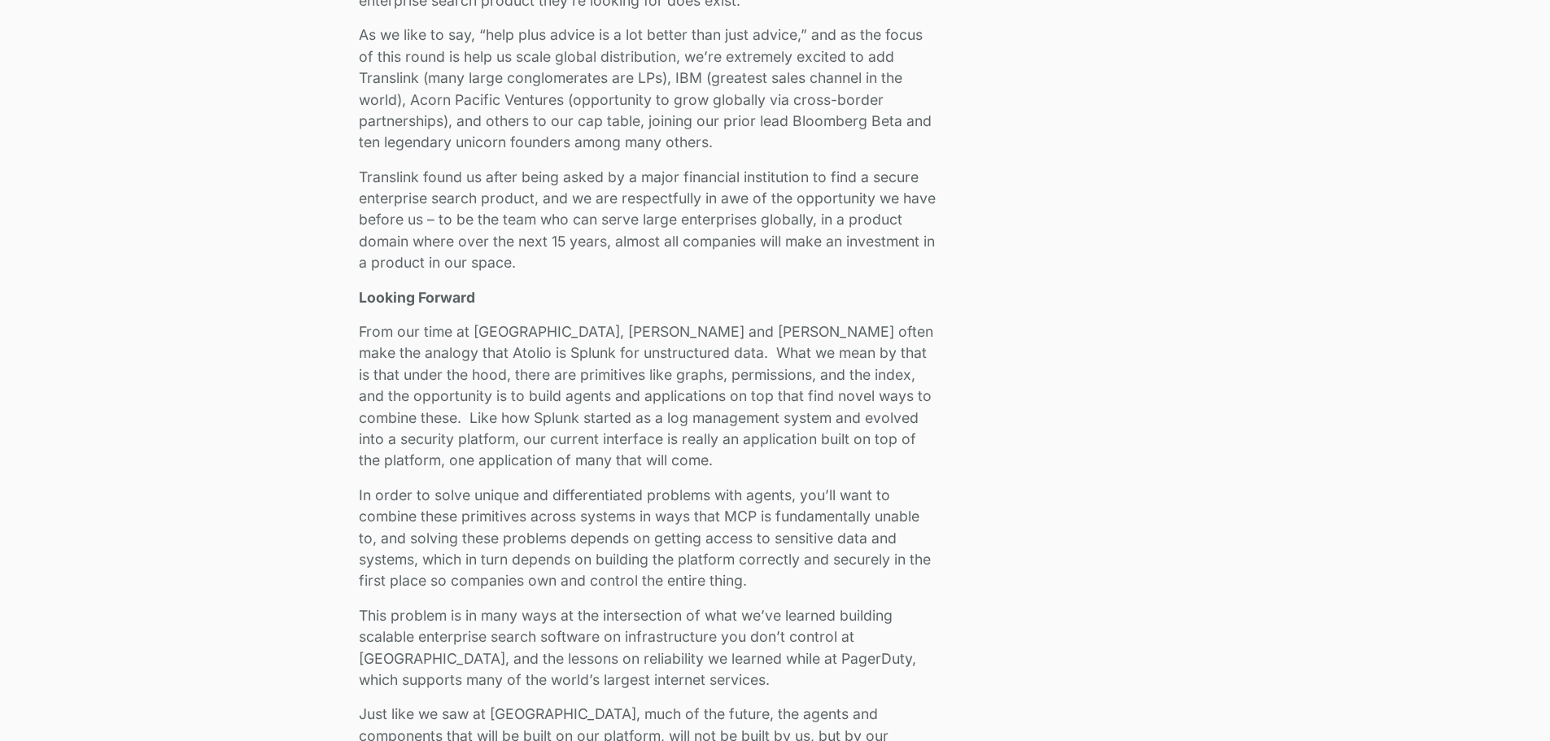
scroll to position [2930, 0]
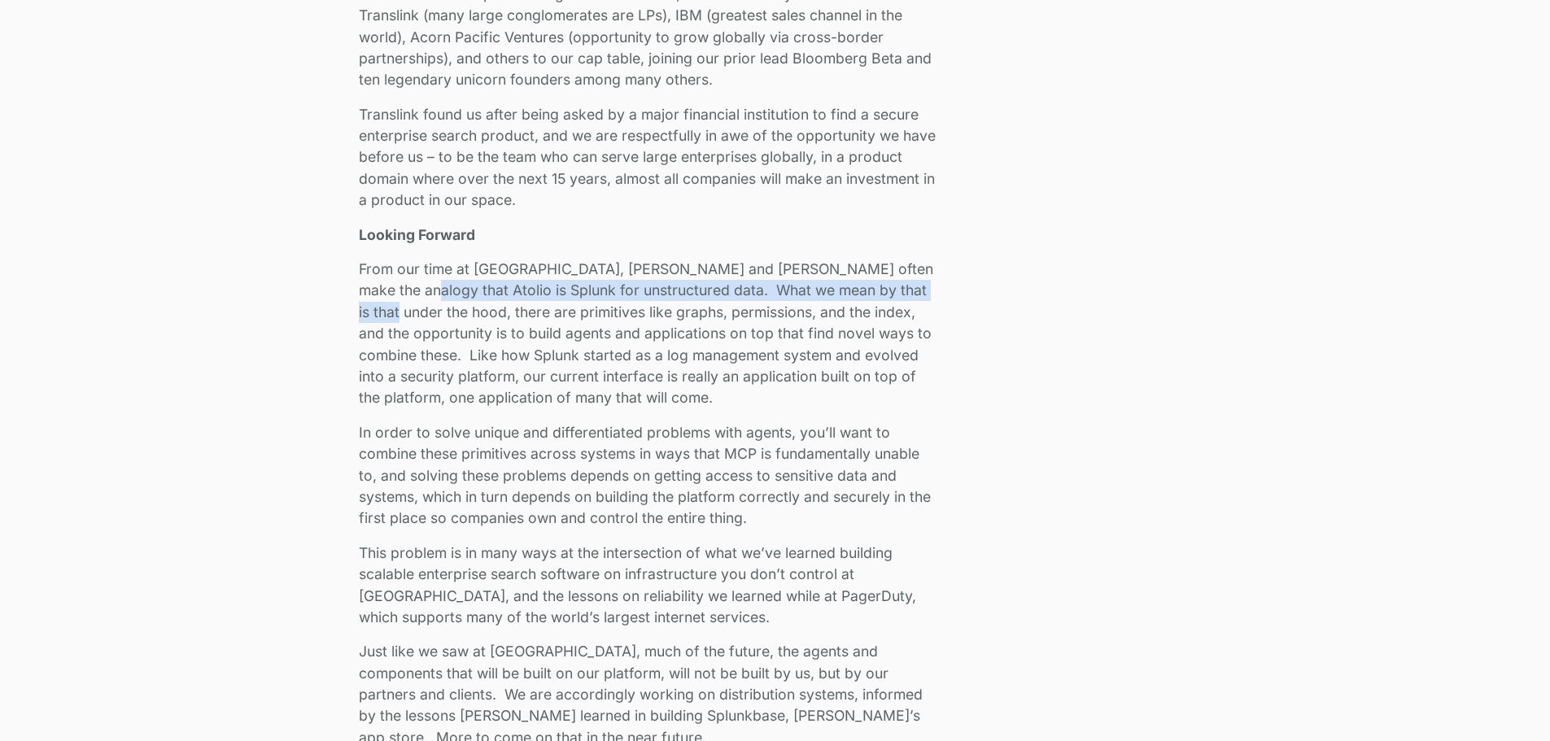
drag, startPoint x: 406, startPoint y: 293, endPoint x: 957, endPoint y: 296, distance: 551.0
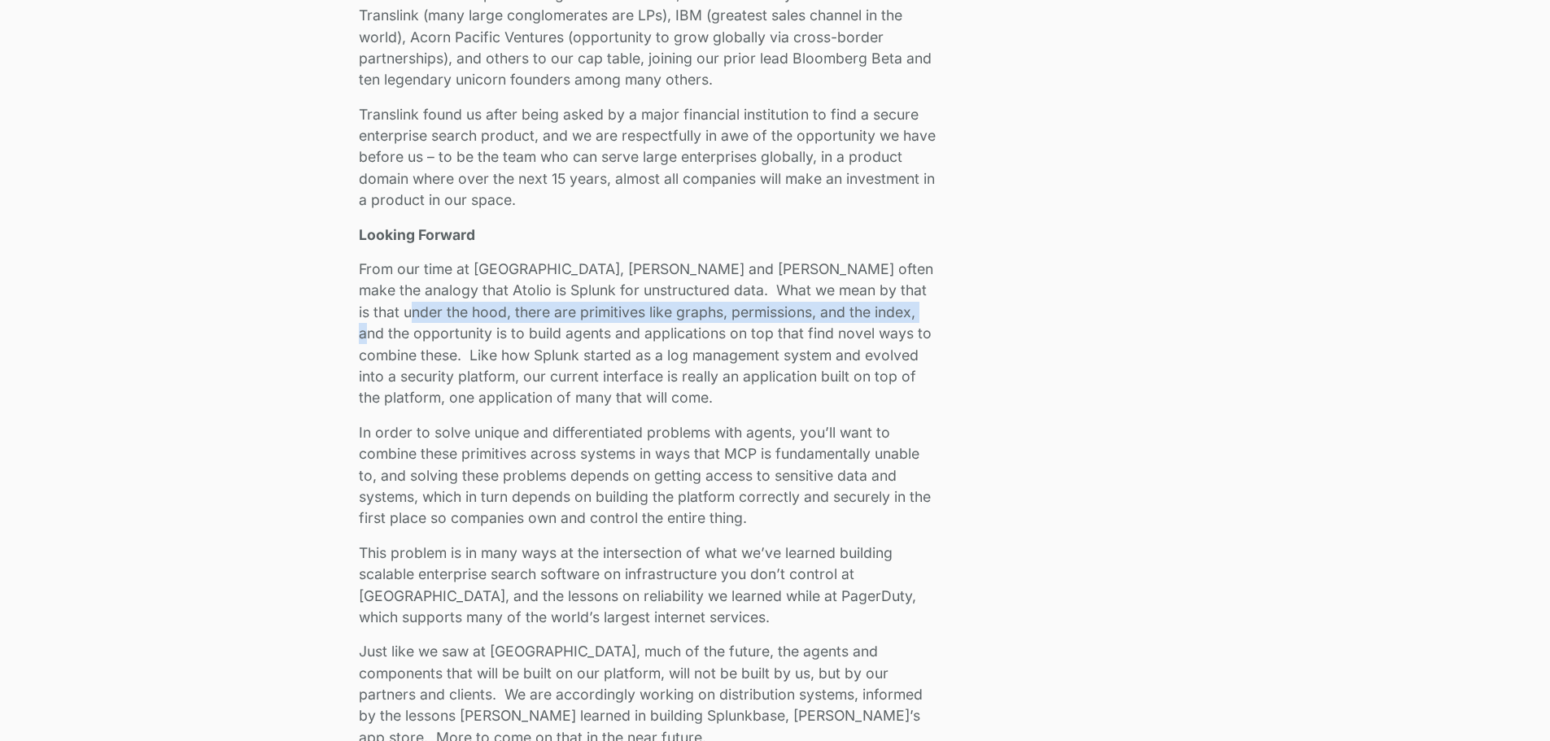
drag, startPoint x: 377, startPoint y: 311, endPoint x: 878, endPoint y: 310, distance: 501.4
click at [878, 310] on p "From our time at [GEOGRAPHIC_DATA], [PERSON_NAME] and [PERSON_NAME] often make …" at bounding box center [649, 334] width 581 height 151
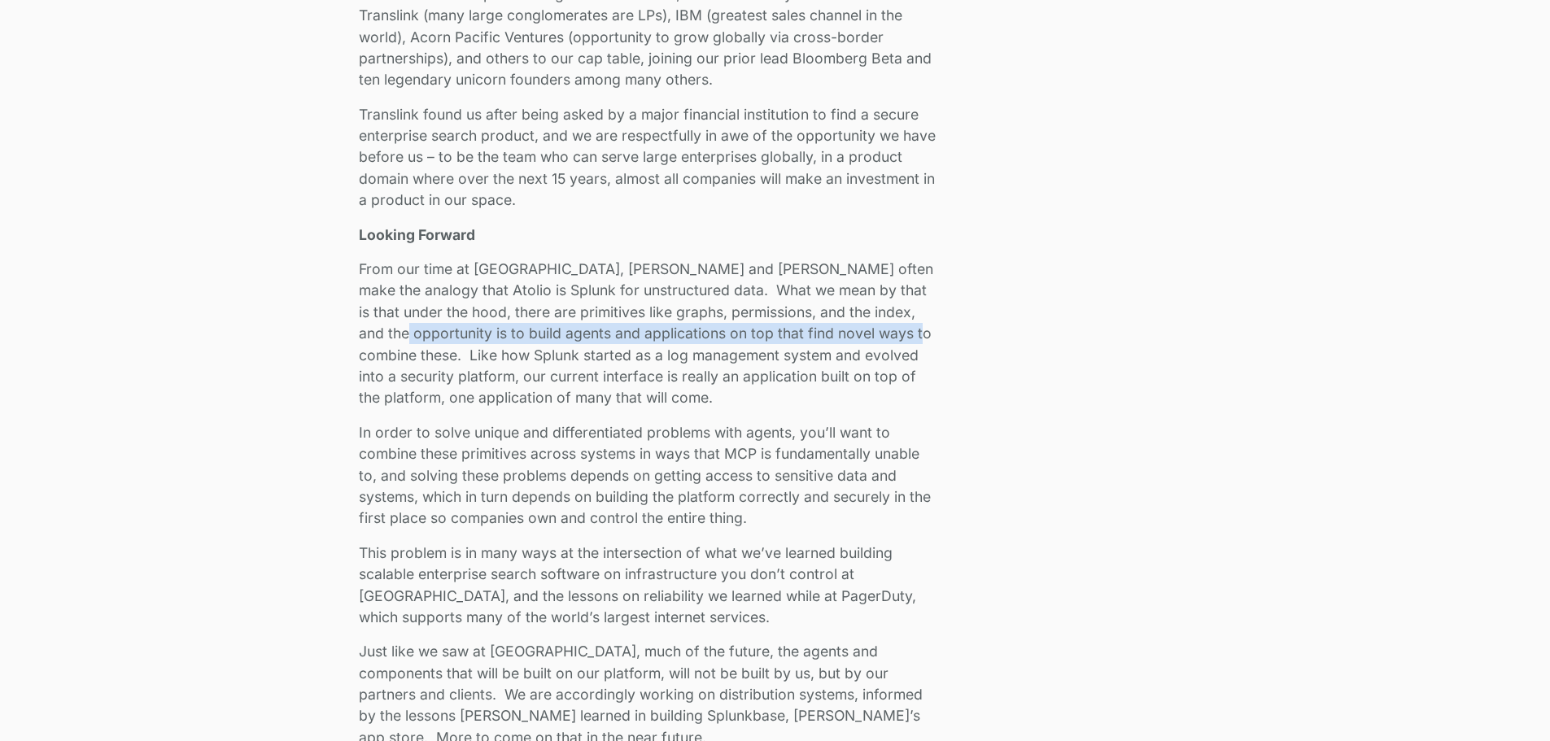
drag, startPoint x: 374, startPoint y: 342, endPoint x: 939, endPoint y: 330, distance: 565.0
click at [939, 330] on p "From our time at [GEOGRAPHIC_DATA], [PERSON_NAME] and [PERSON_NAME] often make …" at bounding box center [649, 334] width 581 height 151
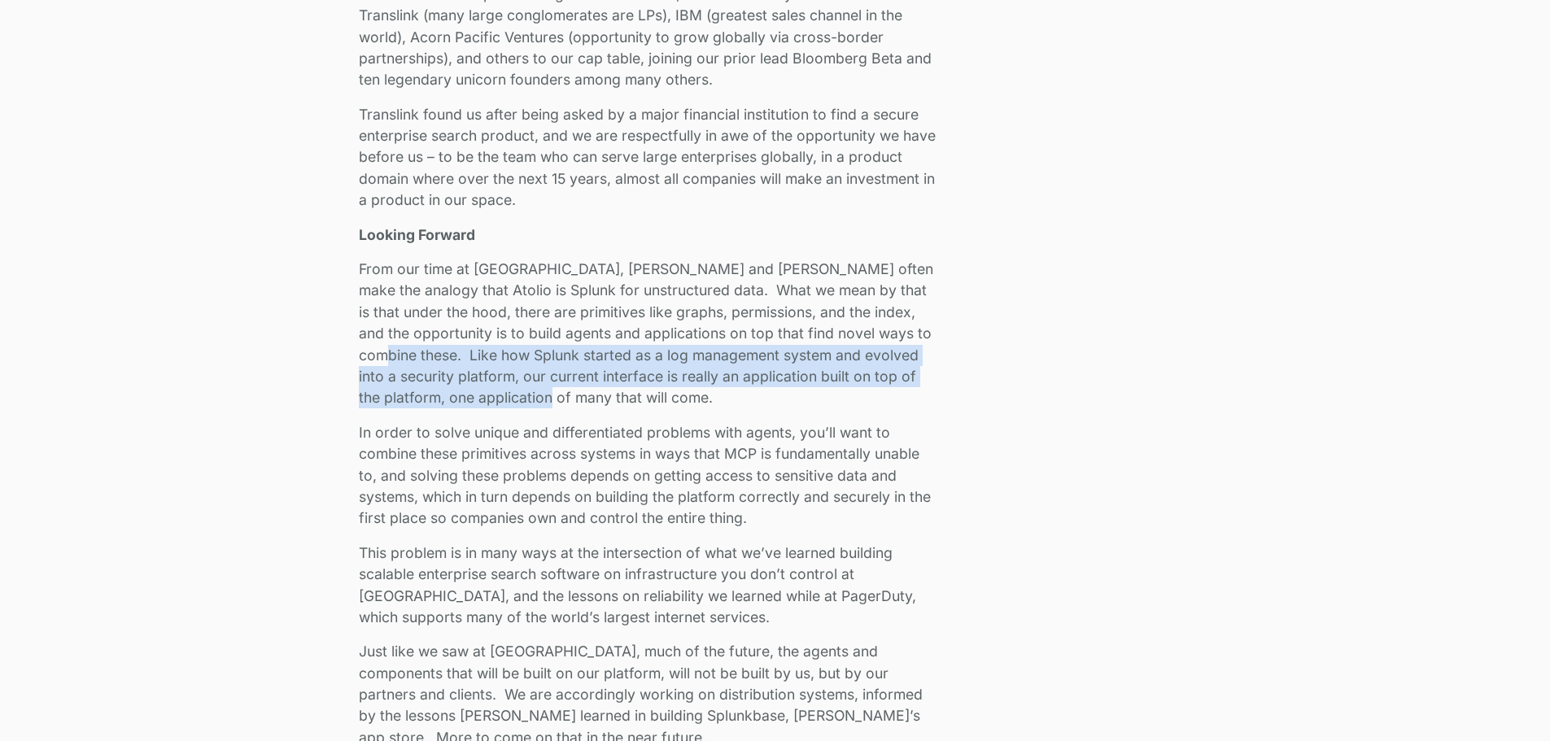
drag, startPoint x: 411, startPoint y: 354, endPoint x: 954, endPoint y: 392, distance: 544.2
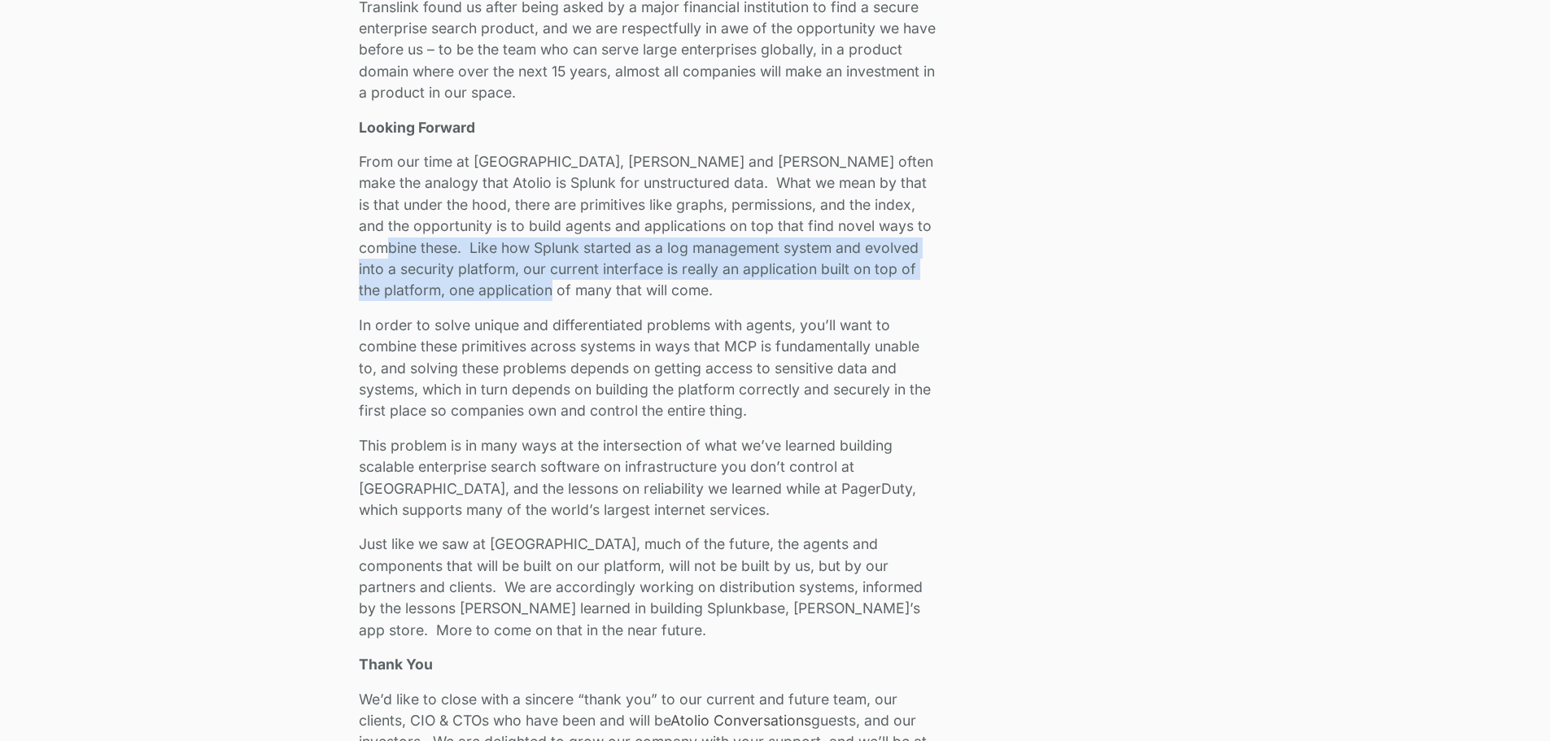
scroll to position [3093, 0]
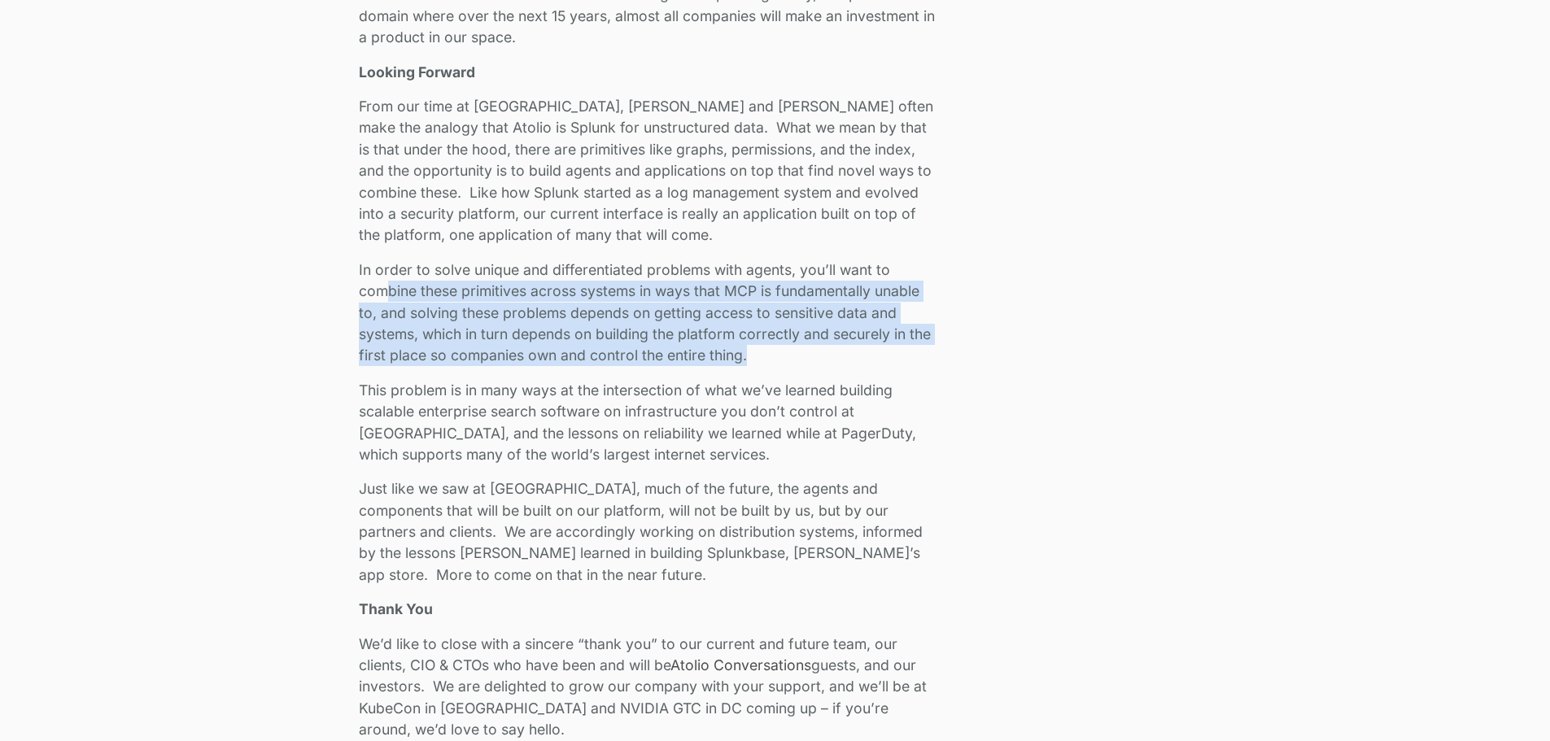
drag, startPoint x: 383, startPoint y: 289, endPoint x: 949, endPoint y: 348, distance: 568.7
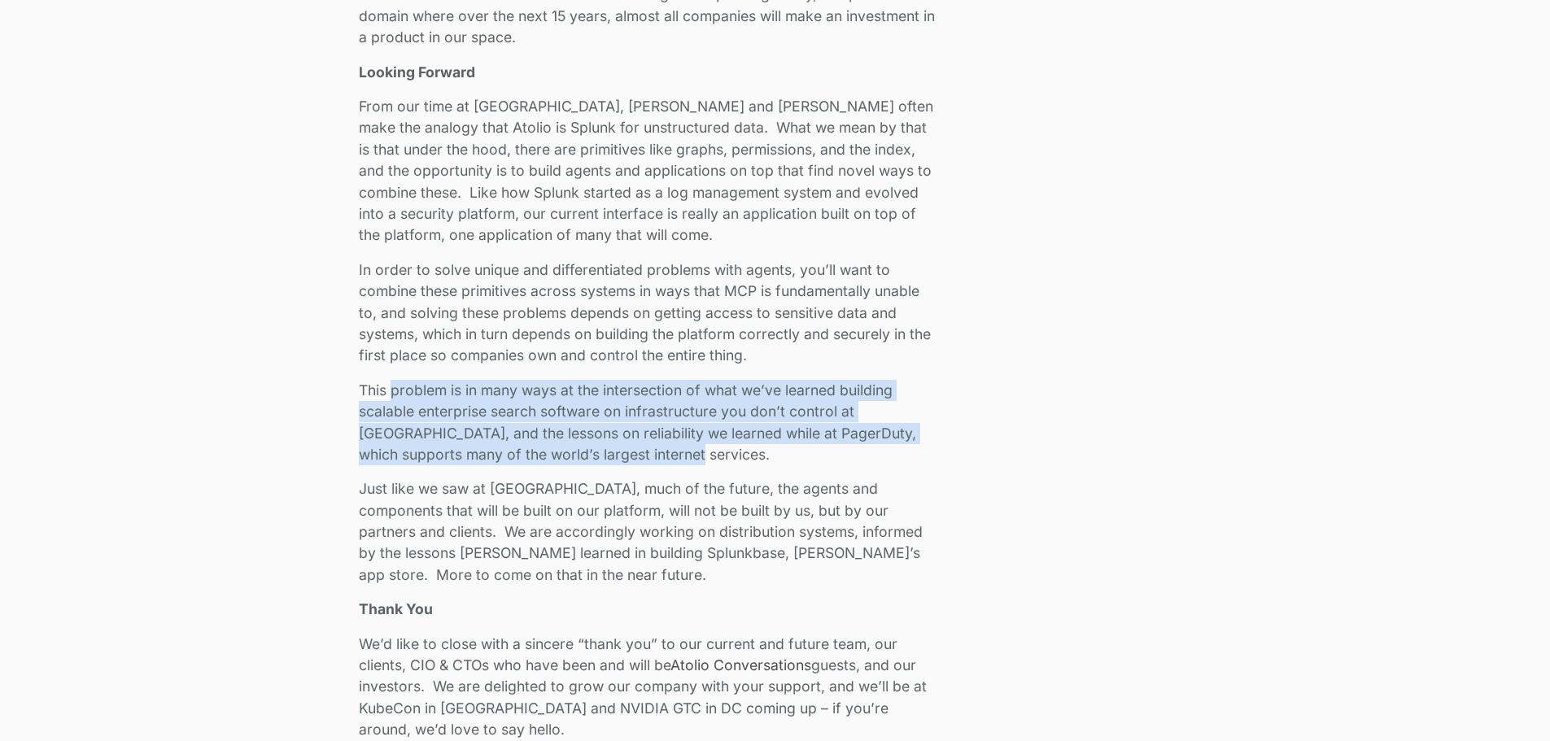
drag, startPoint x: 400, startPoint y: 391, endPoint x: 921, endPoint y: 464, distance: 525.9
click at [921, 464] on p "This problem is in many ways at the intersection of what we’ve learned building…" at bounding box center [649, 423] width 581 height 86
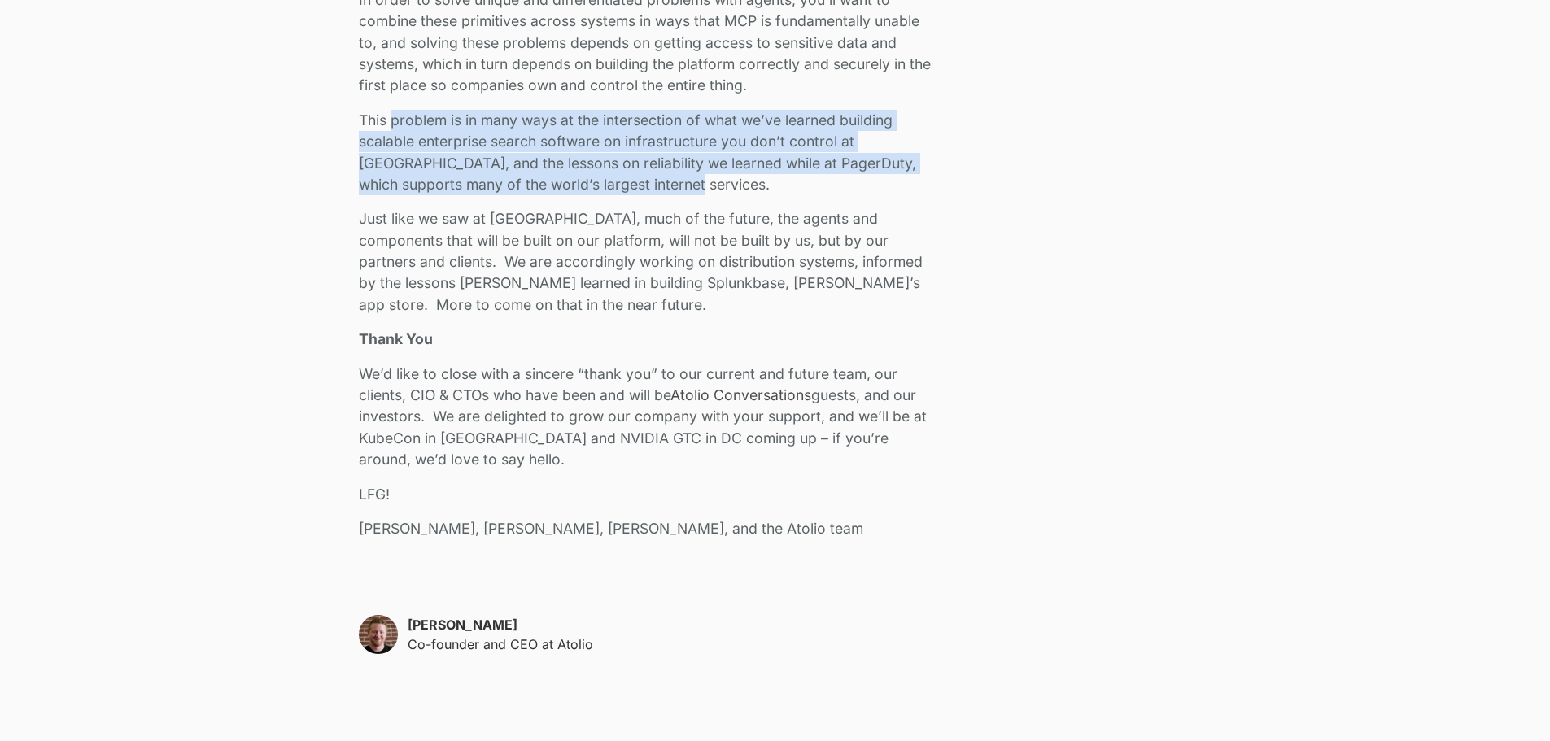
scroll to position [3418, 0]
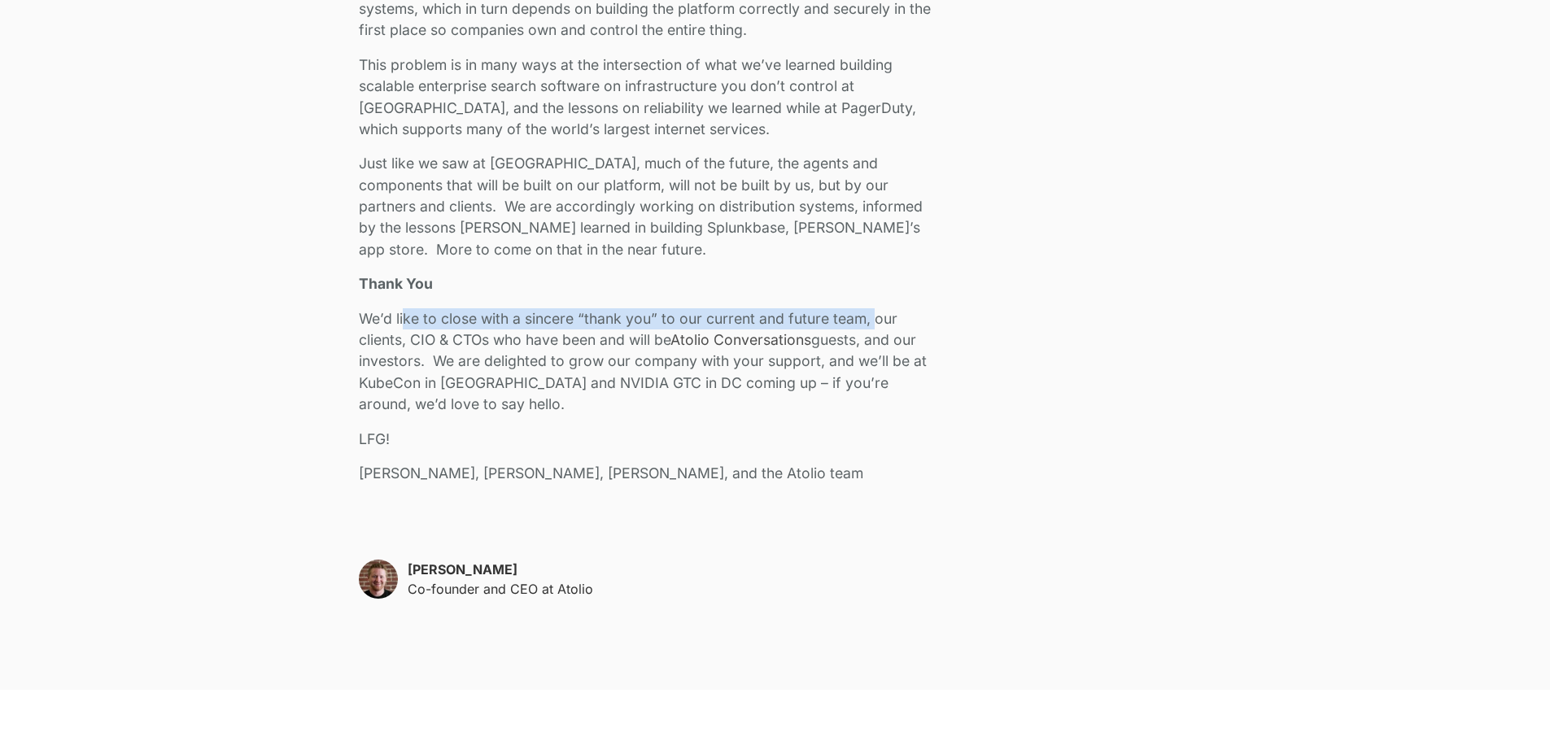
drag, startPoint x: 406, startPoint y: 313, endPoint x: 876, endPoint y: 321, distance: 469.7
click at [876, 321] on p "We’d like to close with a sincere “thank you” to our current and future team, o…" at bounding box center [649, 361] width 581 height 107
drag, startPoint x: 388, startPoint y: 350, endPoint x: 896, endPoint y: 349, distance: 507.9
click at [896, 349] on p "We’d like to close with a sincere “thank you” to our current and future team, o…" at bounding box center [649, 361] width 581 height 107
click at [600, 352] on p "We’d like to close with a sincere “thank you” to our current and future team, o…" at bounding box center [649, 361] width 581 height 107
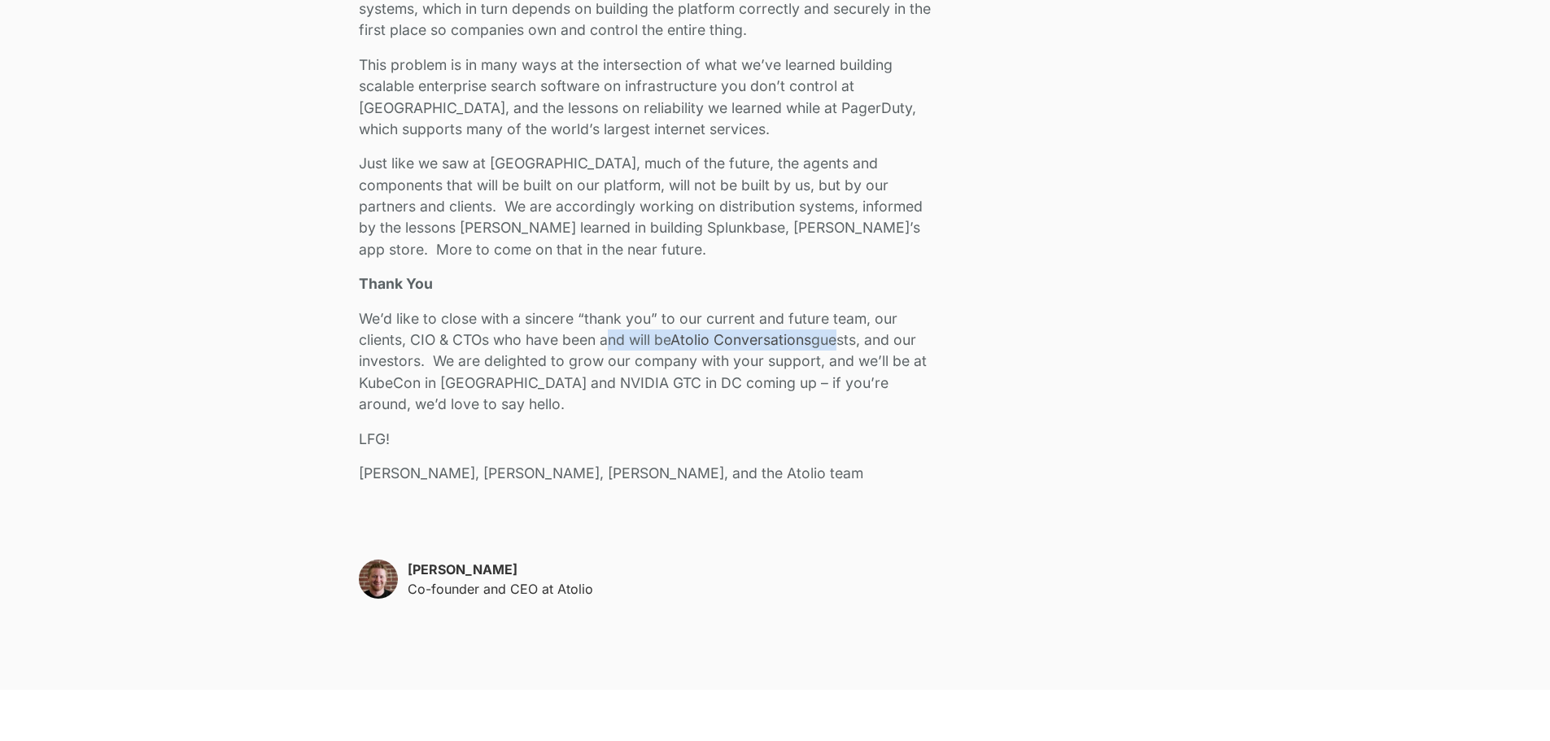
drag, startPoint x: 612, startPoint y: 343, endPoint x: 841, endPoint y: 345, distance: 228.7
click at [841, 345] on p "We’d like to close with a sincere “thank you” to our current and future team, o…" at bounding box center [649, 361] width 581 height 107
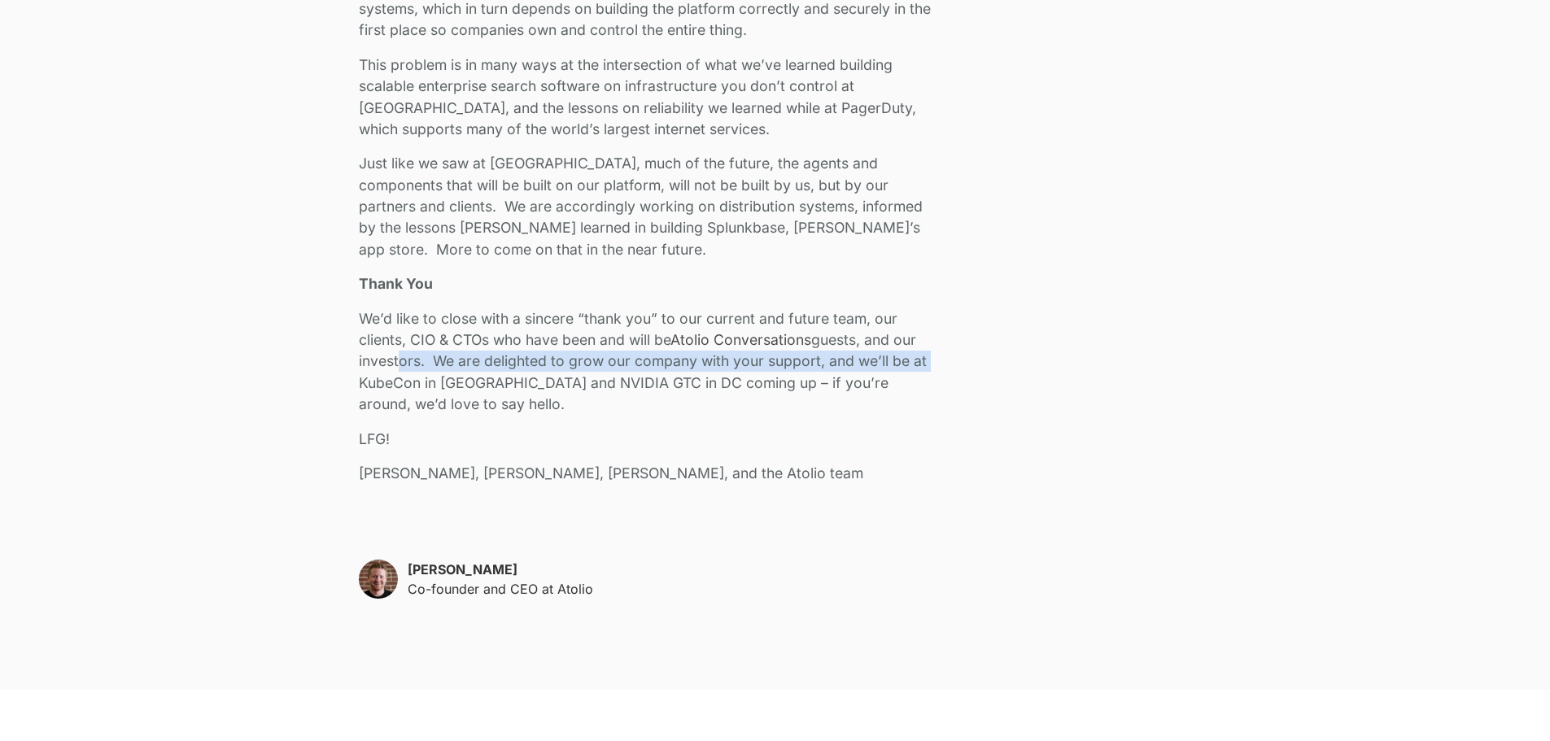
drag, startPoint x: 410, startPoint y: 361, endPoint x: 925, endPoint y: 362, distance: 514.4
click at [925, 362] on p "We’d like to close with a sincere “thank you” to our current and future team, o…" at bounding box center [649, 361] width 581 height 107
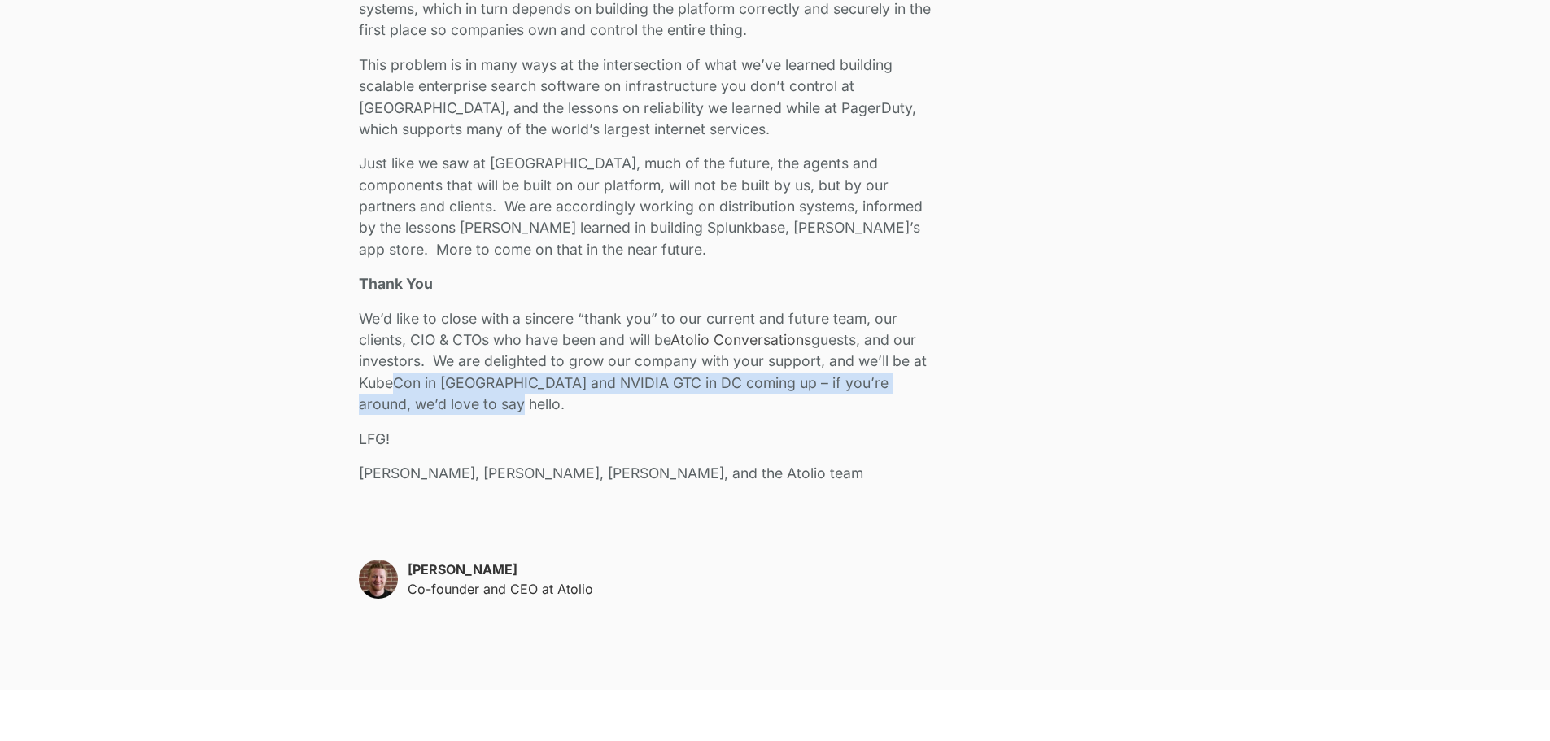
drag, startPoint x: 389, startPoint y: 386, endPoint x: 746, endPoint y: 404, distance: 357.7
click at [746, 404] on p "We’d like to close with a sincere “thank you” to our current and future team, o…" at bounding box center [649, 361] width 581 height 107
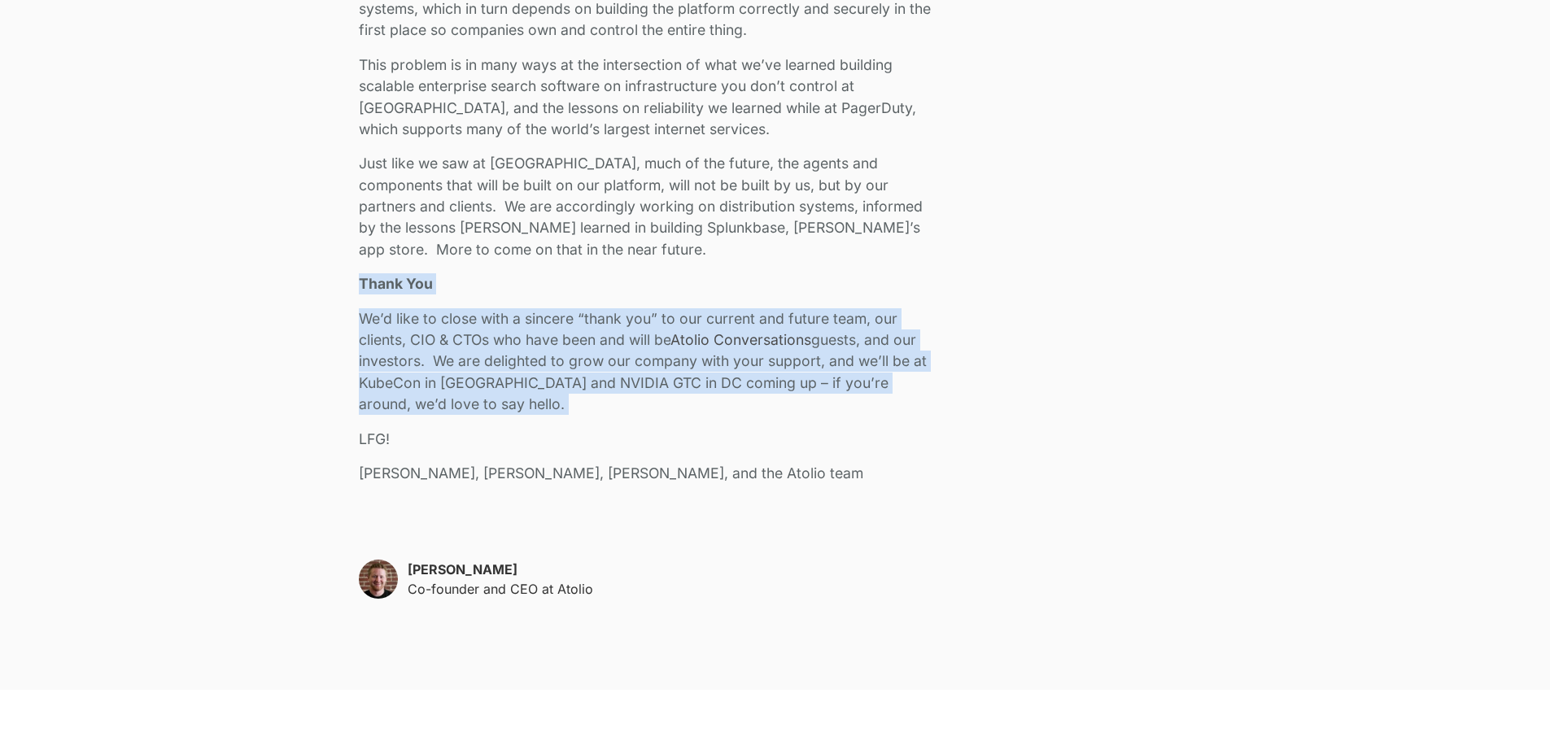
drag, startPoint x: 746, startPoint y: 404, endPoint x: 341, endPoint y: 282, distance: 423.3
click at [469, 400] on p "We’d like to close with a sincere “thank you” to our current and future team, o…" at bounding box center [649, 361] width 581 height 107
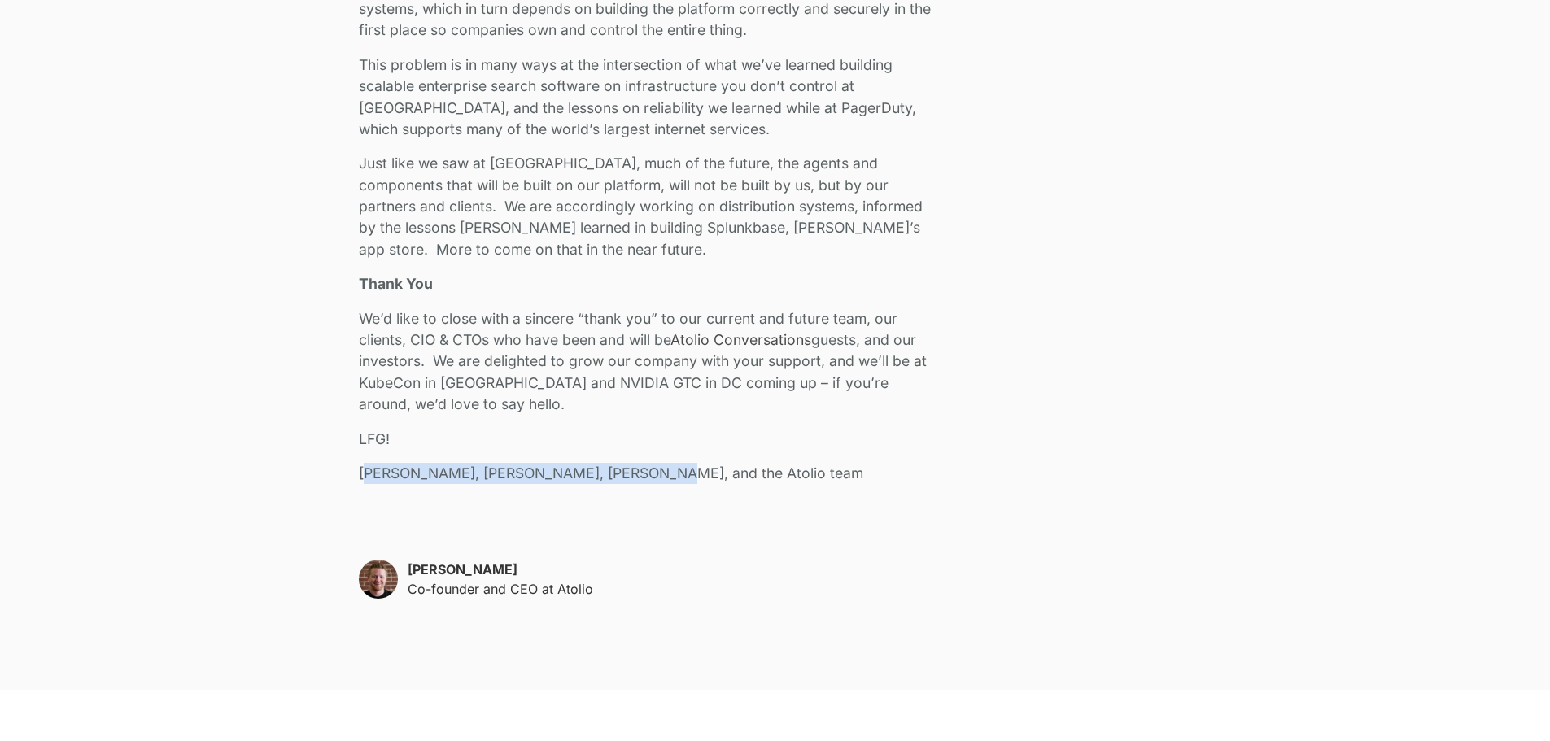
drag, startPoint x: 373, startPoint y: 463, endPoint x: 721, endPoint y: 470, distance: 348.4
click at [721, 470] on p "[PERSON_NAME], [PERSON_NAME], [PERSON_NAME], and the Atolio team" at bounding box center [649, 473] width 581 height 21
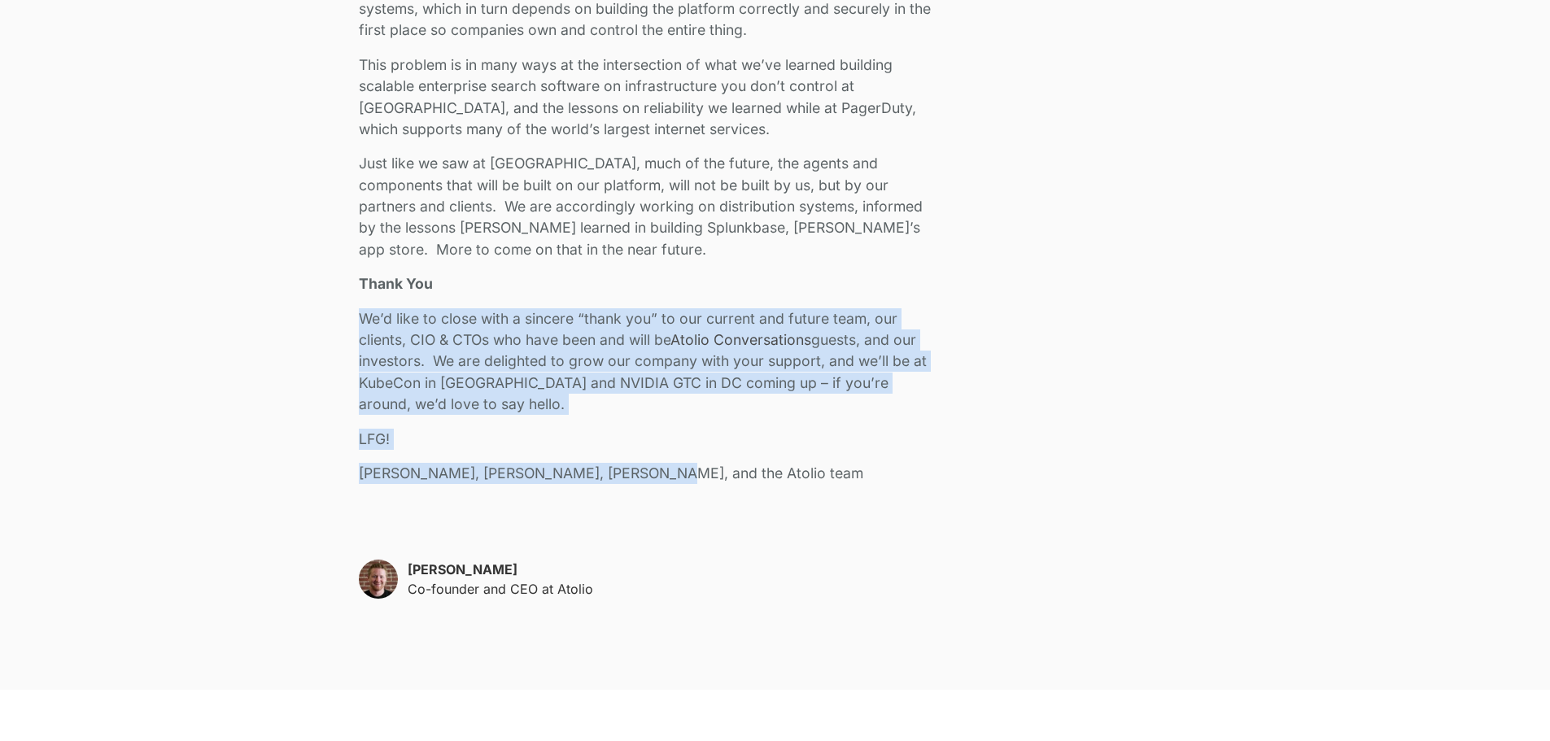
drag, startPoint x: 627, startPoint y: 470, endPoint x: 316, endPoint y: 330, distance: 341.3
